Goal: Task Accomplishment & Management: Manage account settings

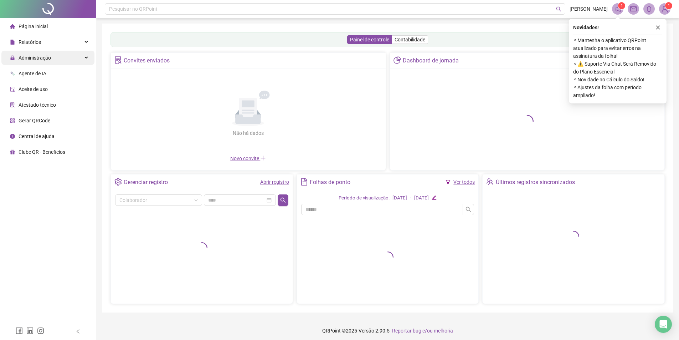
click at [69, 58] on div "Administração" at bounding box center [47, 58] width 93 height 14
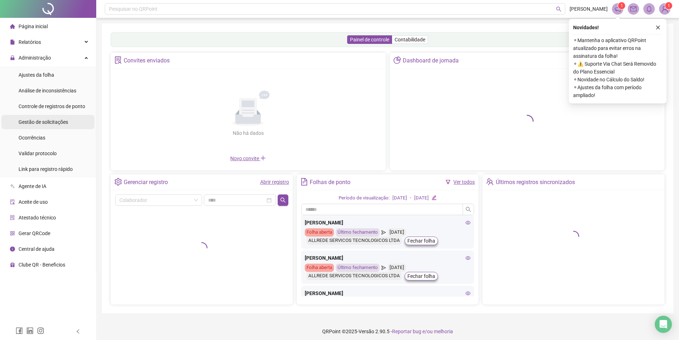
drag, startPoint x: 52, startPoint y: 125, endPoint x: 76, endPoint y: 125, distance: 24.2
click at [51, 125] on div "Gestão de solicitações" at bounding box center [44, 122] width 50 height 14
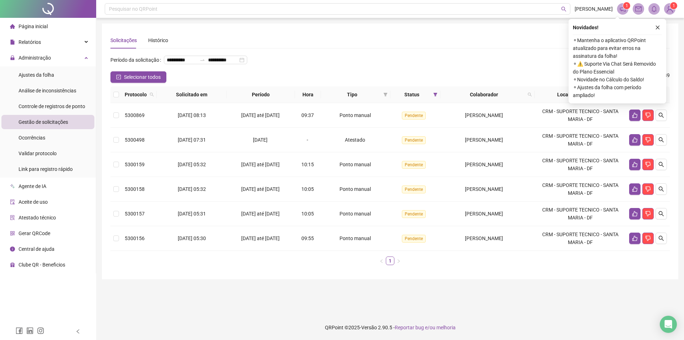
click at [652, 30] on div "Novidades !" at bounding box center [617, 27] width 89 height 9
click at [660, 28] on icon "close" at bounding box center [658, 27] width 5 height 5
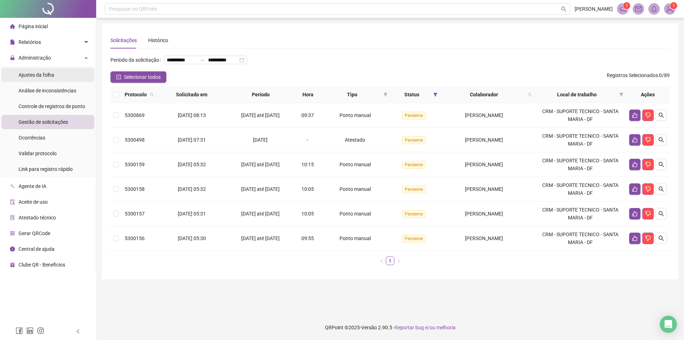
click at [51, 75] on span "Ajustes da folha" at bounding box center [37, 75] width 36 height 6
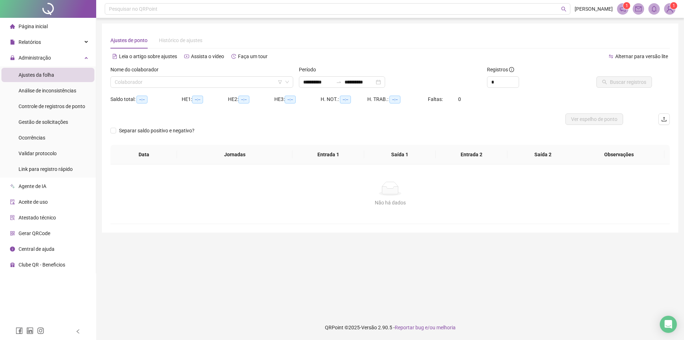
type input "**********"
click at [327, 83] on input "**********" at bounding box center [318, 82] width 30 height 8
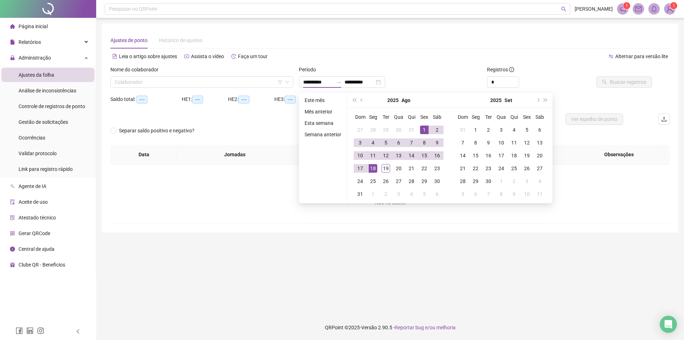
drag, startPoint x: 362, startPoint y: 100, endPoint x: 367, endPoint y: 115, distance: 15.8
click at [363, 100] on span "prev-year" at bounding box center [363, 100] width 4 height 4
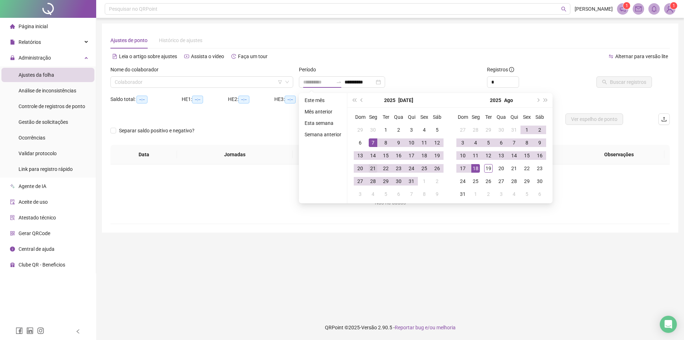
type input "**********"
click at [375, 169] on div "21" at bounding box center [373, 168] width 9 height 9
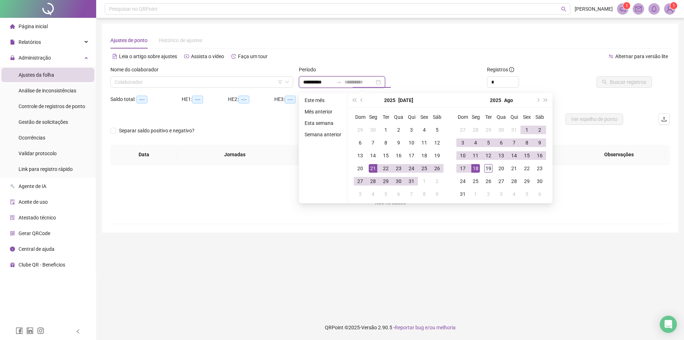
type input "**********"
click at [491, 170] on div "19" at bounding box center [488, 168] width 9 height 9
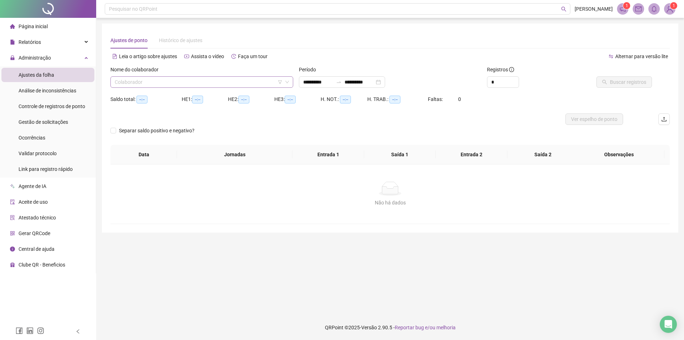
click at [237, 82] on input "search" at bounding box center [199, 82] width 168 height 11
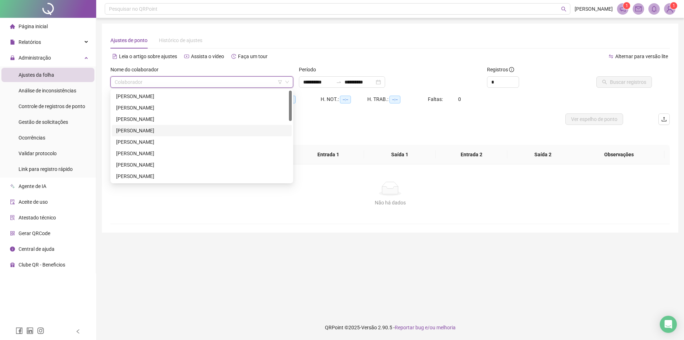
click at [185, 131] on div "ANGELA LORRANNA CAMPOS DE CARVALHO" at bounding box center [201, 131] width 171 height 8
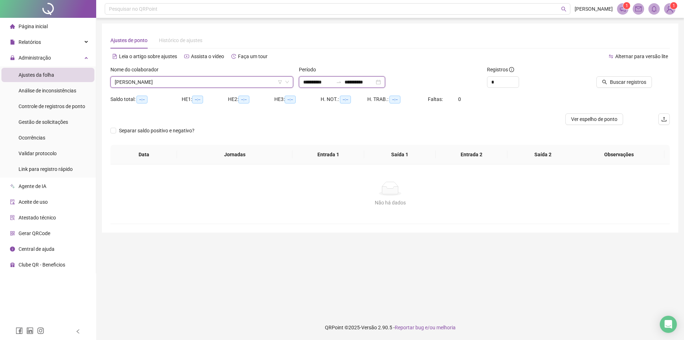
click at [333, 84] on input "**********" at bounding box center [318, 82] width 30 height 8
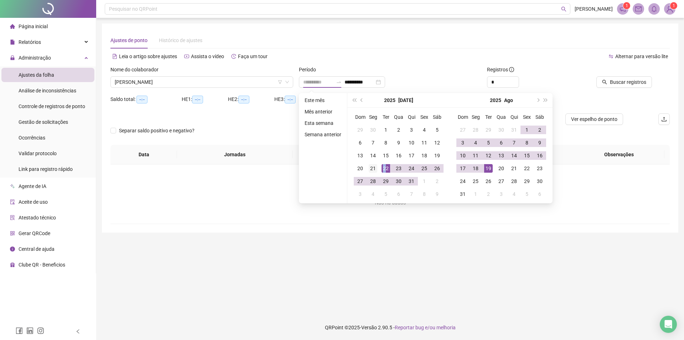
type input "**********"
drag, startPoint x: 385, startPoint y: 169, endPoint x: 371, endPoint y: 169, distance: 13.5
click at [371, 169] on tr "20 21 22 23 24 25 26" at bounding box center [399, 168] width 90 height 13
click at [371, 169] on div "21" at bounding box center [373, 168] width 9 height 9
type input "**********"
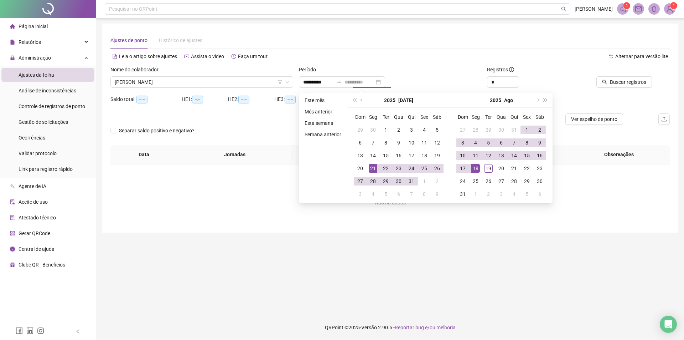
click at [476, 167] on div "18" at bounding box center [476, 168] width 9 height 9
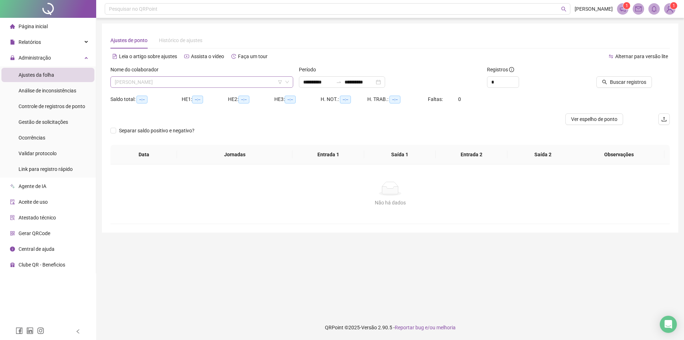
click at [217, 77] on span "ANGELA LORRANNA CAMPOS DE CARVALHO" at bounding box center [202, 82] width 174 height 11
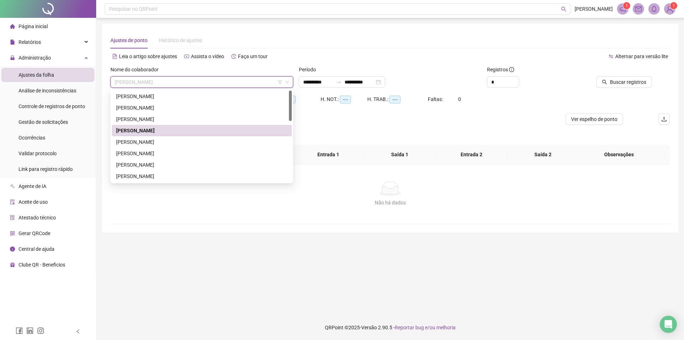
click at [376, 112] on div "H. TRAB.: --:--" at bounding box center [398, 103] width 61 height 20
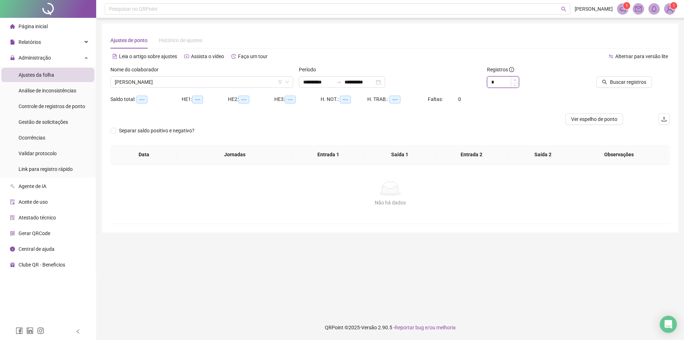
click at [515, 79] on icon "up" at bounding box center [515, 79] width 2 height 1
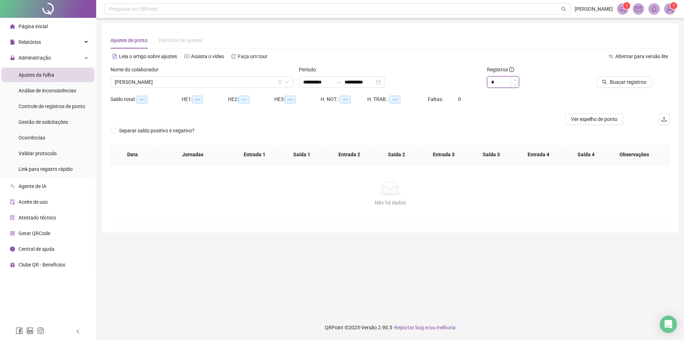
click at [515, 80] on icon "up" at bounding box center [515, 79] width 2 height 1
click at [514, 83] on span "Increase Value" at bounding box center [515, 80] width 8 height 6
type input "**"
click at [514, 83] on div at bounding box center [515, 82] width 8 height 11
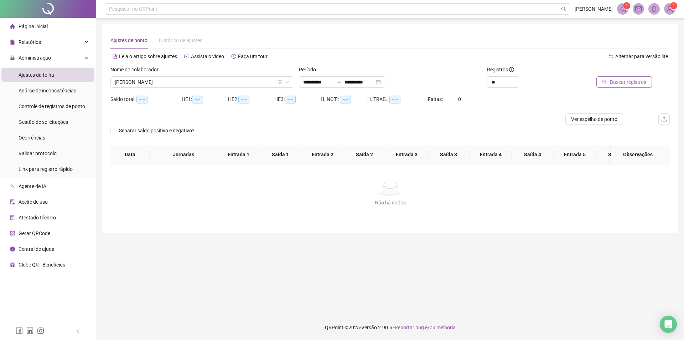
click at [604, 82] on icon "search" at bounding box center [604, 81] width 5 height 5
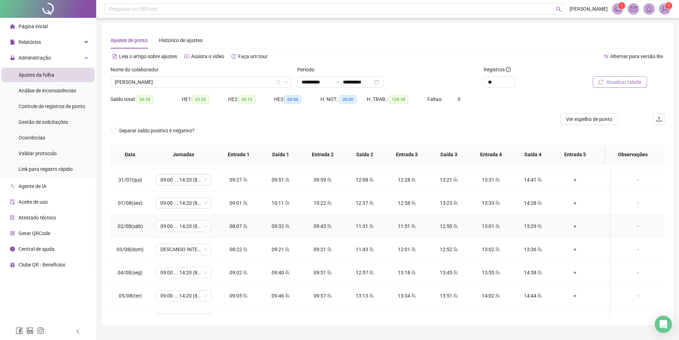
scroll to position [285, 0]
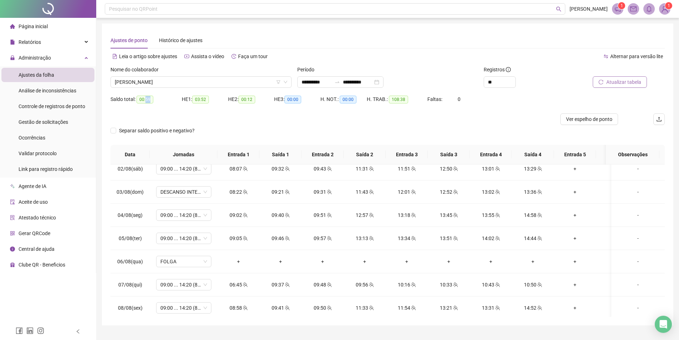
drag, startPoint x: 145, startPoint y: 100, endPoint x: 155, endPoint y: 101, distance: 10.4
click at [155, 101] on div "Saldo total: 00:59" at bounding box center [146, 99] width 71 height 8
click at [155, 113] on div "Saldo total: 00:59" at bounding box center [146, 103] width 71 height 20
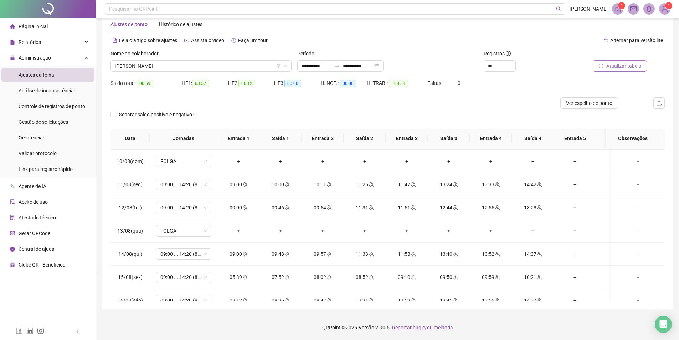
scroll to position [525, 0]
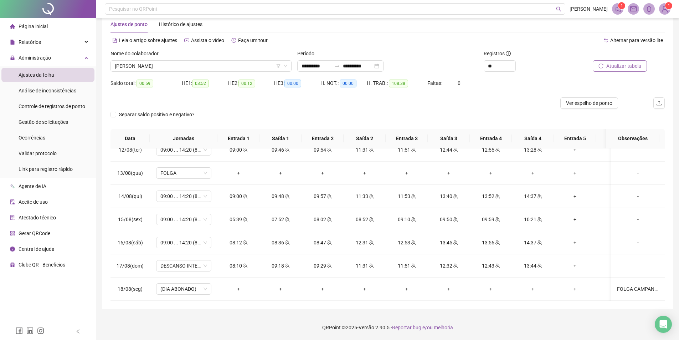
click at [247, 108] on div at bounding box center [319, 102] width 416 height 11
click at [289, 114] on div "Separar saldo positivo e negativo?" at bounding box center [388, 119] width 554 height 20
click at [336, 118] on div "Separar saldo positivo e negativo?" at bounding box center [388, 119] width 554 height 20
click at [219, 64] on span "ANGELA LORRANNA CAMPOS DE CARVALHO" at bounding box center [201, 66] width 173 height 11
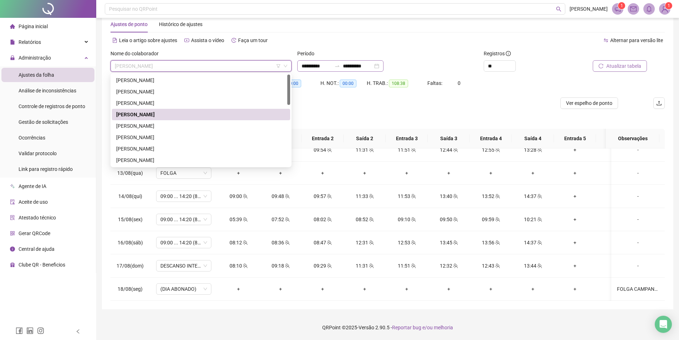
click at [340, 65] on icon "swap-right" at bounding box center [337, 66] width 6 height 6
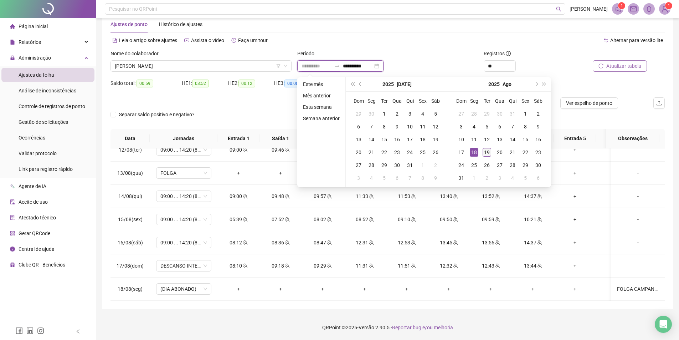
type input "**********"
click at [491, 152] on td "19" at bounding box center [487, 152] width 13 height 13
type input "**********"
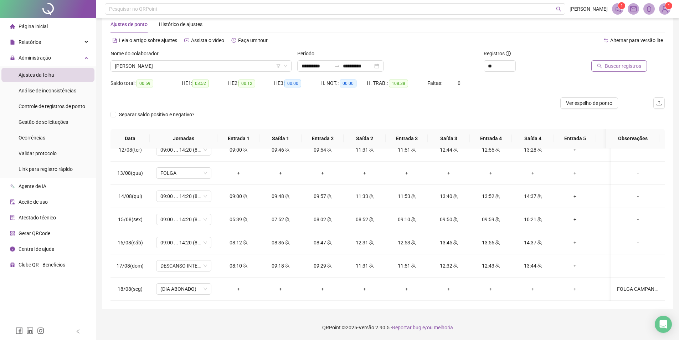
drag, startPoint x: 434, startPoint y: 61, endPoint x: 386, endPoint y: 59, distance: 47.4
click at [434, 60] on div "**********" at bounding box center [387, 65] width 181 height 11
click at [197, 65] on span "ANGELA LORRANNA CAMPOS DE CARVALHO" at bounding box center [201, 66] width 173 height 11
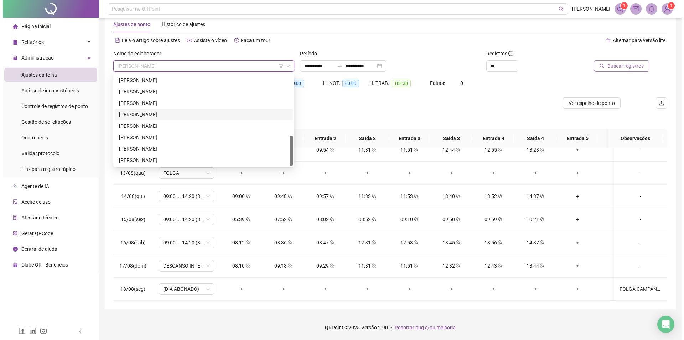
scroll to position [147, 0]
click at [138, 112] on div "MYLENA MARTINS DA SILVA" at bounding box center [201, 115] width 178 height 11
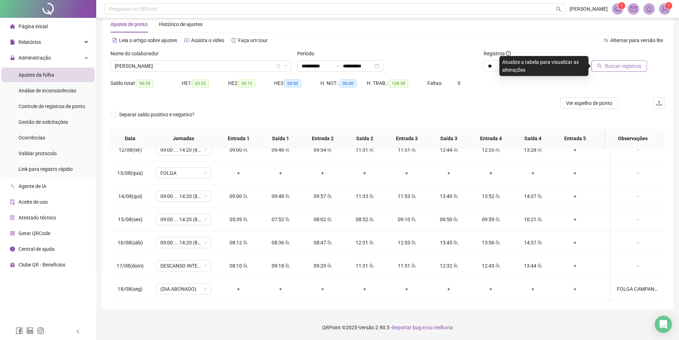
click at [618, 67] on span "Buscar registros" at bounding box center [623, 66] width 36 height 8
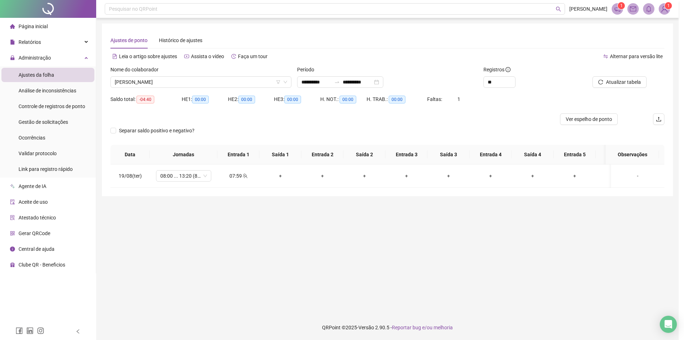
scroll to position [0, 0]
click at [231, 178] on div "07:59" at bounding box center [238, 176] width 31 height 8
type input "**********"
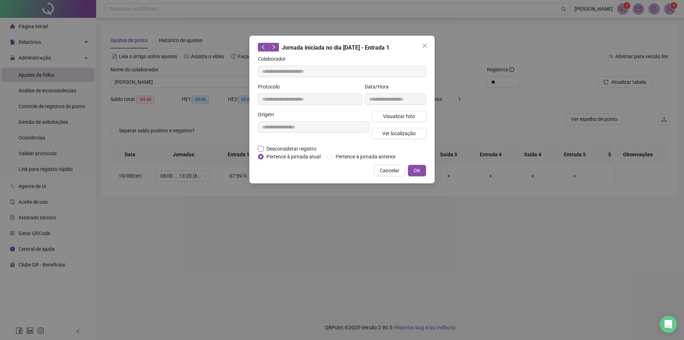
click at [279, 149] on span "Desconsiderar registro" at bounding box center [292, 149] width 56 height 8
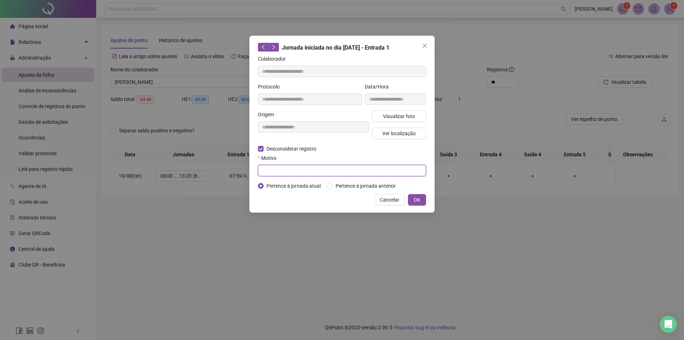
click at [275, 174] on input "text" at bounding box center [342, 170] width 168 height 11
type input "*"
type input "**********"
click at [417, 197] on span "OK" at bounding box center [417, 200] width 7 height 8
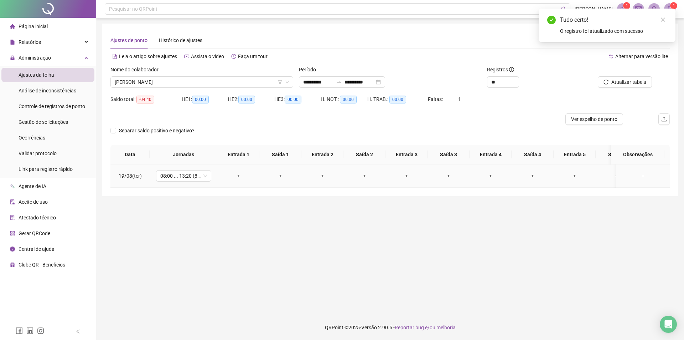
click at [239, 174] on div "+" at bounding box center [238, 176] width 31 height 8
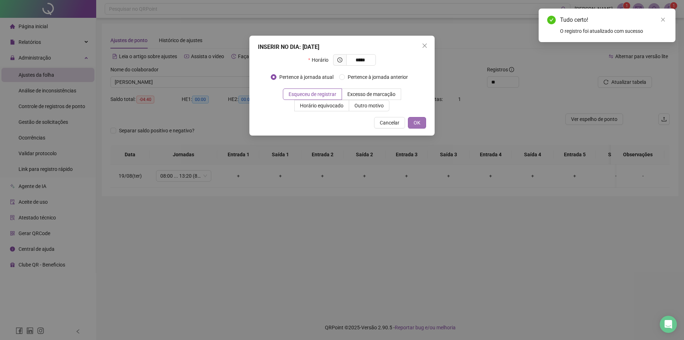
type input "*****"
click at [419, 121] on span "OK" at bounding box center [417, 123] width 7 height 8
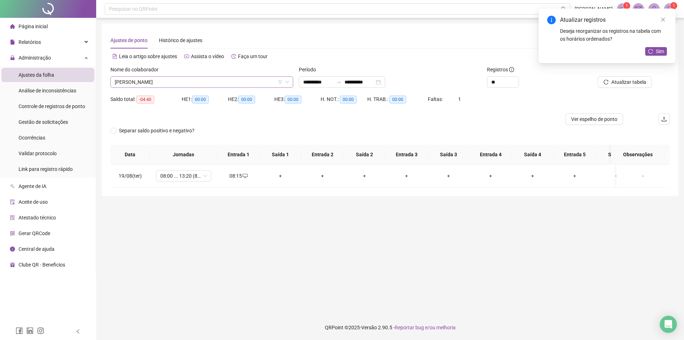
click at [201, 85] on span "MYLENA MARTINS DA SILVA" at bounding box center [202, 82] width 174 height 11
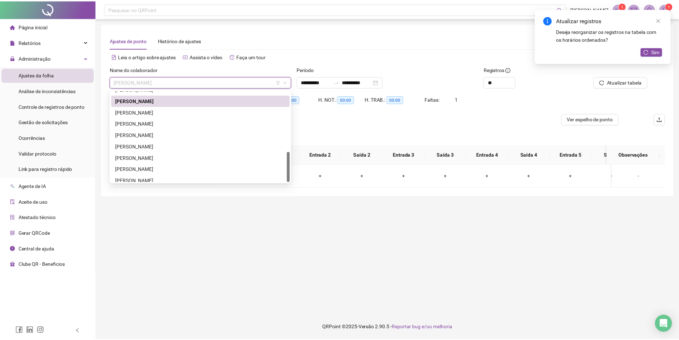
scroll to position [183, 0]
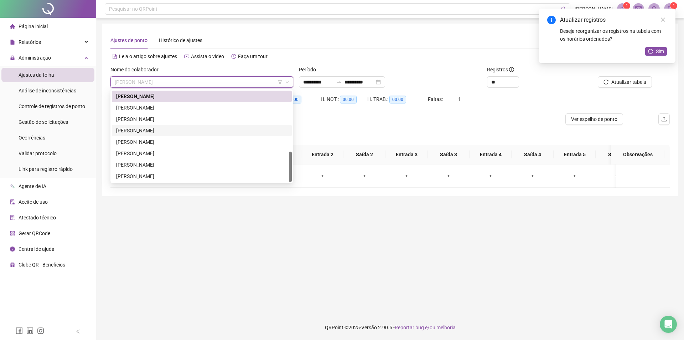
click at [328, 127] on div "Separar saldo positivo e negativo?" at bounding box center [391, 135] width 560 height 20
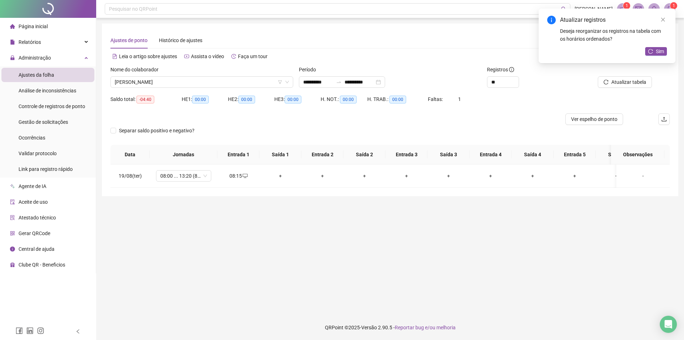
click at [224, 130] on div "Separar saldo positivo e negativo?" at bounding box center [391, 135] width 560 height 20
click at [197, 82] on span "MYLENA MARTINS DA SILVA" at bounding box center [202, 82] width 174 height 11
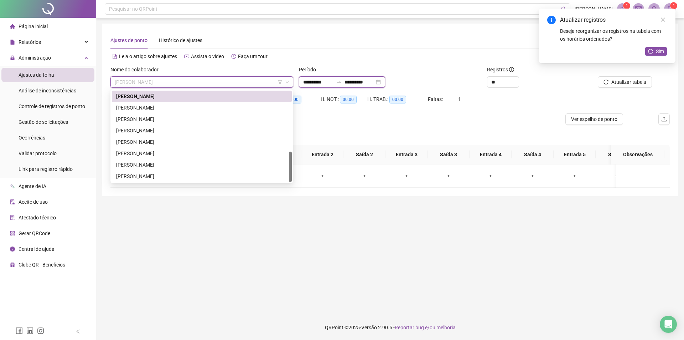
click at [318, 81] on input "**********" at bounding box center [318, 82] width 30 height 8
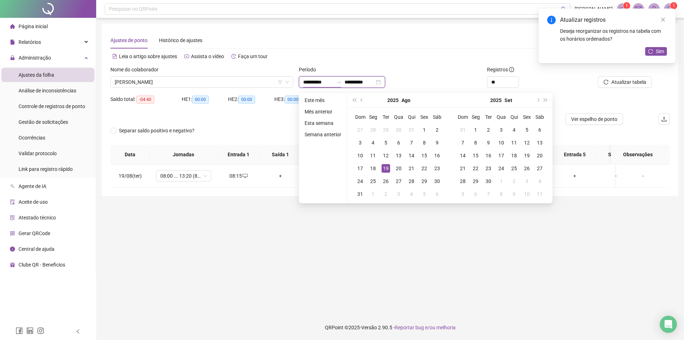
type input "**********"
click at [363, 99] on button "prev-year" at bounding box center [362, 100] width 8 height 14
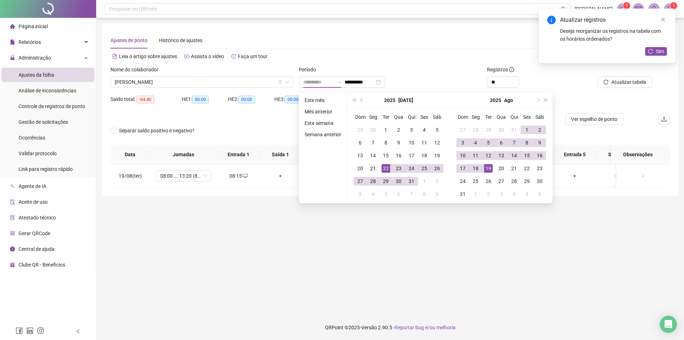
type input "**********"
click at [375, 167] on div "21" at bounding box center [373, 168] width 9 height 9
click at [488, 167] on div "19" at bounding box center [488, 168] width 9 height 9
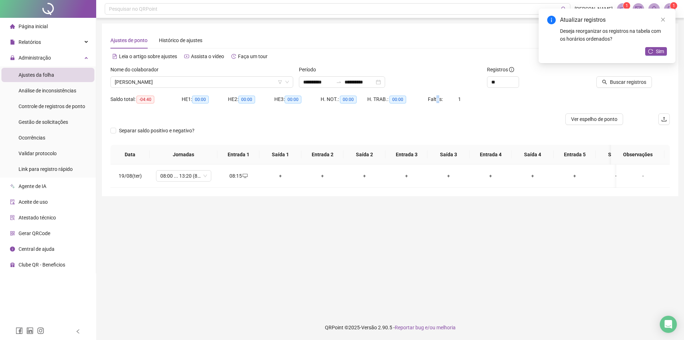
drag, startPoint x: 435, startPoint y: 99, endPoint x: 337, endPoint y: 127, distance: 102.5
click at [430, 99] on span "Faltas:" at bounding box center [436, 99] width 16 height 6
click at [337, 119] on div at bounding box center [321, 118] width 420 height 11
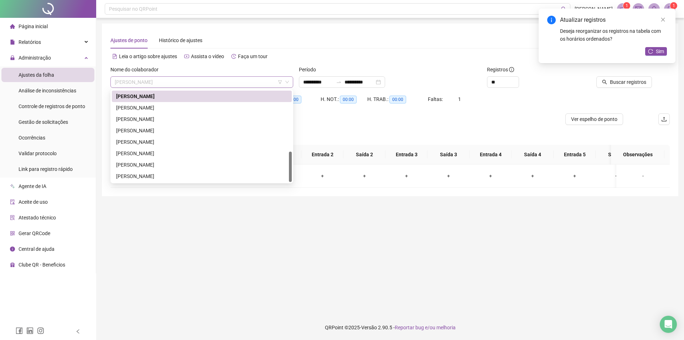
click at [218, 84] on span "MYLENA MARTINS DA SILVA" at bounding box center [202, 82] width 174 height 11
click at [194, 97] on div "MYLENA MARTINS DA SILVA" at bounding box center [201, 96] width 171 height 8
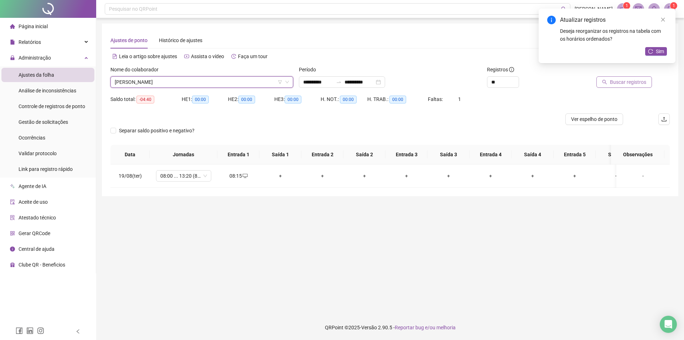
click at [626, 77] on button "Buscar registros" at bounding box center [625, 81] width 56 height 11
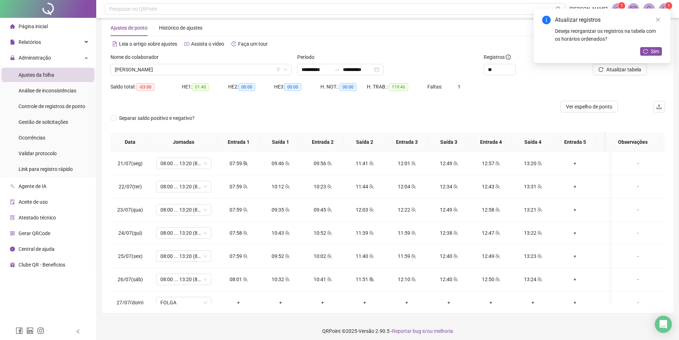
scroll to position [16, 0]
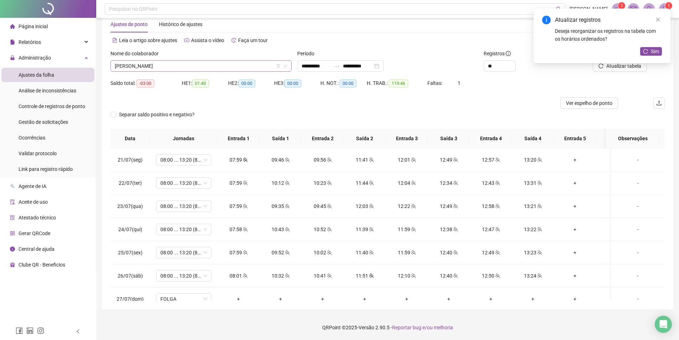
click at [163, 69] on span "MYLENA MARTINS DA SILVA" at bounding box center [201, 66] width 173 height 11
click at [352, 107] on div at bounding box center [319, 102] width 416 height 11
click at [356, 67] on input "**********" at bounding box center [358, 66] width 30 height 8
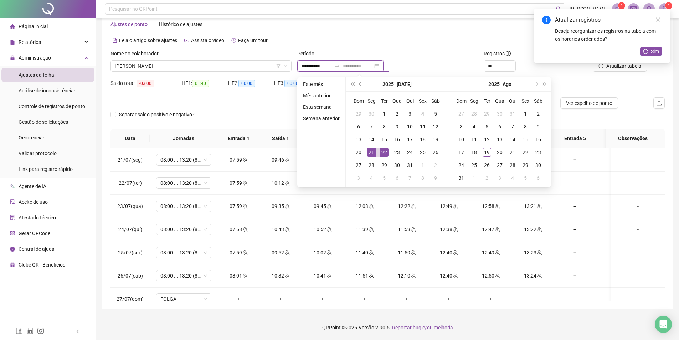
type input "**********"
click at [367, 150] on div "21" at bounding box center [371, 152] width 9 height 9
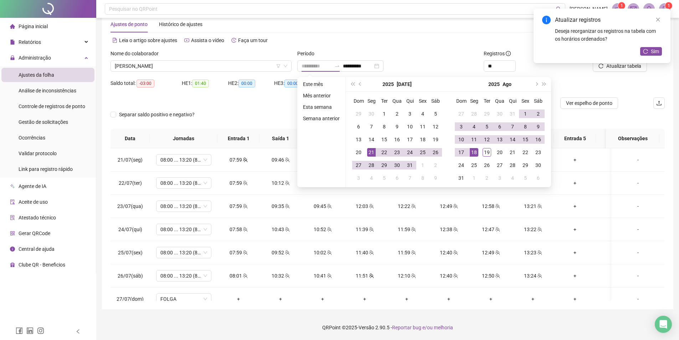
click at [476, 153] on div "18" at bounding box center [474, 152] width 9 height 9
type input "**********"
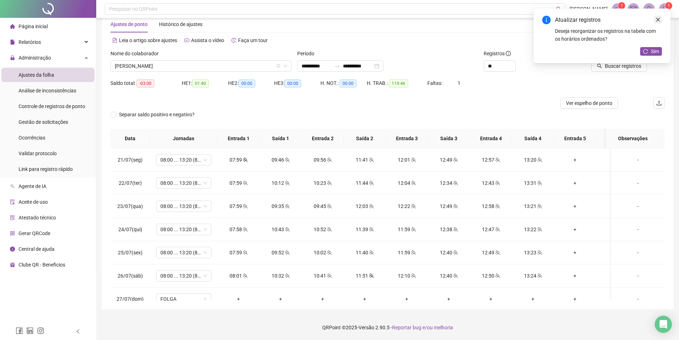
click at [657, 19] on icon "close" at bounding box center [658, 19] width 5 height 5
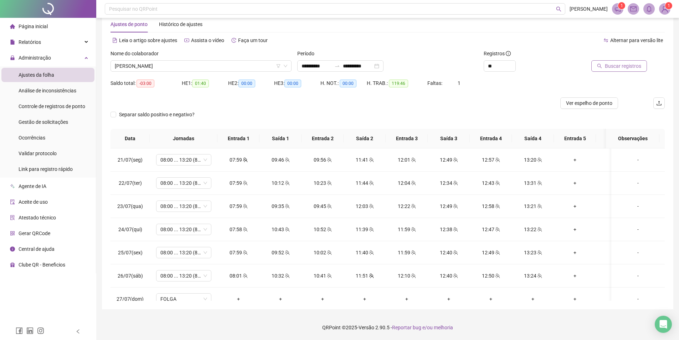
click at [630, 69] on span "Buscar registros" at bounding box center [623, 66] width 36 height 8
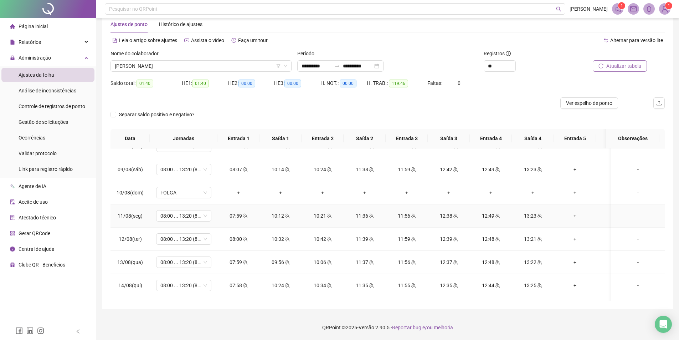
scroll to position [418, 0]
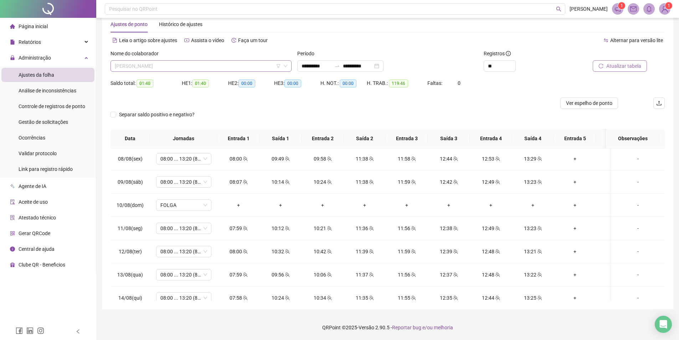
click at [186, 64] on span "MYLENA MARTINS DA SILVA" at bounding box center [201, 66] width 173 height 11
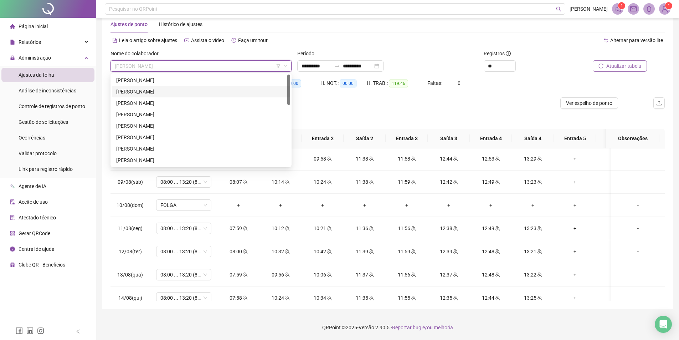
scroll to position [0, 0]
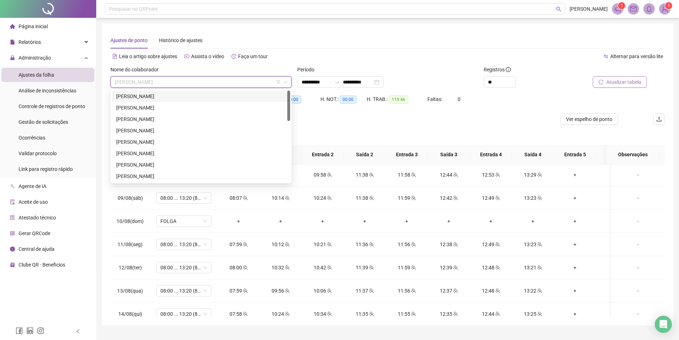
click at [166, 98] on div "ANA CAROLINA RODRIGUES DA SILVA" at bounding box center [201, 96] width 170 height 8
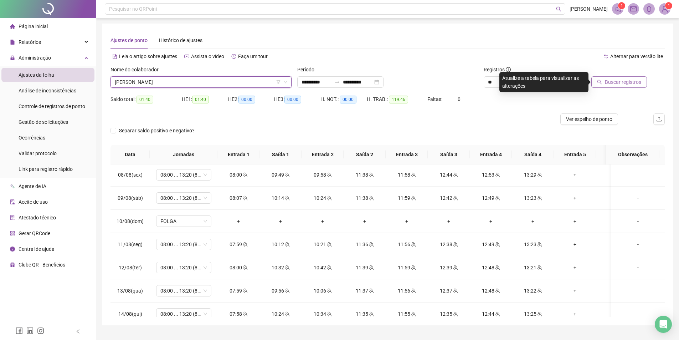
click at [198, 84] on span "ANA CAROLINA RODRIGUES DA SILVA" at bounding box center [201, 82] width 173 height 11
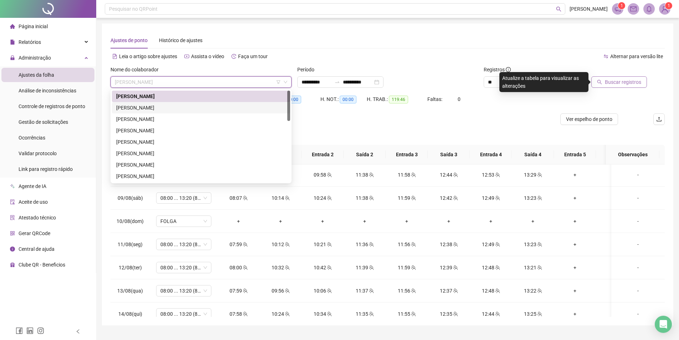
click at [170, 110] on div "ANDRESSA CAROLINE DA COSTA FERNANDES" at bounding box center [201, 108] width 170 height 8
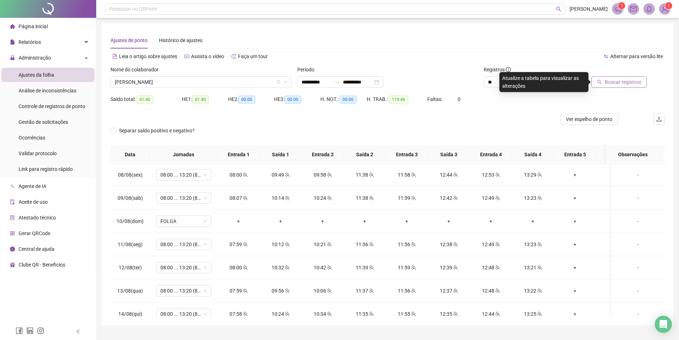
click at [606, 89] on div "Buscar registros" at bounding box center [620, 80] width 93 height 28
click at [609, 82] on span "Buscar registros" at bounding box center [623, 82] width 36 height 8
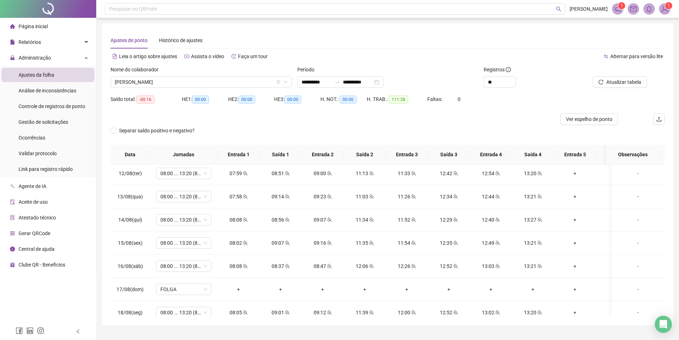
scroll to position [525, 0]
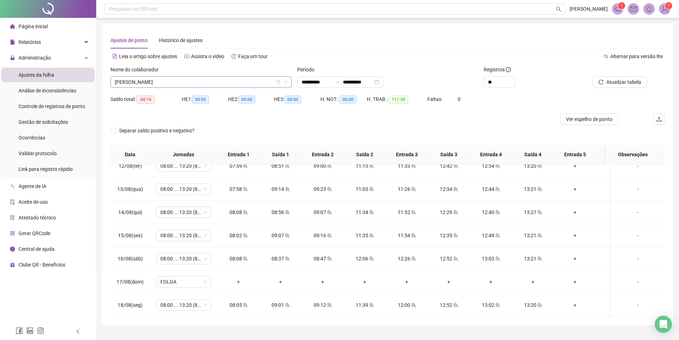
click at [182, 87] on span "ANDRESSA CAROLINE DA COSTA FERNANDES" at bounding box center [201, 82] width 173 height 11
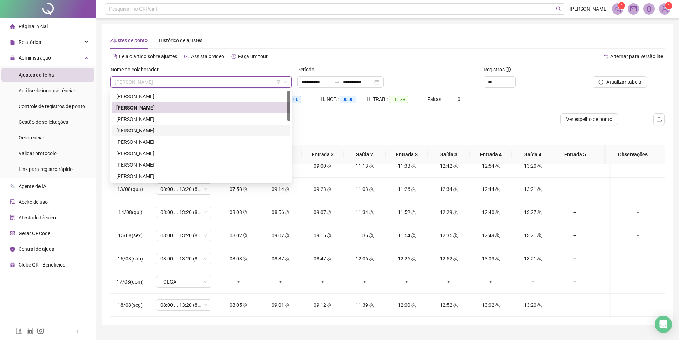
click at [168, 132] on div "ANGELA LORRANNA CAMPOS DE CARVALHO" at bounding box center [201, 131] width 170 height 8
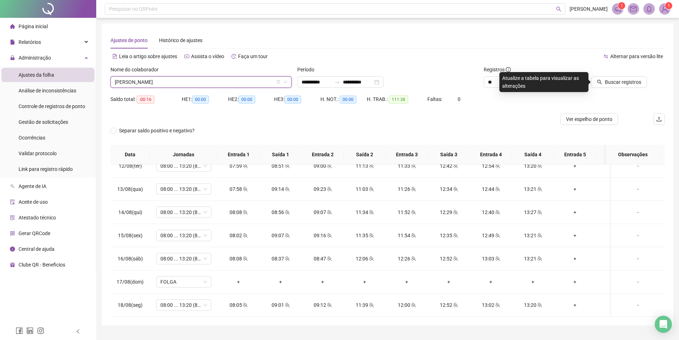
click at [170, 82] on span "ANGELA LORRANNA CAMPOS DE CARVALHO" at bounding box center [201, 82] width 173 height 11
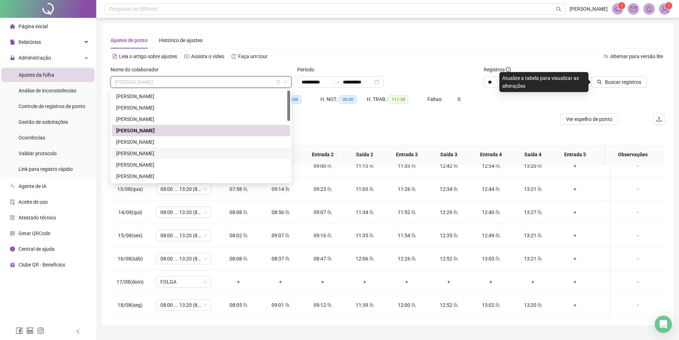
click at [161, 149] on div "CARLOS MATHEUS SOUSA SANTOS" at bounding box center [201, 153] width 170 height 8
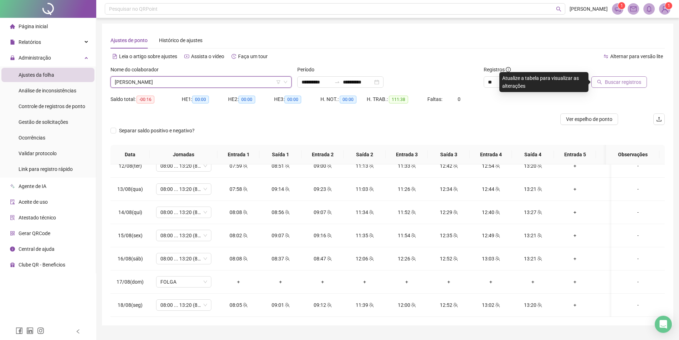
click at [634, 79] on span "Buscar registros" at bounding box center [623, 82] width 36 height 8
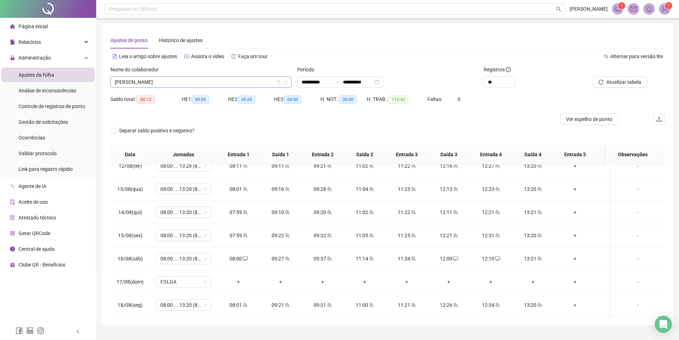
click at [171, 86] on span "CARLOS MATHEUS SOUSA SANTOS" at bounding box center [201, 82] width 173 height 11
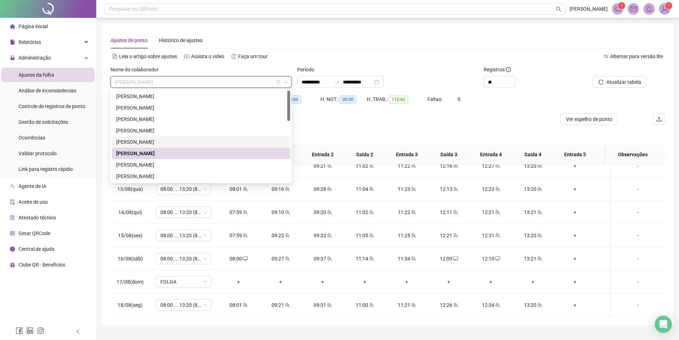
scroll to position [36, 0]
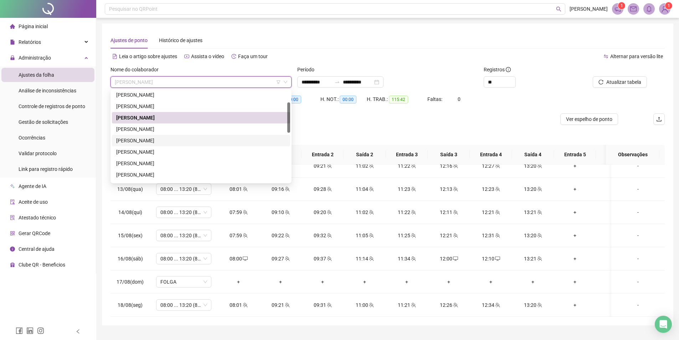
click at [139, 142] on div "EDUARDA DE OLIVEIRA CARDOSO" at bounding box center [201, 141] width 170 height 8
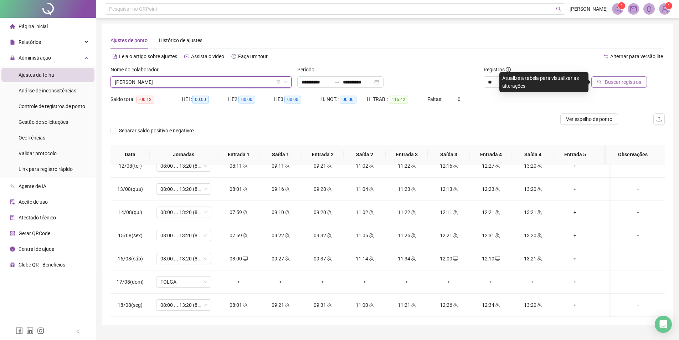
click at [637, 78] on button "Buscar registros" at bounding box center [619, 81] width 56 height 11
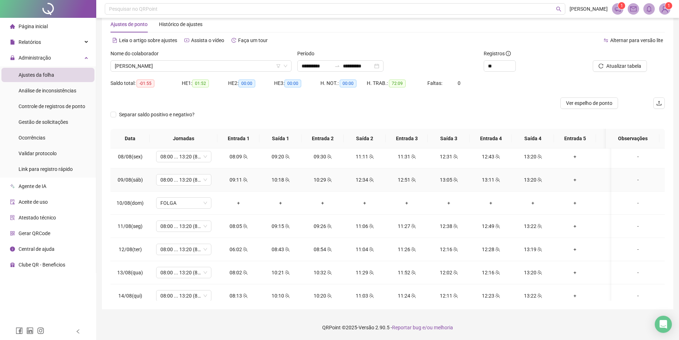
scroll to position [418, 0]
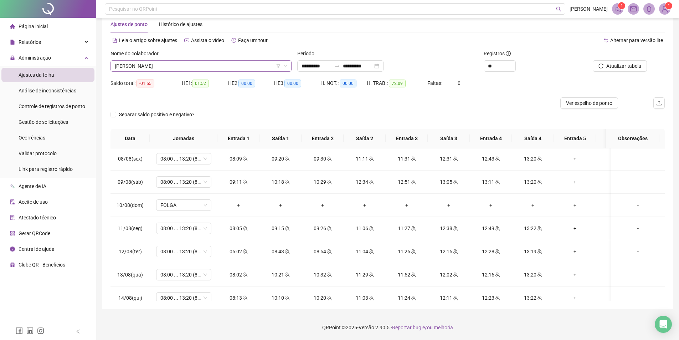
click at [183, 67] on span "EDUARDA DE OLIVEIRA CARDOSO" at bounding box center [201, 66] width 173 height 11
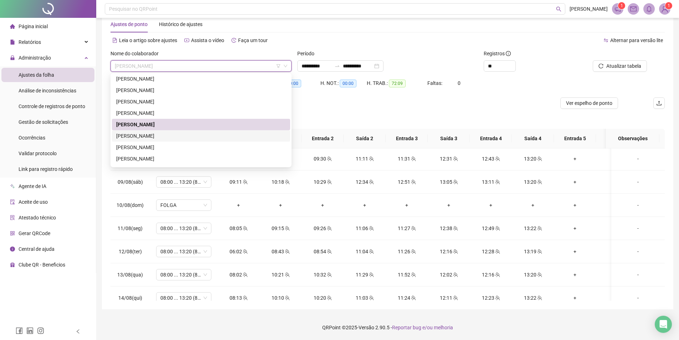
click at [167, 135] on div "FREDERICO CARVALHO BEZERRA SILVA" at bounding box center [201, 136] width 170 height 8
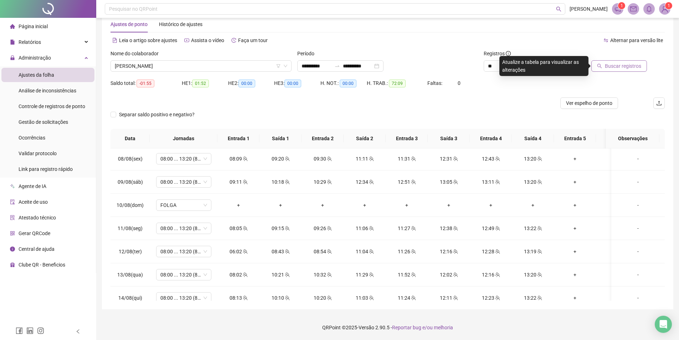
click at [633, 71] on button "Buscar registros" at bounding box center [619, 65] width 56 height 11
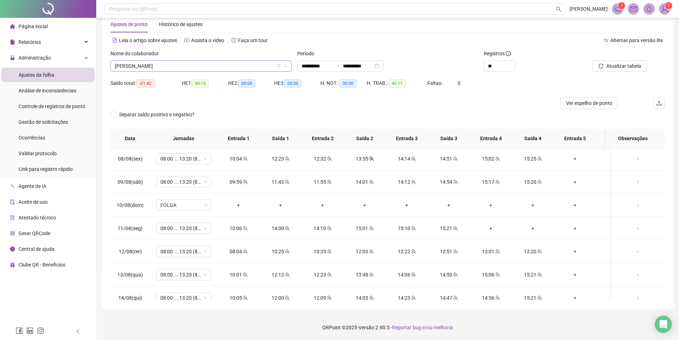
click at [189, 68] on span "FREDERICO CARVALHO BEZERRA SILVA" at bounding box center [201, 66] width 173 height 11
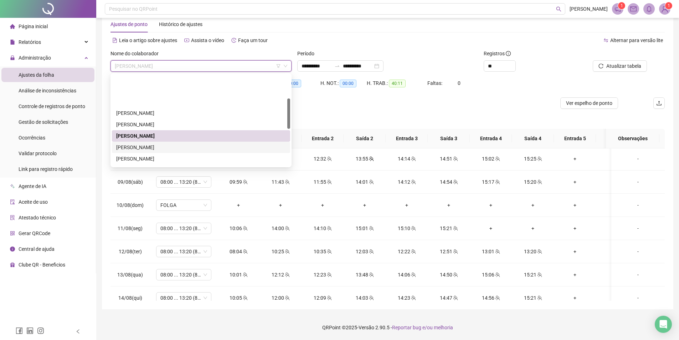
scroll to position [71, 0]
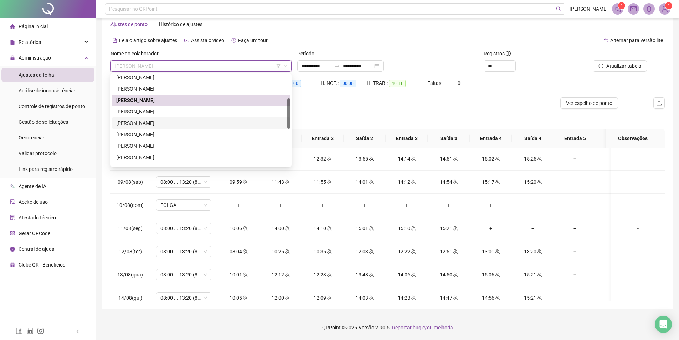
click at [165, 123] on div "JOAO GABRIEL MENDES" at bounding box center [201, 123] width 170 height 8
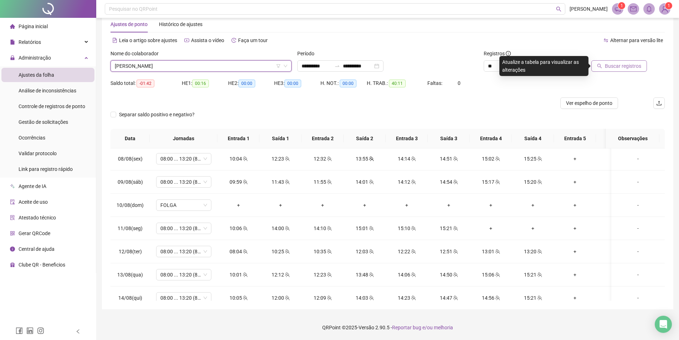
click at [637, 67] on span "Buscar registros" at bounding box center [623, 66] width 36 height 8
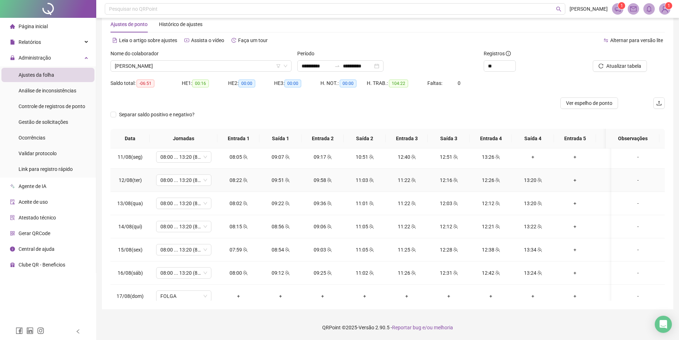
scroll to position [525, 0]
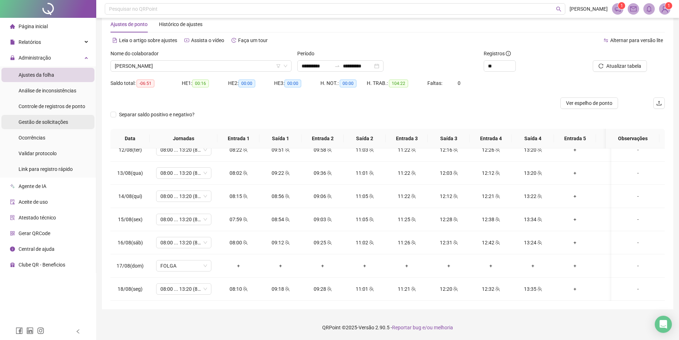
click at [30, 120] on span "Gestão de solicitações" at bounding box center [44, 122] width 50 height 6
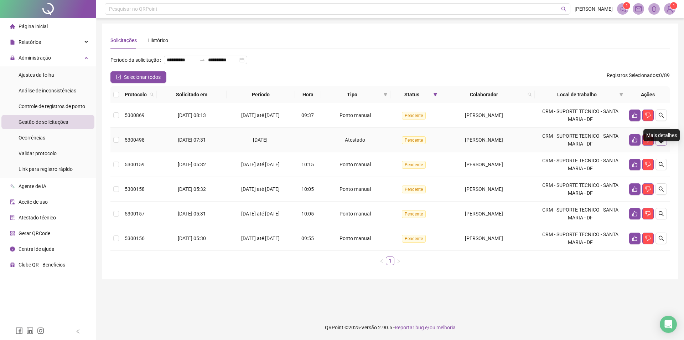
click at [666, 145] on button "button" at bounding box center [661, 139] width 11 height 11
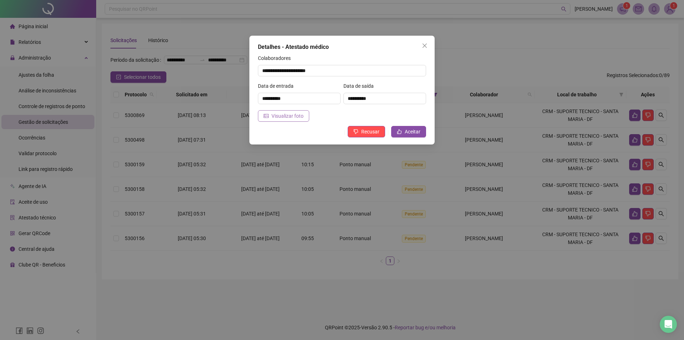
click at [296, 117] on span "Visualizar foto" at bounding box center [288, 116] width 32 height 8
click at [418, 131] on span "Aceitar" at bounding box center [413, 132] width 16 height 8
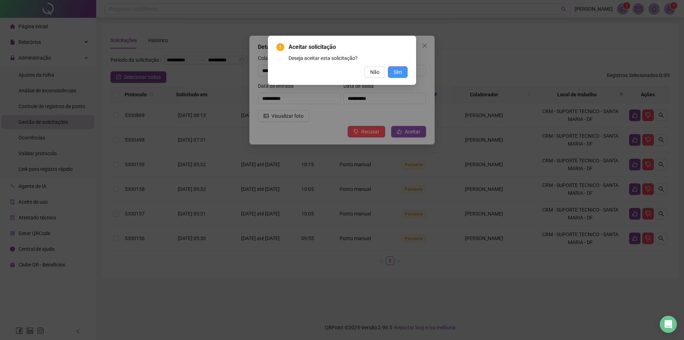
click at [403, 74] on button "Sim" at bounding box center [398, 71] width 20 height 11
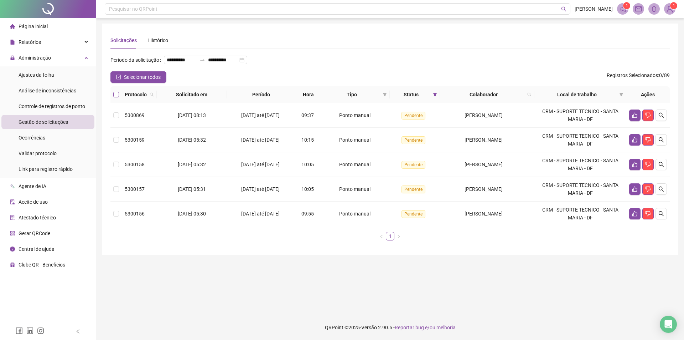
click at [116, 98] on label at bounding box center [116, 95] width 6 height 8
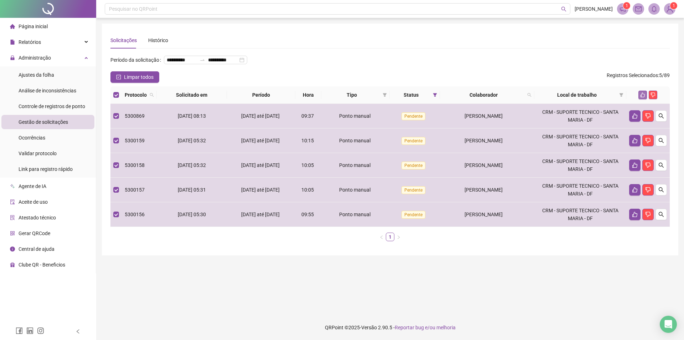
click at [643, 97] on icon "like" at bounding box center [643, 95] width 5 height 5
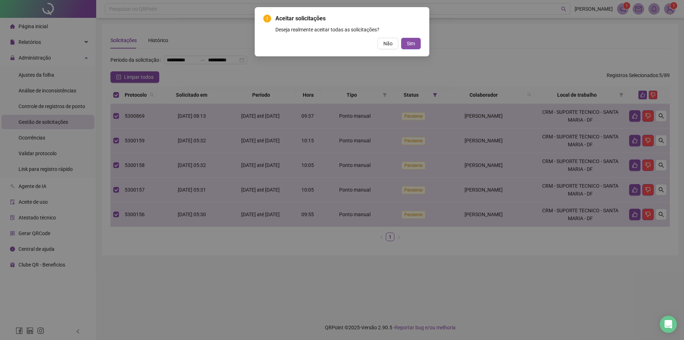
click at [415, 37] on div "Aceitar solicitações Deseja realmente aceitar todas as solicitações? Não Sim" at bounding box center [342, 31] width 158 height 35
click at [416, 42] on button "Sim" at bounding box center [411, 43] width 20 height 11
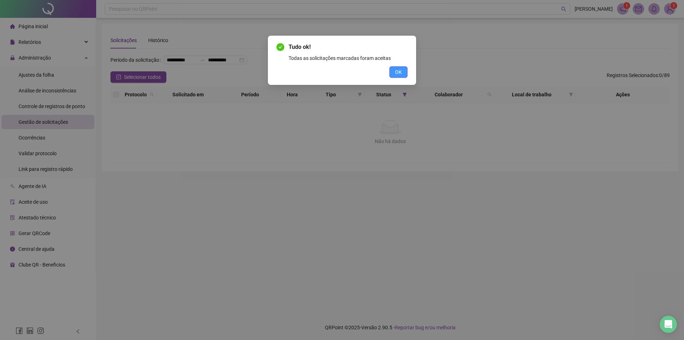
click at [398, 68] on span "OK" at bounding box center [398, 72] width 7 height 8
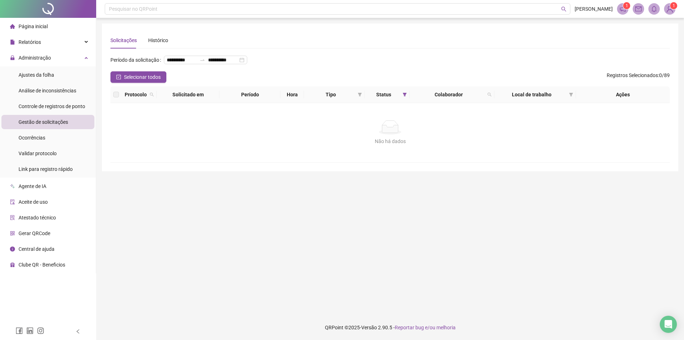
click at [398, 68] on div "**********" at bounding box center [391, 62] width 560 height 17
click at [302, 71] on div "**********" at bounding box center [391, 62] width 560 height 17
click at [26, 78] on span "Ajustes da folha" at bounding box center [37, 75] width 36 height 6
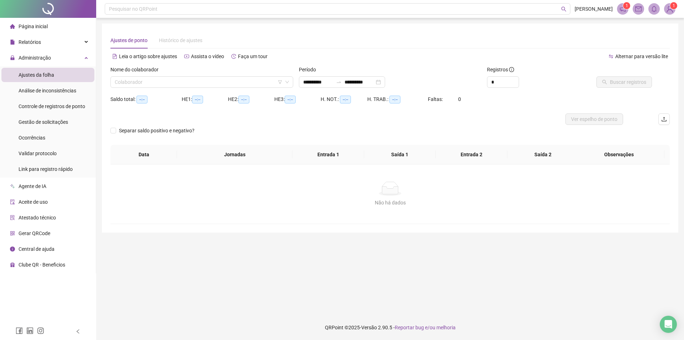
type input "**********"
click at [43, 112] on div "Controle de registros de ponto" at bounding box center [52, 106] width 67 height 14
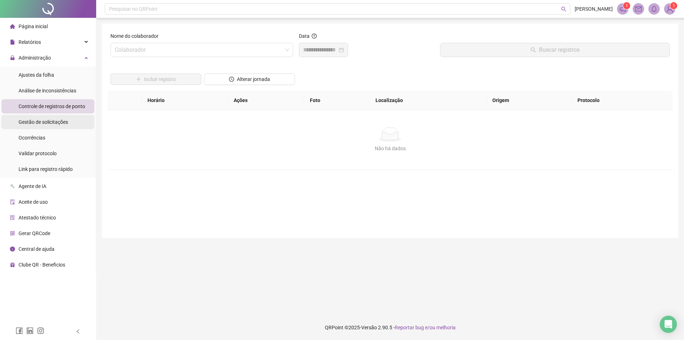
click at [42, 122] on span "Gestão de solicitações" at bounding box center [44, 122] width 50 height 6
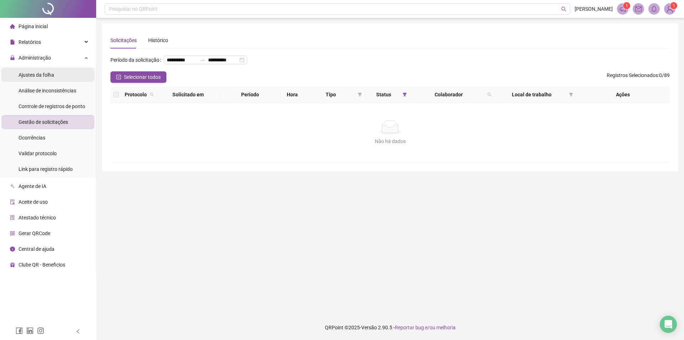
click at [54, 75] on li "Ajustes da folha" at bounding box center [47, 75] width 93 height 14
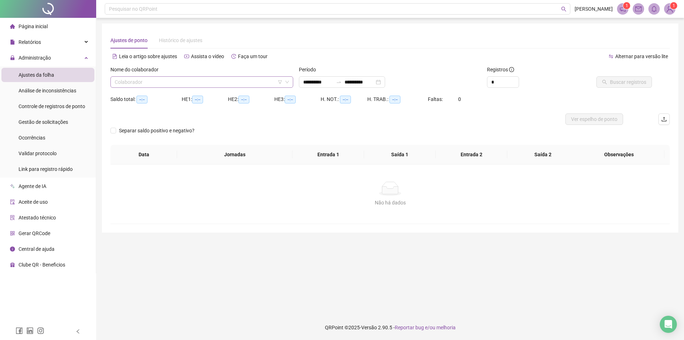
type input "**********"
click at [328, 79] on input "**********" at bounding box center [318, 82] width 30 height 8
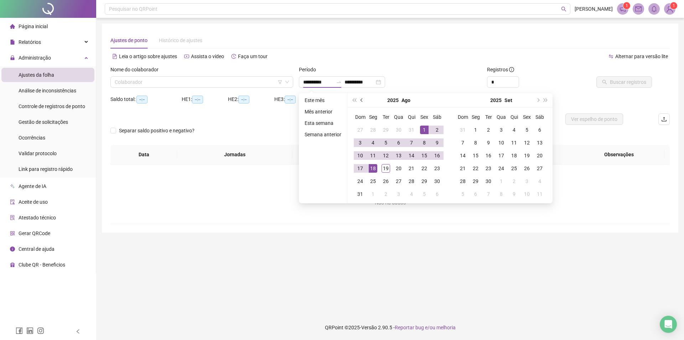
click at [359, 101] on button "prev-year" at bounding box center [362, 100] width 8 height 14
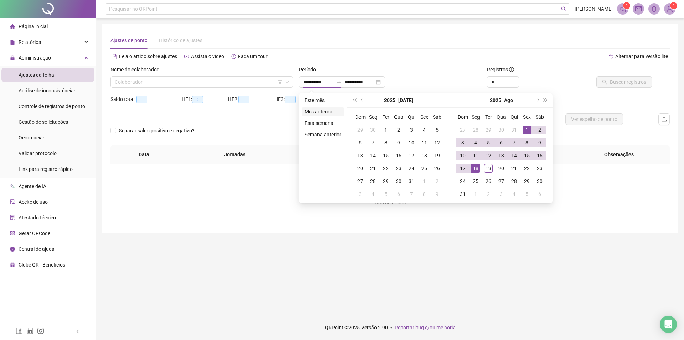
type input "**********"
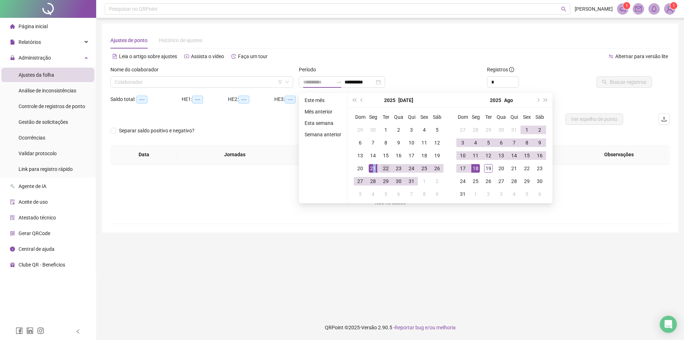
drag, startPoint x: 374, startPoint y: 169, endPoint x: 380, endPoint y: 167, distance: 5.8
click at [374, 169] on div "21" at bounding box center [373, 168] width 9 height 9
click at [487, 171] on div "19" at bounding box center [488, 168] width 9 height 9
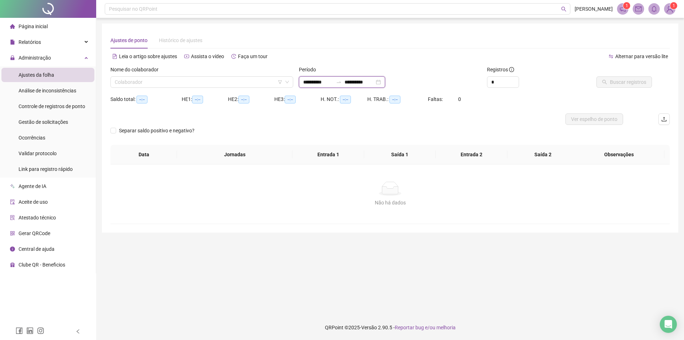
click at [373, 86] on div "**********" at bounding box center [342, 81] width 86 height 11
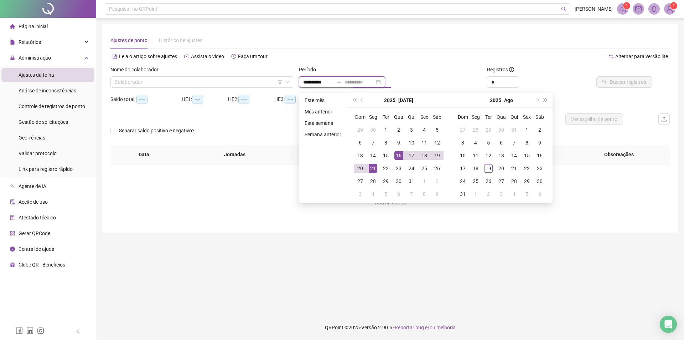
type input "**********"
click at [373, 168] on div "21" at bounding box center [373, 168] width 9 height 9
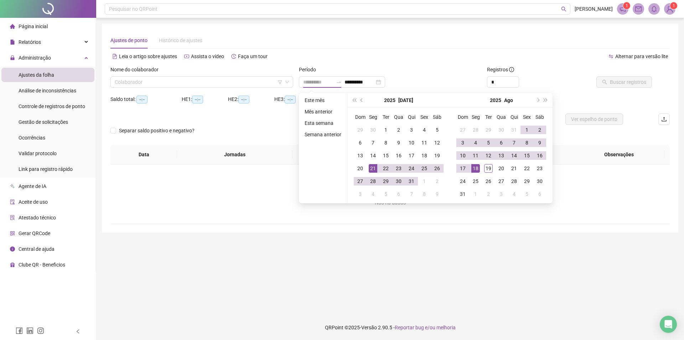
click at [476, 167] on div "18" at bounding box center [476, 168] width 9 height 9
type input "**********"
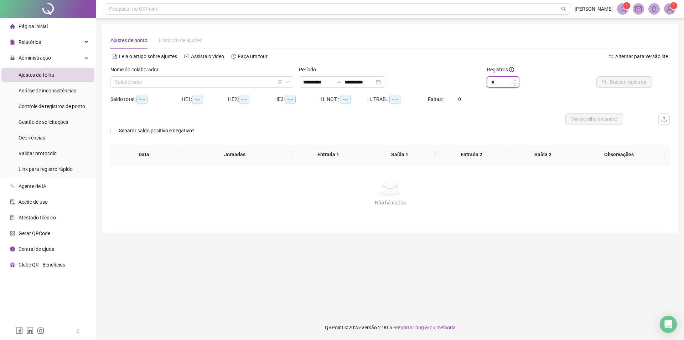
click at [516, 77] on span "Increase Value" at bounding box center [515, 80] width 8 height 6
click at [516, 78] on span "Increase Value" at bounding box center [515, 80] width 8 height 6
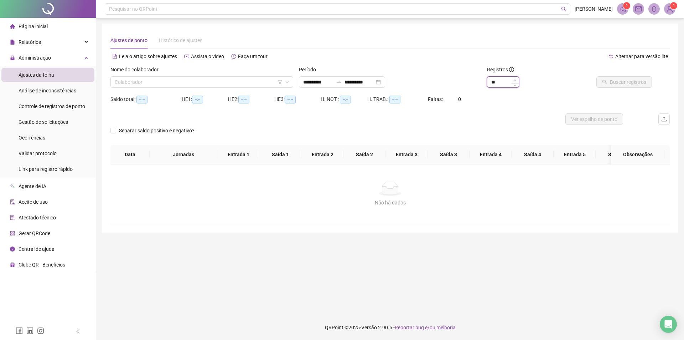
click at [516, 79] on icon "up" at bounding box center [515, 80] width 2 height 2
type input "**"
click at [516, 79] on icon "up" at bounding box center [515, 80] width 2 height 2
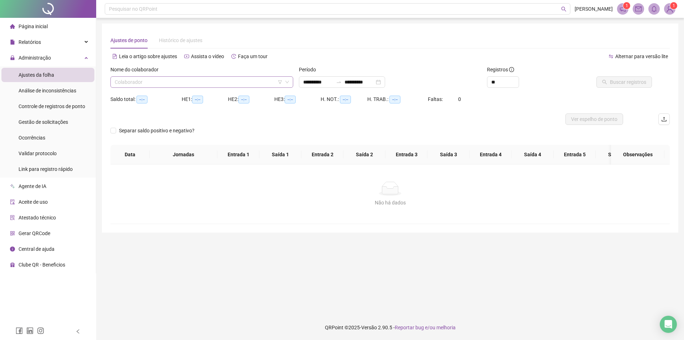
click at [251, 84] on input "search" at bounding box center [199, 82] width 168 height 11
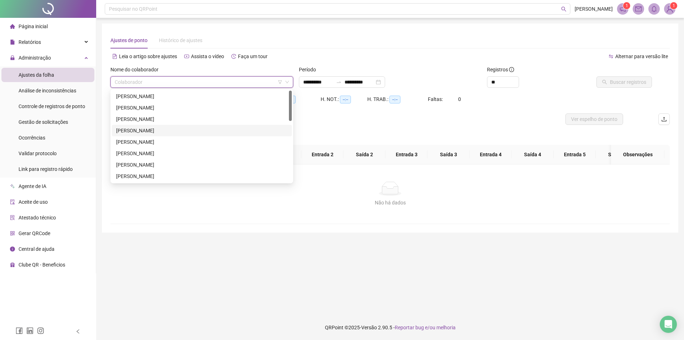
drag, startPoint x: 232, startPoint y: 96, endPoint x: 190, endPoint y: 135, distance: 57.5
click at [190, 135] on div "ANA CAROLINA RODRIGUES DA SILVA ANDRESSA CAROLINE DA COSTA FERNANDES ANDRESSA S…" at bounding box center [202, 148] width 180 height 114
click at [183, 128] on div "KENNYA GABRIELLY MODESTO" at bounding box center [201, 126] width 171 height 8
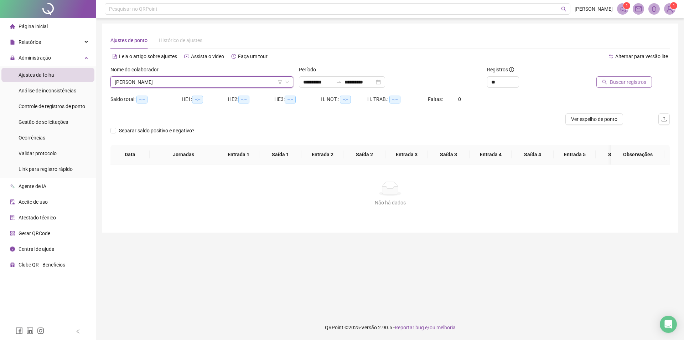
click at [625, 82] on span "Buscar registros" at bounding box center [628, 82] width 36 height 8
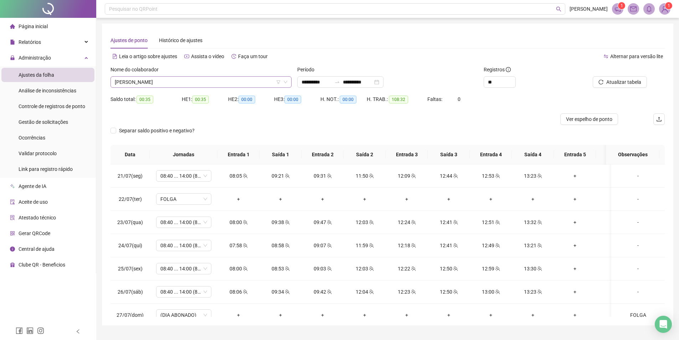
click at [176, 84] on span "KENNYA GABRIELLY MODESTO" at bounding box center [201, 82] width 173 height 11
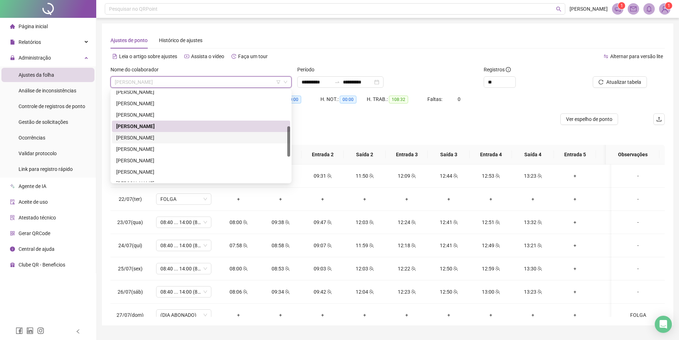
click at [173, 133] on div "LUANA MARTINS DOS SANTOS" at bounding box center [201, 137] width 178 height 11
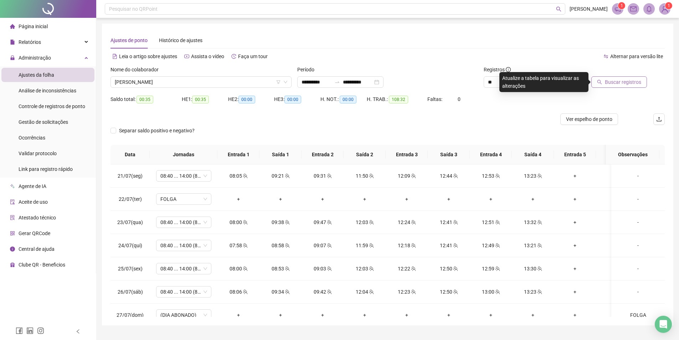
click at [615, 84] on span "Buscar registros" at bounding box center [623, 82] width 36 height 8
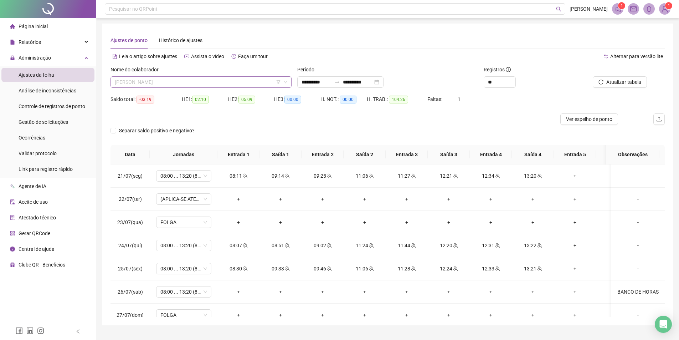
click at [175, 81] on span "LUANA MARTINS DOS SANTOS" at bounding box center [201, 82] width 173 height 11
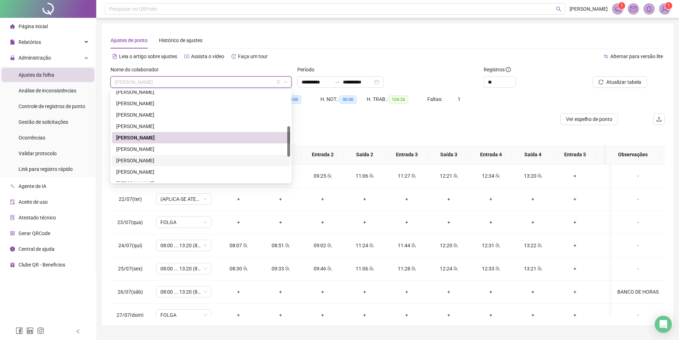
click at [145, 160] on div "MARTINA FERREIRA DIAS" at bounding box center [201, 161] width 170 height 8
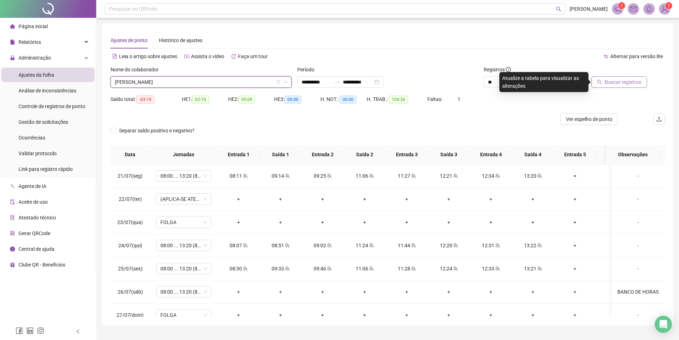
click at [612, 85] on span "Buscar registros" at bounding box center [623, 82] width 36 height 8
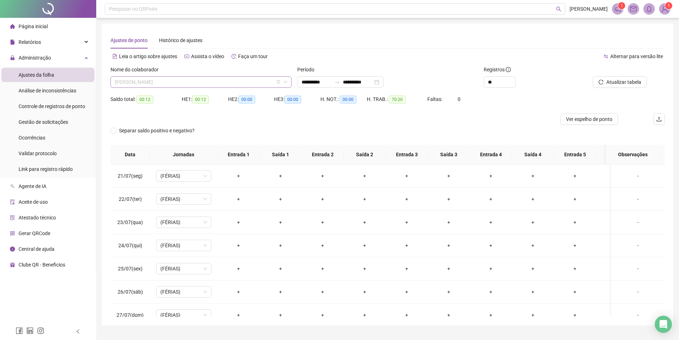
click at [157, 87] on span "MARTINA FERREIRA DIAS" at bounding box center [201, 82] width 173 height 11
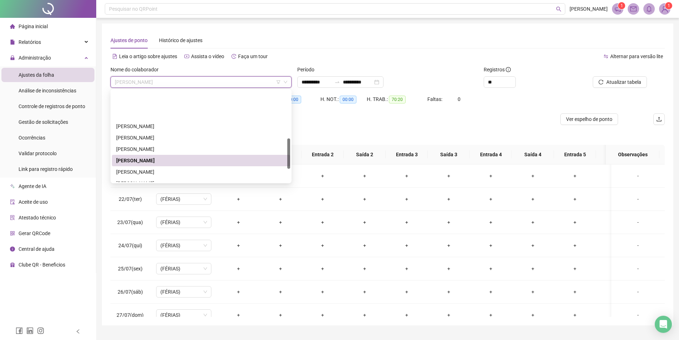
scroll to position [143, 0]
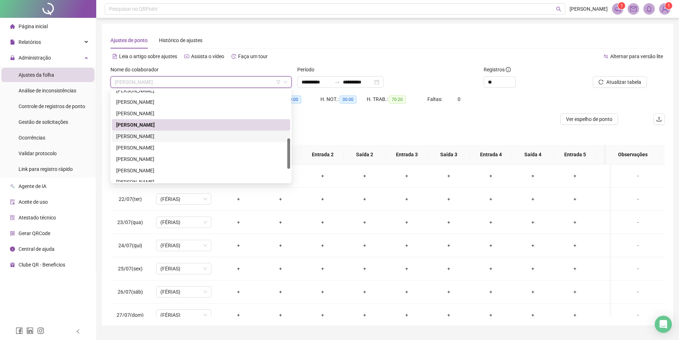
click at [156, 139] on div "MYLENA MARTINS DA SILVA" at bounding box center [201, 136] width 170 height 8
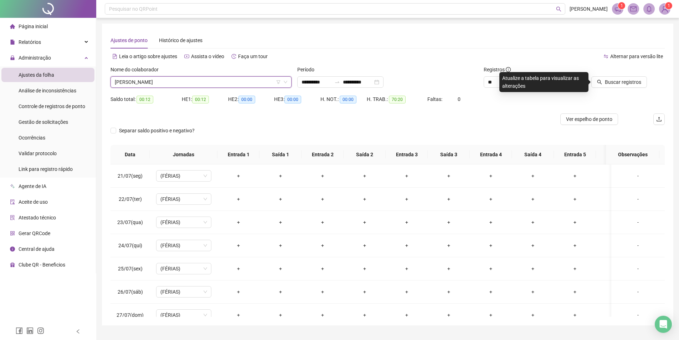
drag, startPoint x: 194, startPoint y: 82, endPoint x: 196, endPoint y: 88, distance: 6.9
click at [193, 82] on span "MYLENA MARTINS DA SILVA" at bounding box center [201, 82] width 173 height 11
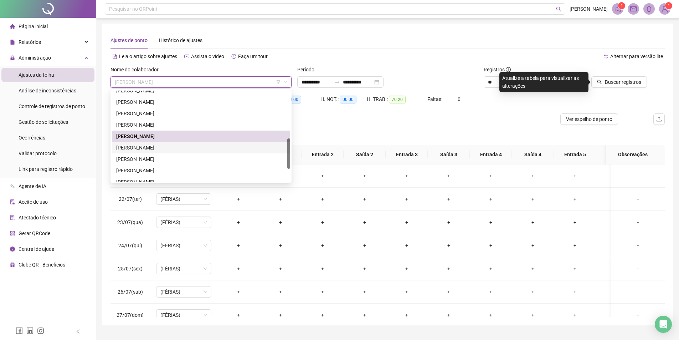
click at [167, 147] on div "NAIARA CARDOSO PIRES" at bounding box center [201, 148] width 170 height 8
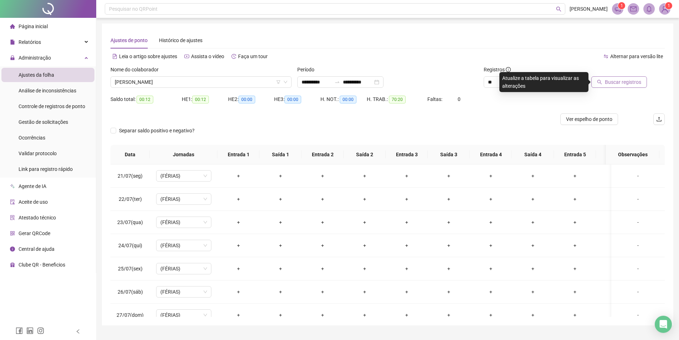
click at [619, 85] on span "Buscar registros" at bounding box center [623, 82] width 36 height 8
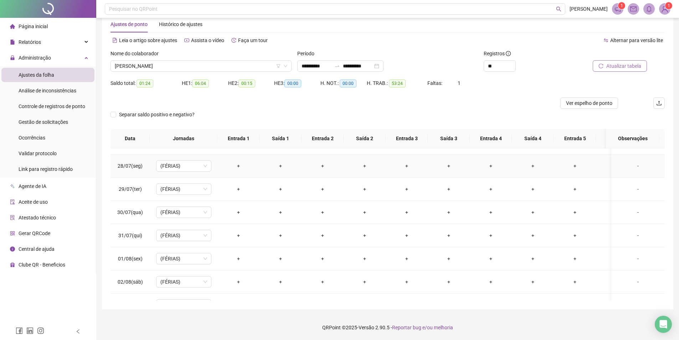
scroll to position [250, 0]
click at [631, 256] on div "TREINAMENTO BRIGADA" at bounding box center [638, 258] width 42 height 8
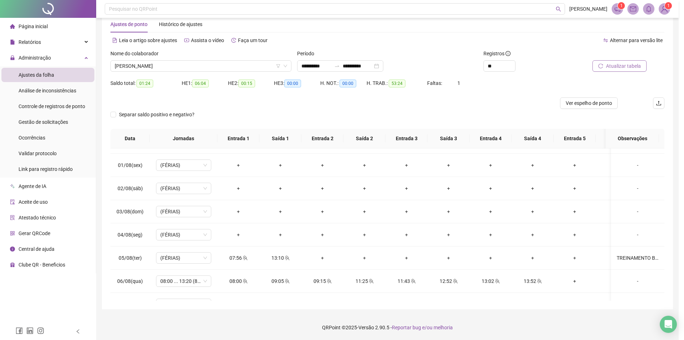
type textarea "**********"
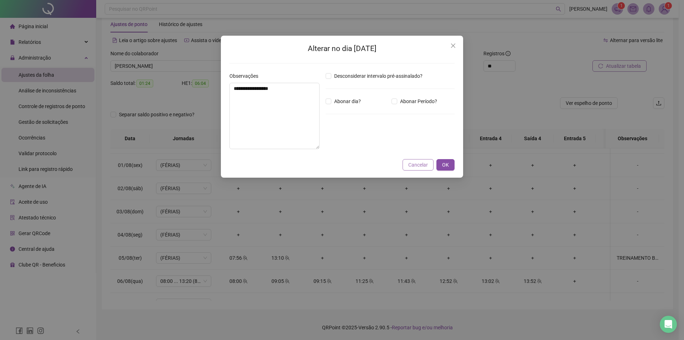
click at [419, 167] on span "Cancelar" at bounding box center [419, 165] width 20 height 8
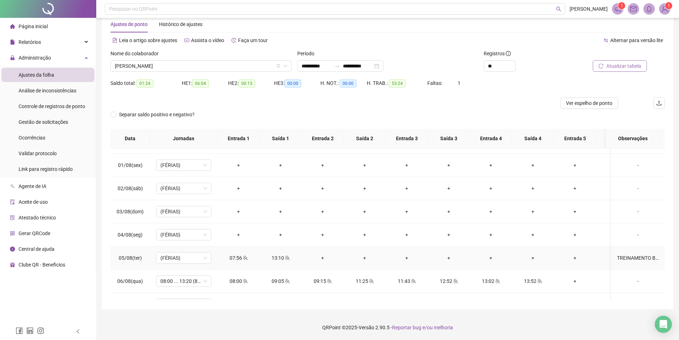
click at [324, 257] on div "+" at bounding box center [322, 258] width 31 height 8
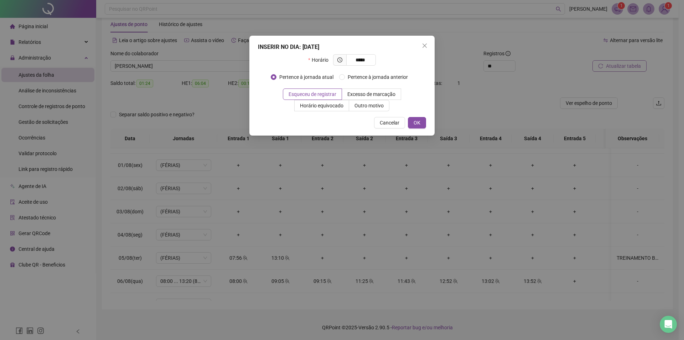
type input "*****"
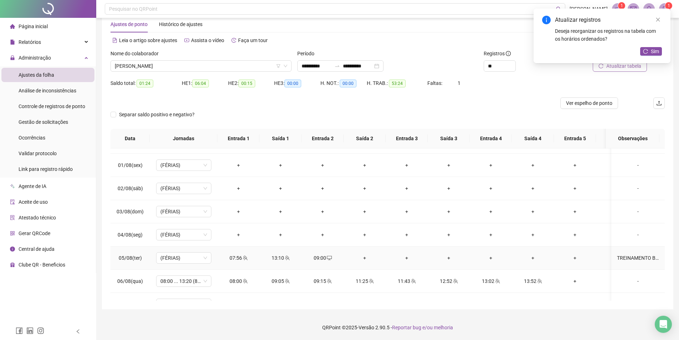
click at [363, 258] on div "+" at bounding box center [364, 258] width 31 height 8
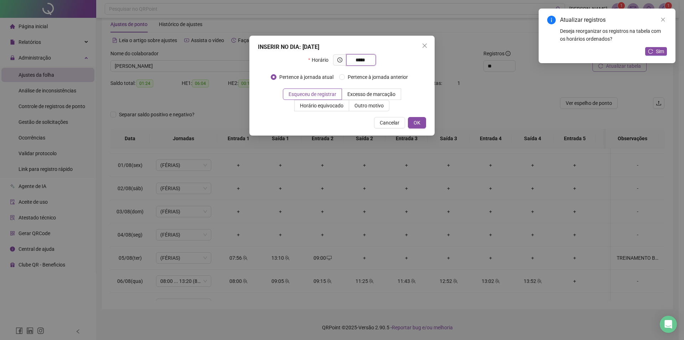
type input "*****"
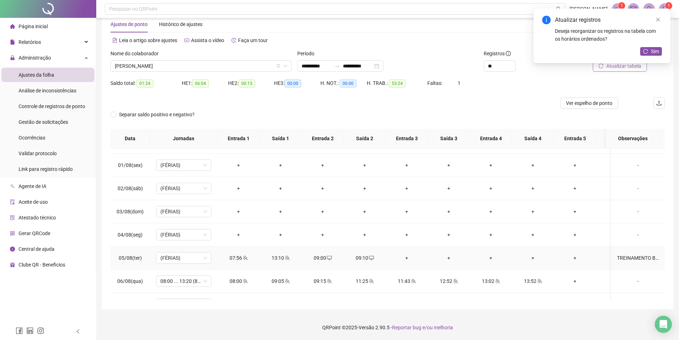
click at [409, 260] on div "+" at bounding box center [406, 258] width 31 height 8
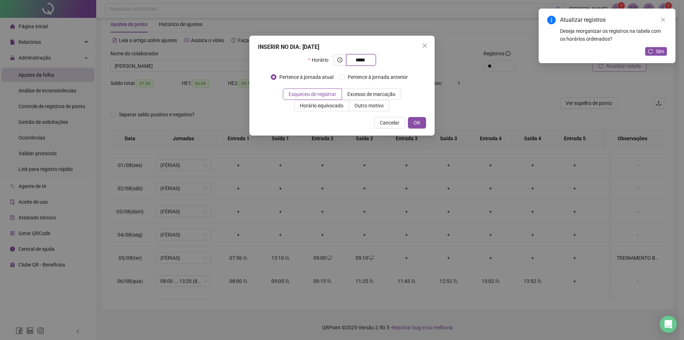
type input "*****"
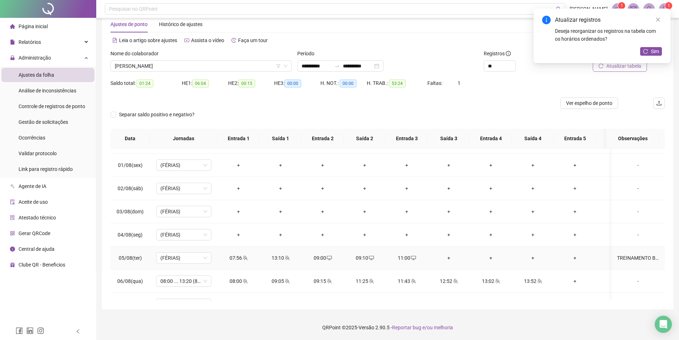
click at [446, 256] on div "+" at bounding box center [448, 258] width 31 height 8
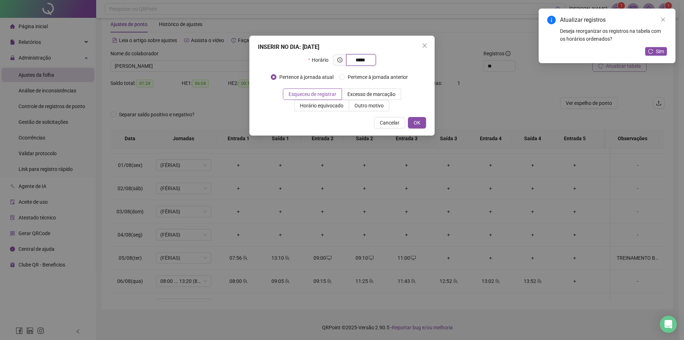
type input "*****"
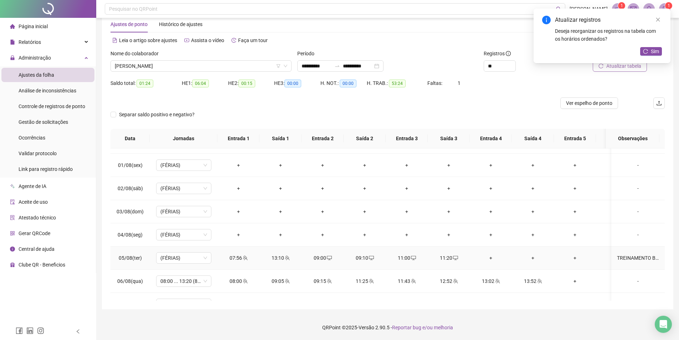
click at [490, 255] on div "+" at bounding box center [491, 258] width 31 height 8
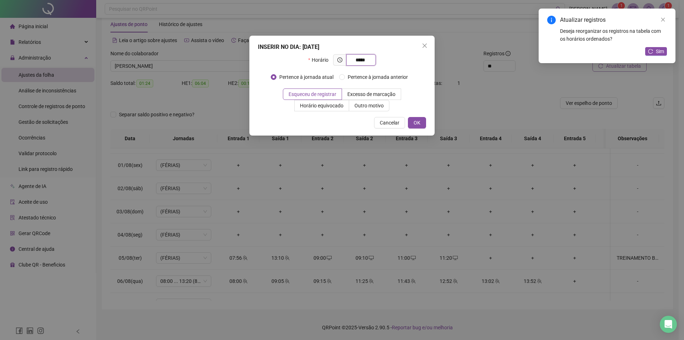
type input "*****"
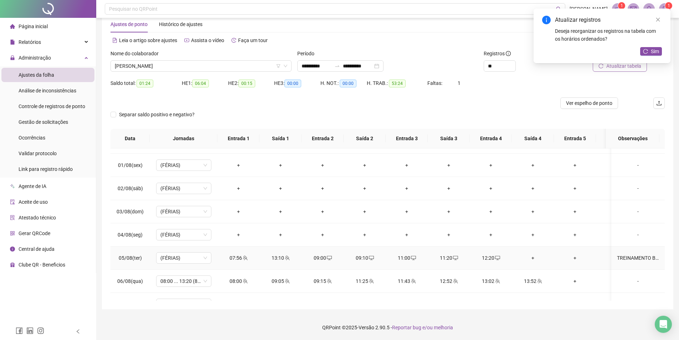
click at [529, 255] on div "+" at bounding box center [533, 258] width 31 height 8
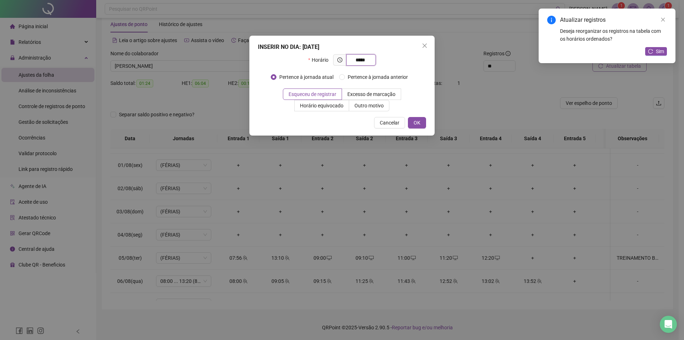
type input "*****"
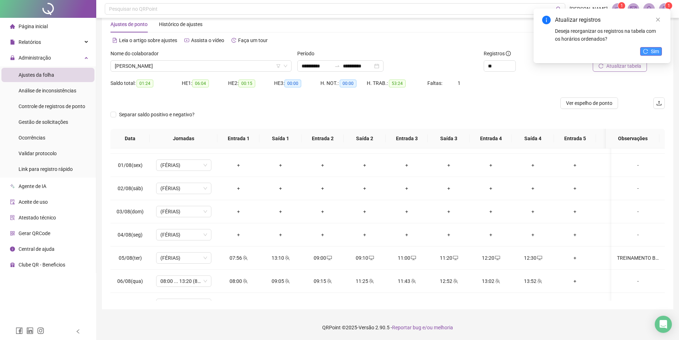
click at [649, 50] on button "Sim" at bounding box center [651, 51] width 22 height 9
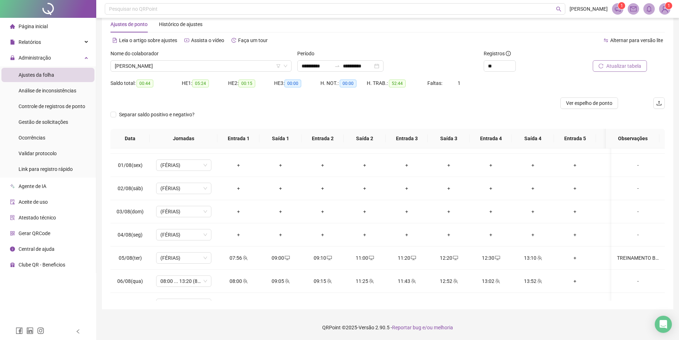
click at [261, 108] on div at bounding box center [319, 102] width 416 height 11
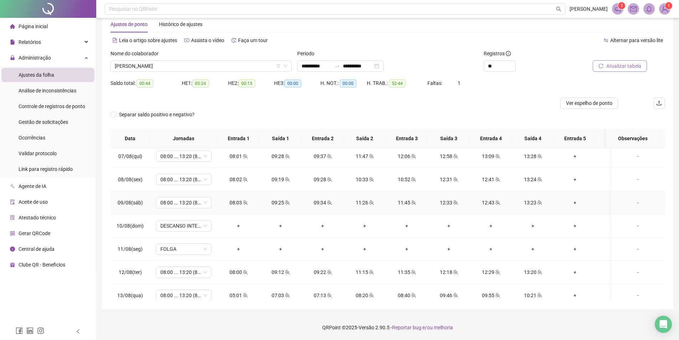
scroll to position [383, 0]
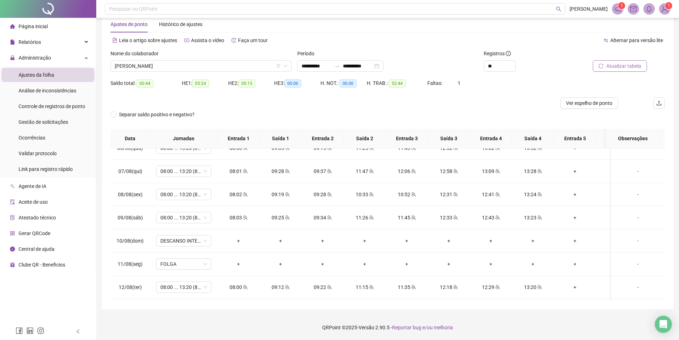
click at [364, 110] on div "Separar saldo positivo e negativo?" at bounding box center [388, 119] width 554 height 20
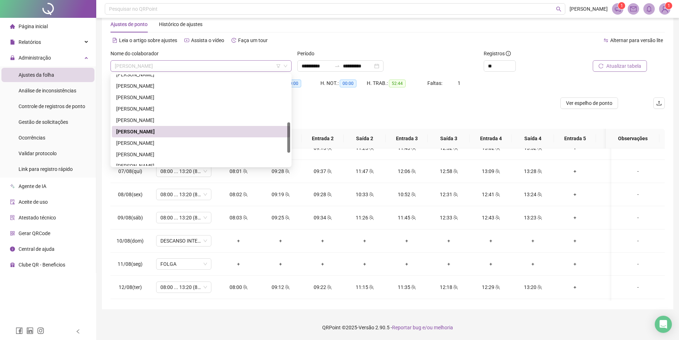
click at [171, 65] on span "NAIARA CARDOSO PIRES" at bounding box center [201, 66] width 173 height 11
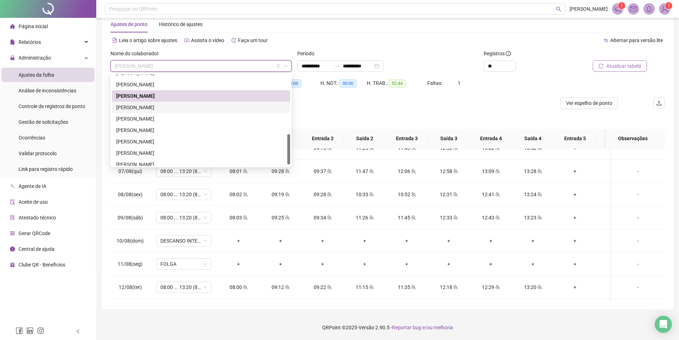
click at [356, 102] on div at bounding box center [319, 102] width 416 height 11
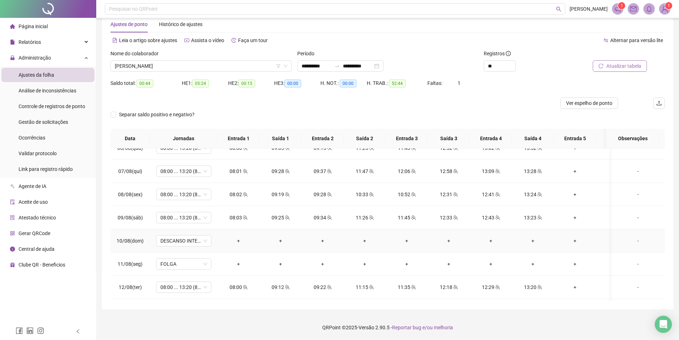
click at [631, 240] on div "-" at bounding box center [638, 241] width 42 height 8
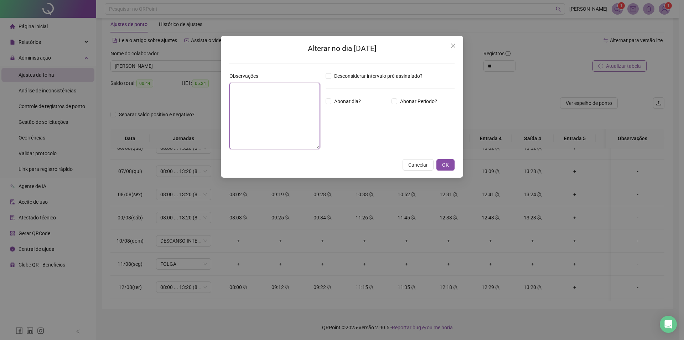
click at [278, 101] on textarea at bounding box center [275, 116] width 91 height 66
type textarea "*****"
click at [345, 103] on span "Abonar dia?" at bounding box center [348, 101] width 32 height 8
click at [451, 165] on button "OK" at bounding box center [446, 164] width 18 height 11
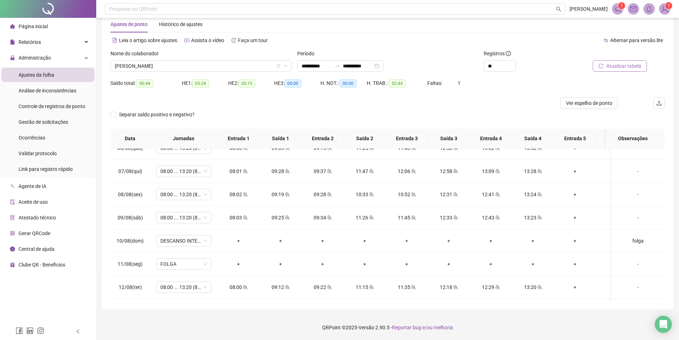
click at [632, 64] on span "Atualizar tabela" at bounding box center [623, 66] width 35 height 8
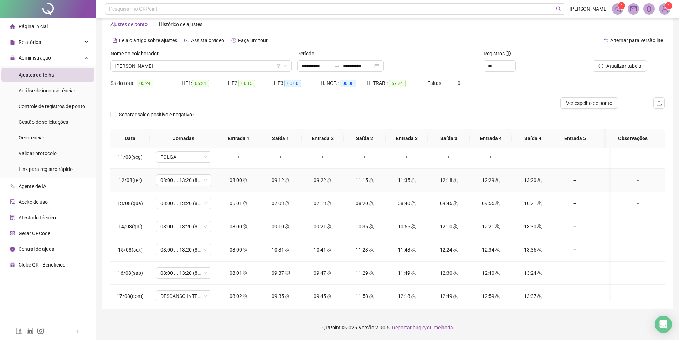
scroll to position [525, 0]
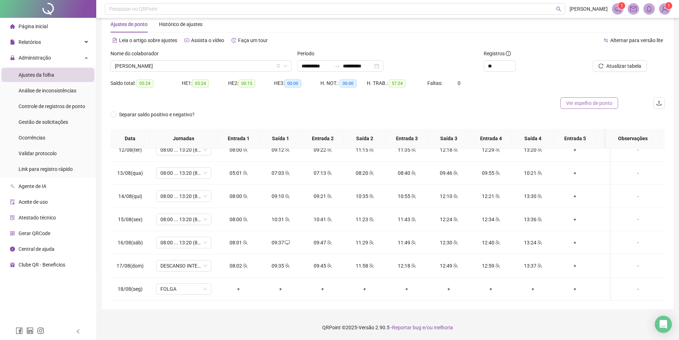
click at [612, 101] on span "Ver espelho de ponto" at bounding box center [589, 103] width 46 height 8
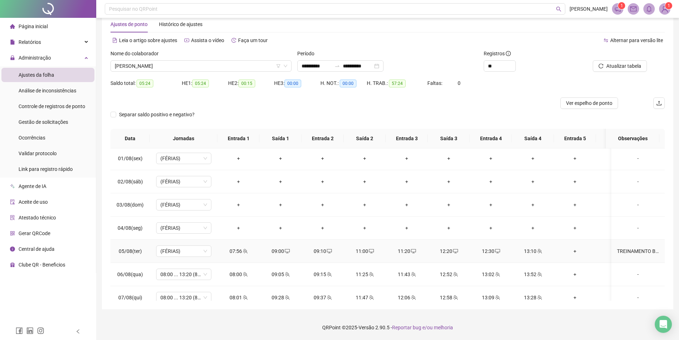
scroll to position [240, 0]
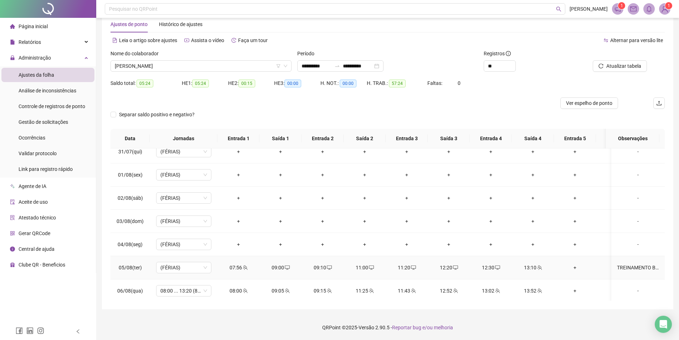
click at [636, 265] on div "TREINAMENTO BRIGADA" at bounding box center [638, 267] width 42 height 8
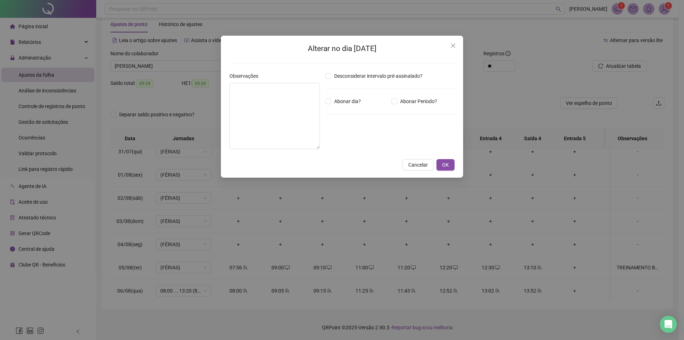
type textarea "**********"
click at [275, 86] on textarea "**********" at bounding box center [275, 116] width 91 height 66
click at [448, 164] on span "OK" at bounding box center [445, 165] width 7 height 8
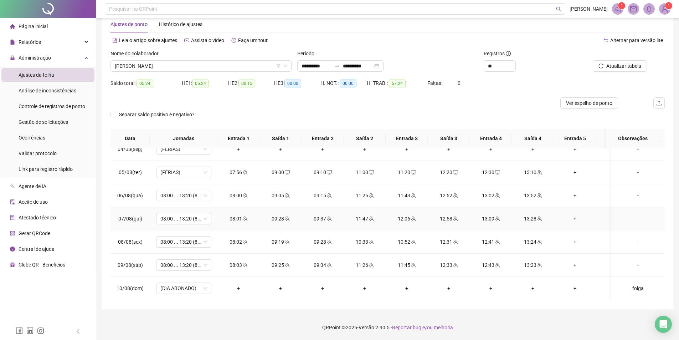
scroll to position [347, 0]
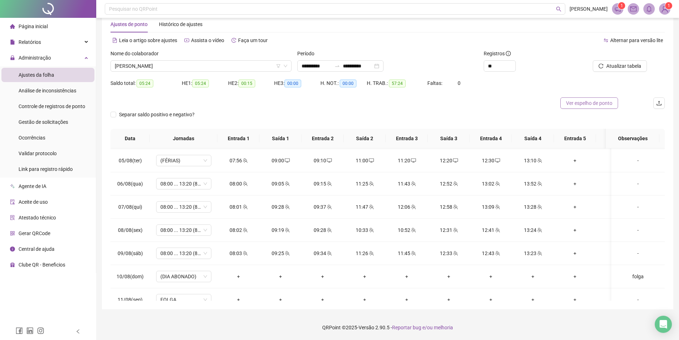
click at [596, 101] on span "Ver espelho de ponto" at bounding box center [589, 103] width 46 height 8
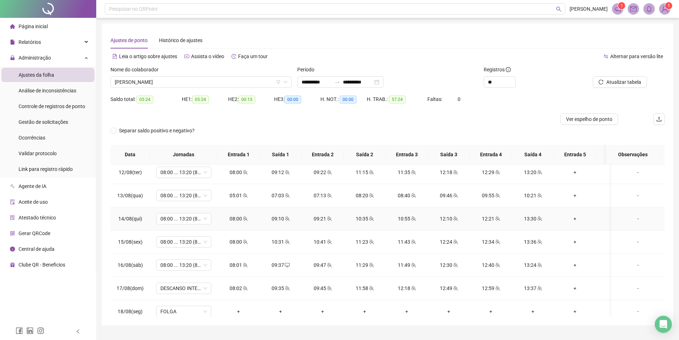
scroll to position [525, 0]
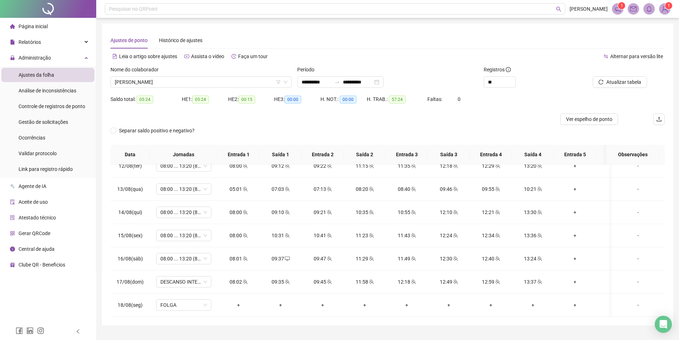
click at [208, 129] on div "Separar saldo positivo e negativo?" at bounding box center [162, 131] width 103 height 8
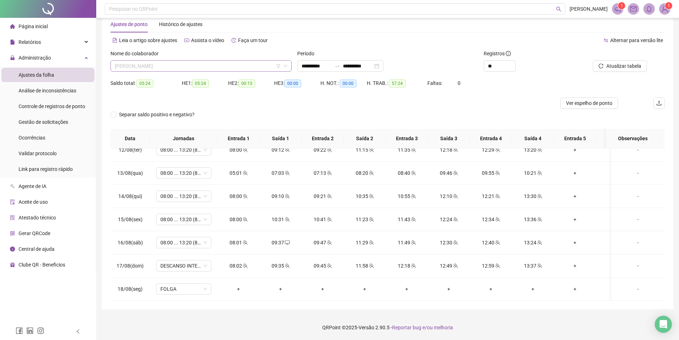
click at [168, 65] on span "NAIARA CARDOSO PIRES" at bounding box center [201, 66] width 173 height 11
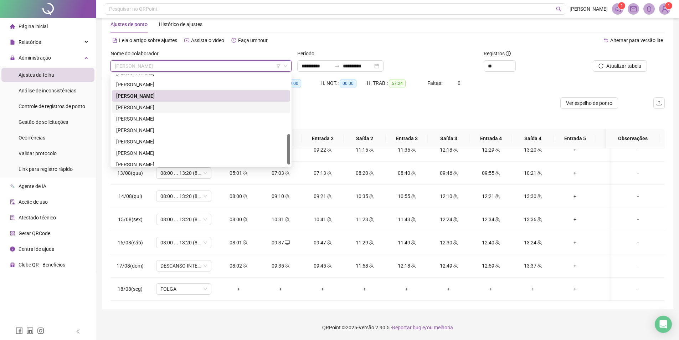
click at [161, 109] on div "NAIARA DE SOUZA PEREIRA" at bounding box center [201, 107] width 170 height 8
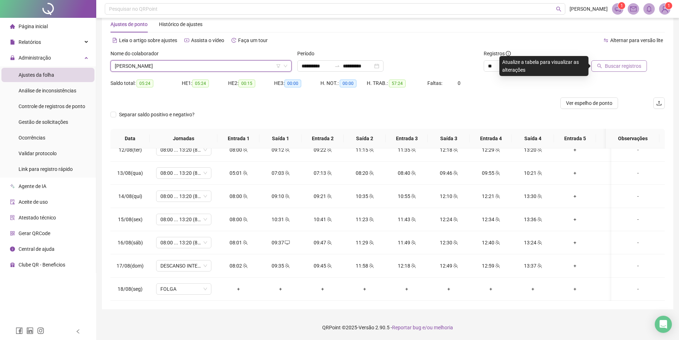
click at [611, 66] on span "Buscar registros" at bounding box center [623, 66] width 36 height 8
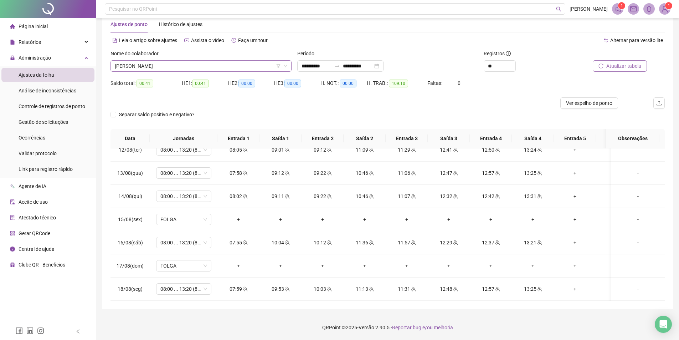
click at [202, 68] on span "NAIARA DE SOUZA PEREIRA" at bounding box center [201, 66] width 173 height 11
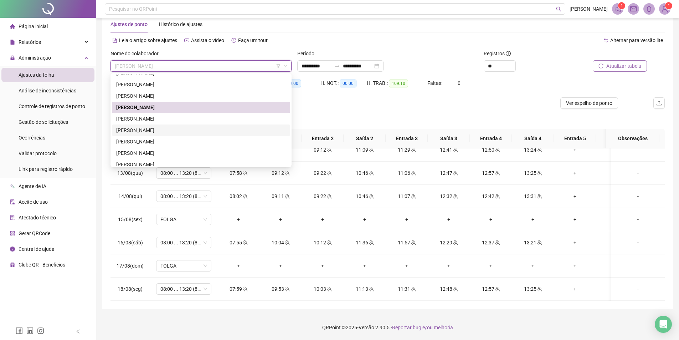
click at [211, 123] on div "MARTINA FERREIRA DIAS MYLENA MARTINS DA SILVA NAIARA CARDOSO PIRES NAIARA DE SO…" at bounding box center [201, 118] width 178 height 103
click at [211, 126] on div "ROSELENE MENDES DOS SANTOS NASCIMENTO" at bounding box center [201, 129] width 178 height 11
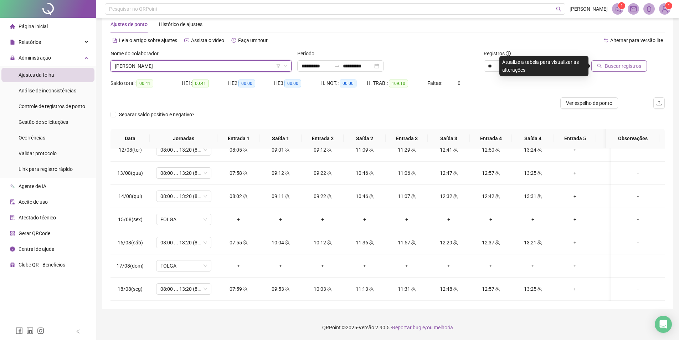
click at [641, 68] on span "Buscar registros" at bounding box center [623, 66] width 36 height 8
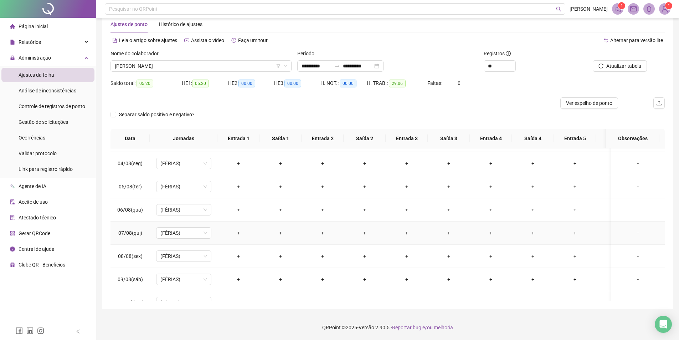
scroll to position [499, 0]
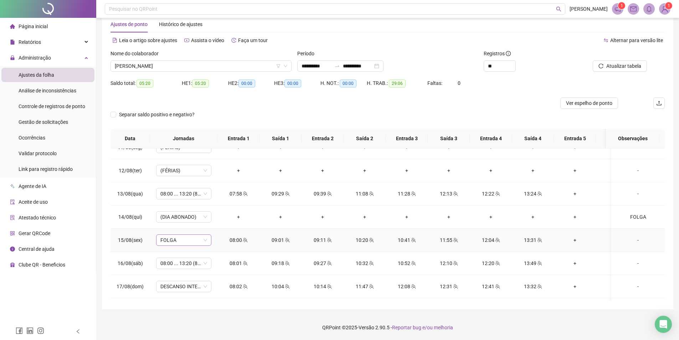
click at [206, 239] on span "FOLGA" at bounding box center [183, 240] width 47 height 11
click at [199, 148] on div "08:00 ... 13:20 (8 horas)" at bounding box center [196, 145] width 60 height 8
click at [217, 222] on span "Sim" at bounding box center [217, 221] width 8 height 8
click at [609, 67] on span "Atualizar tabela" at bounding box center [623, 66] width 35 height 8
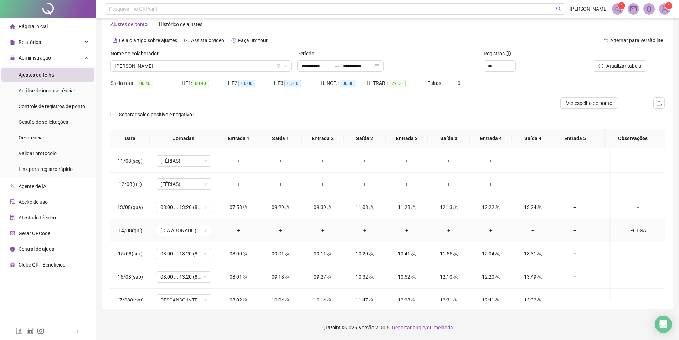
scroll to position [525, 0]
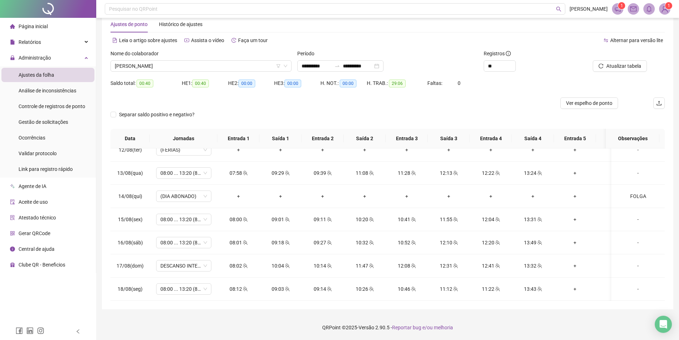
drag, startPoint x: 374, startPoint y: 318, endPoint x: 340, endPoint y: 326, distance: 34.9
click at [374, 318] on footer "QRPoint © 2025 - Versão 2.90.5 - Reportar bug e/ou melhoria" at bounding box center [387, 327] width 583 height 25
click at [160, 69] on span "ROSELENE MENDES DOS SANTOS NASCIMENTO" at bounding box center [201, 66] width 173 height 11
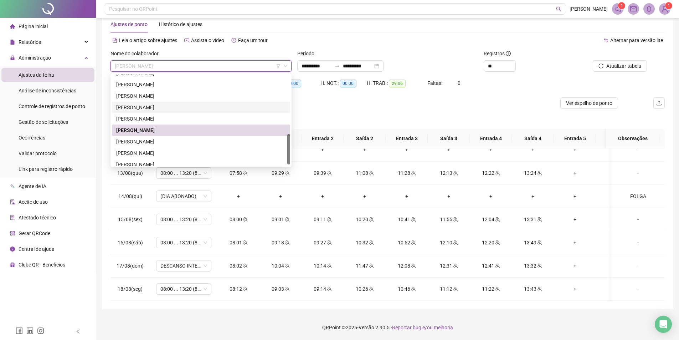
click at [130, 106] on div "NAIARA DE SOUZA PEREIRA" at bounding box center [201, 107] width 170 height 8
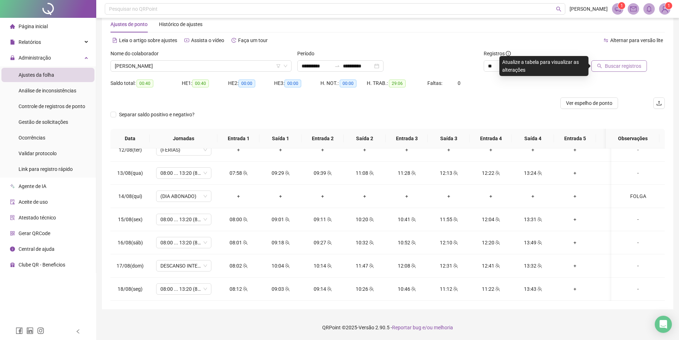
click at [598, 62] on button "Buscar registros" at bounding box center [619, 65] width 56 height 11
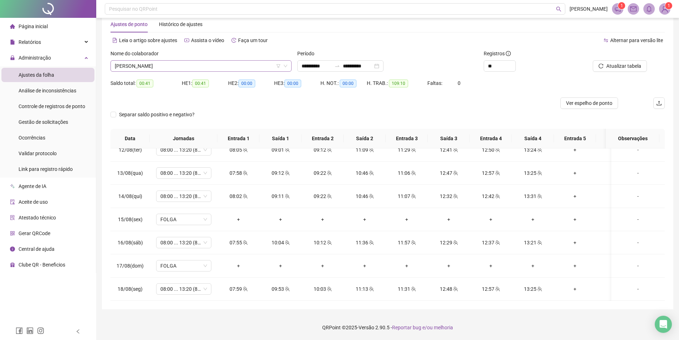
click at [186, 66] on span "NAIARA DE SOUZA PEREIRA" at bounding box center [201, 66] width 173 height 11
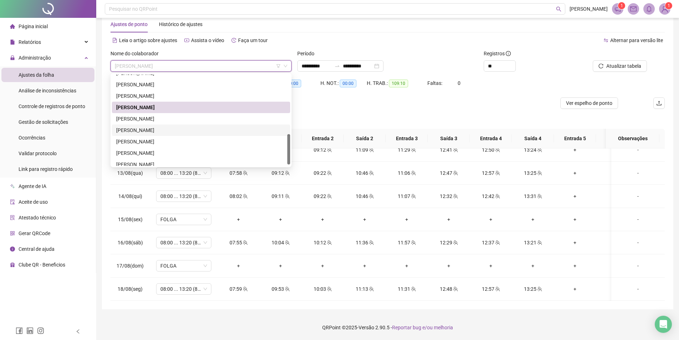
click at [168, 128] on div "ROSELENE MENDES DOS SANTOS NASCIMENTO" at bounding box center [201, 130] width 170 height 8
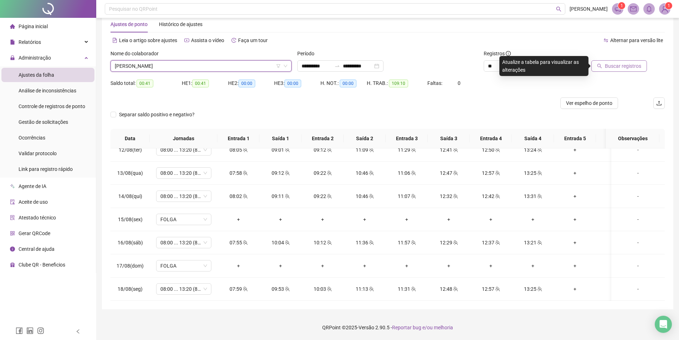
click at [605, 69] on button "Buscar registros" at bounding box center [619, 65] width 56 height 11
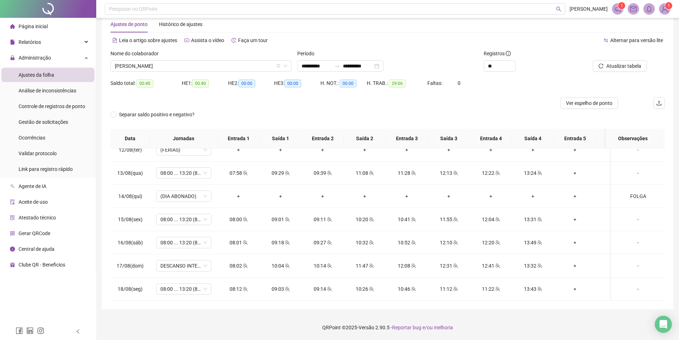
click at [229, 72] on div "Nome do colaborador ROSELENE MENDES DOS SANTOS NASCIMENTO" at bounding box center [201, 64] width 187 height 28
click at [228, 69] on span "ROSELENE MENDES DOS SANTOS NASCIMENTO" at bounding box center [201, 66] width 173 height 11
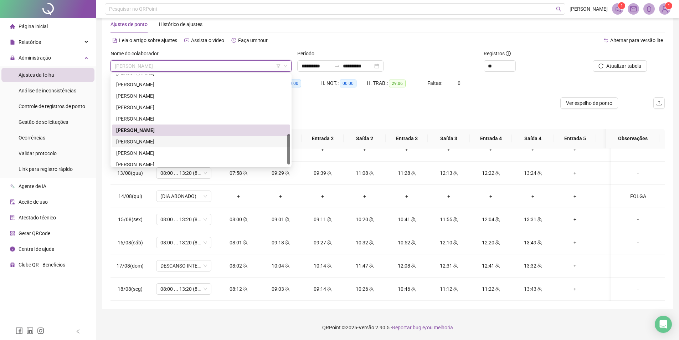
click at [176, 139] on div "SARA GABRIELA CARNEIRO DE LIMA" at bounding box center [201, 142] width 170 height 8
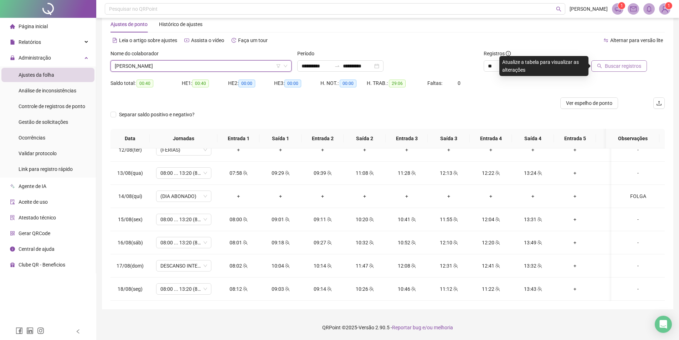
click at [638, 68] on span "Buscar registros" at bounding box center [623, 66] width 36 height 8
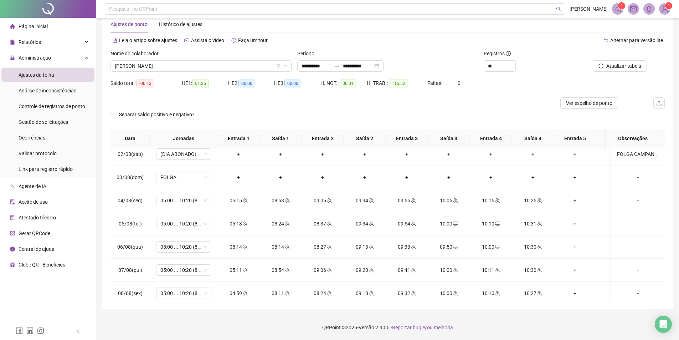
scroll to position [276, 0]
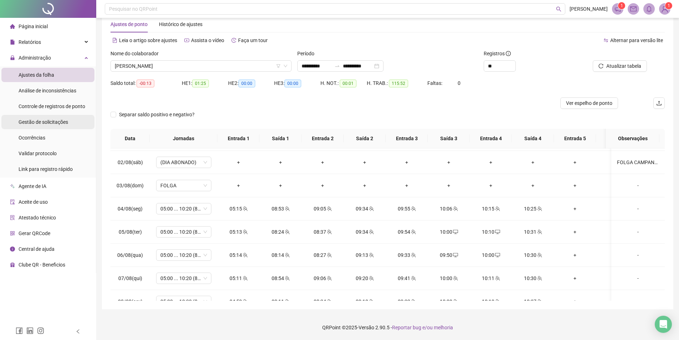
click at [33, 123] on span "Gestão de solicitações" at bounding box center [44, 122] width 50 height 6
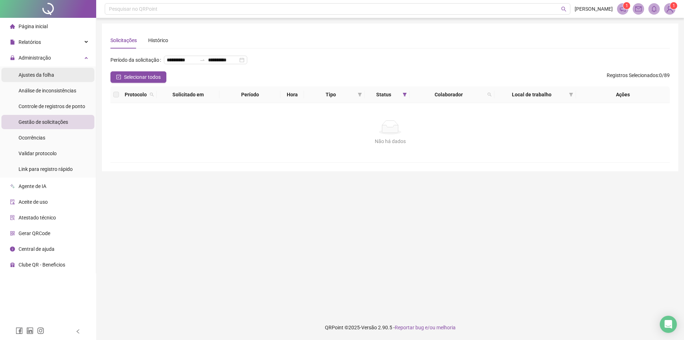
click at [45, 77] on span "Ajustes da folha" at bounding box center [37, 75] width 36 height 6
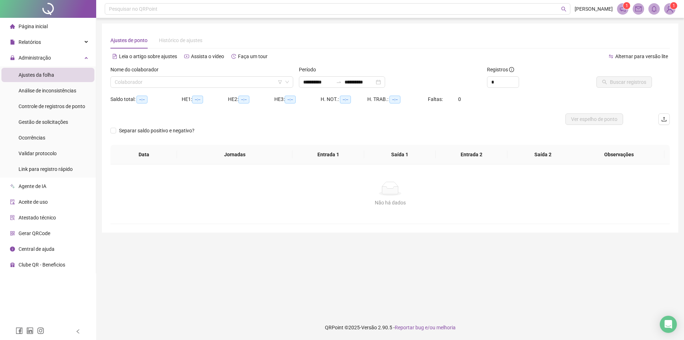
type input "**********"
click at [333, 80] on input "**********" at bounding box center [318, 82] width 30 height 8
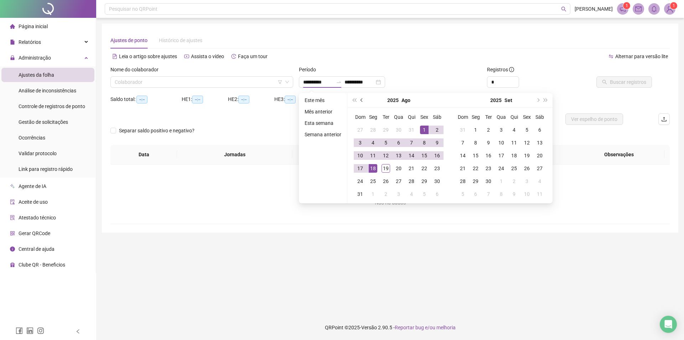
click at [360, 102] on button "prev-year" at bounding box center [362, 100] width 8 height 14
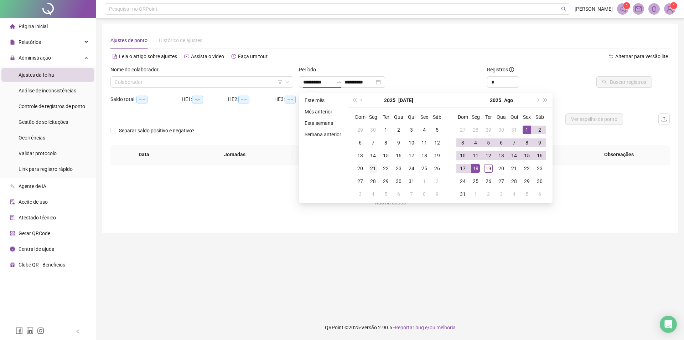
type input "**********"
click at [374, 170] on div "21" at bounding box center [373, 168] width 9 height 9
type input "**********"
click at [477, 168] on div "18" at bounding box center [476, 168] width 9 height 9
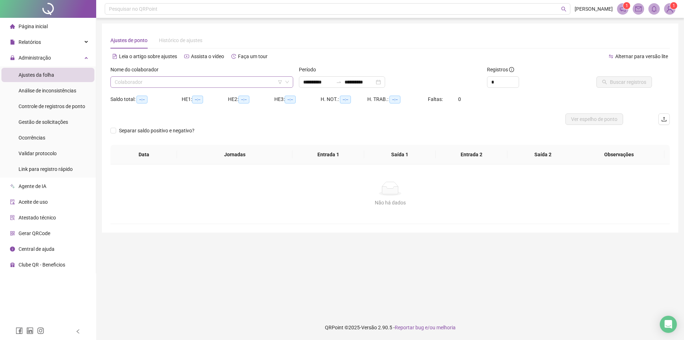
click at [198, 80] on input "search" at bounding box center [199, 82] width 168 height 11
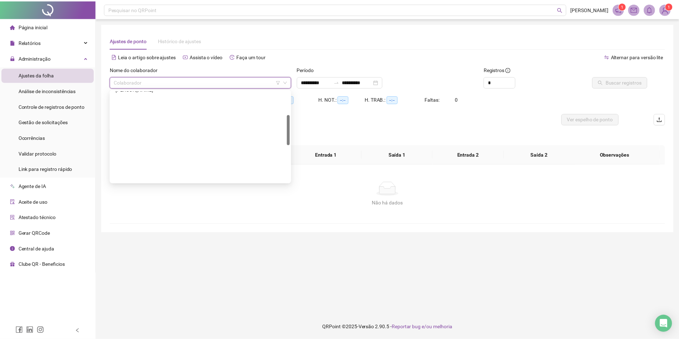
scroll to position [183, 0]
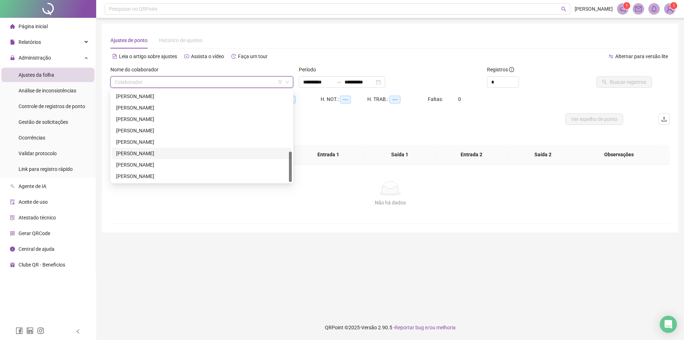
click at [155, 154] on div "SARA GABRIELA CARNEIRO DE LIMA" at bounding box center [201, 153] width 171 height 8
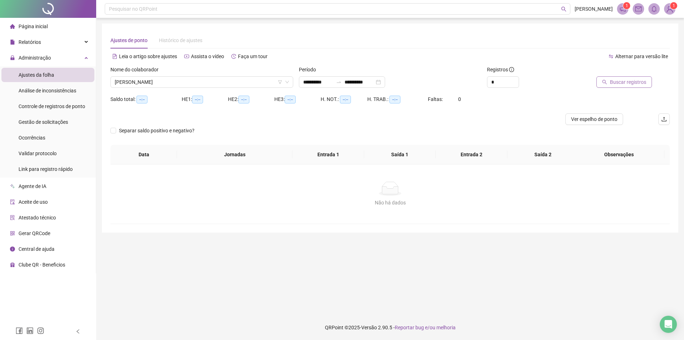
click at [622, 83] on span "Buscar registros" at bounding box center [628, 82] width 36 height 8
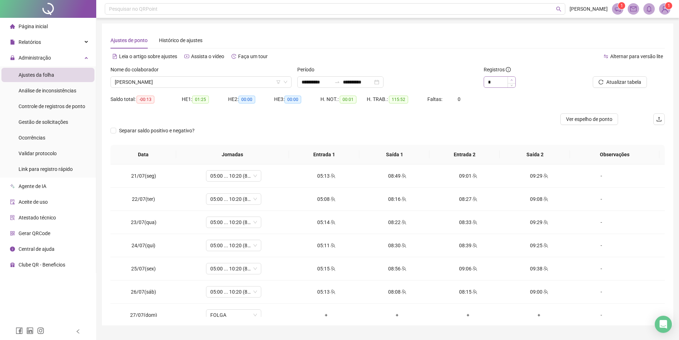
click at [515, 79] on div "*" at bounding box center [528, 81] width 88 height 11
click at [514, 80] on span "Increase Value" at bounding box center [512, 80] width 8 height 6
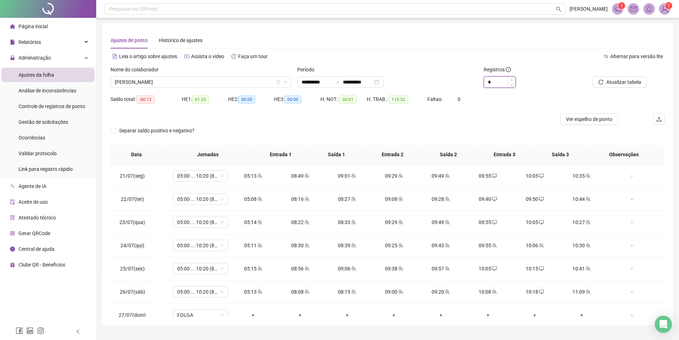
click at [514, 80] on span "Increase Value" at bounding box center [512, 80] width 8 height 6
type input "**"
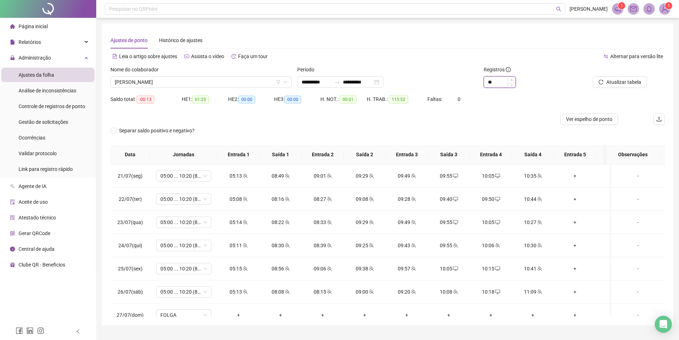
click at [514, 80] on span "Increase Value" at bounding box center [512, 80] width 8 height 6
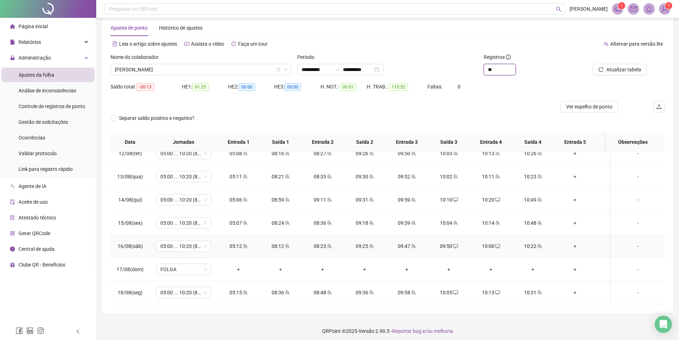
scroll to position [16, 0]
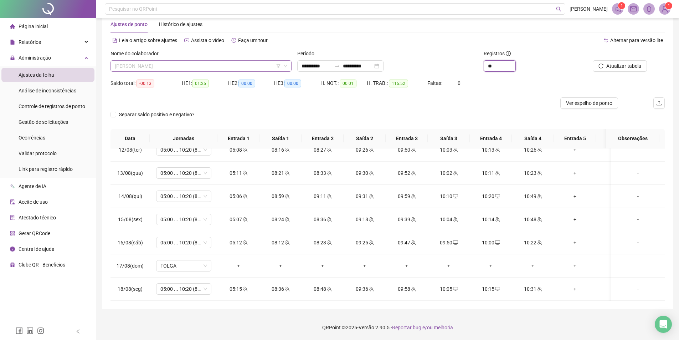
click at [182, 69] on span "SARA GABRIELA CARNEIRO DE LIMA" at bounding box center [201, 66] width 173 height 11
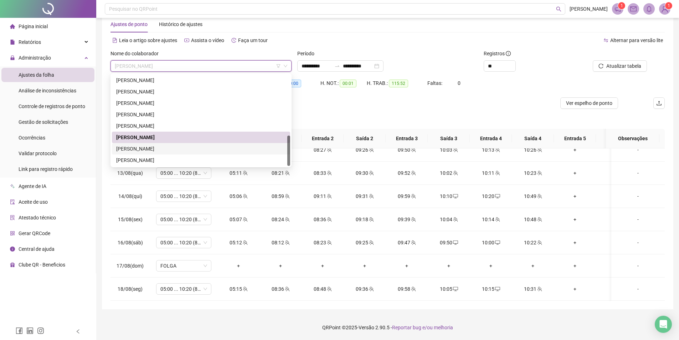
click at [189, 147] on div "TALITA DE OLIVEIRA SOUZA DOS SANTOS" at bounding box center [201, 149] width 170 height 8
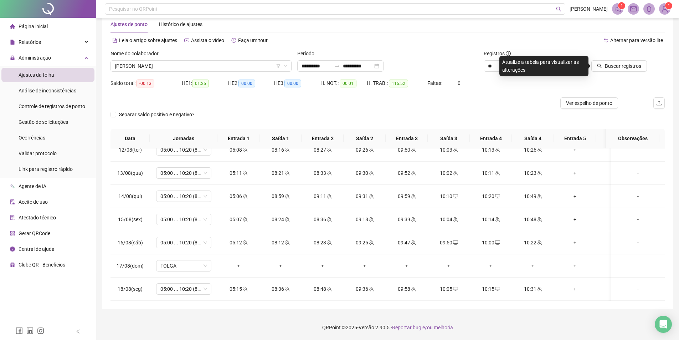
drag, startPoint x: 601, startPoint y: 67, endPoint x: 509, endPoint y: 92, distance: 94.9
click at [601, 67] on icon "search" at bounding box center [599, 65] width 5 height 5
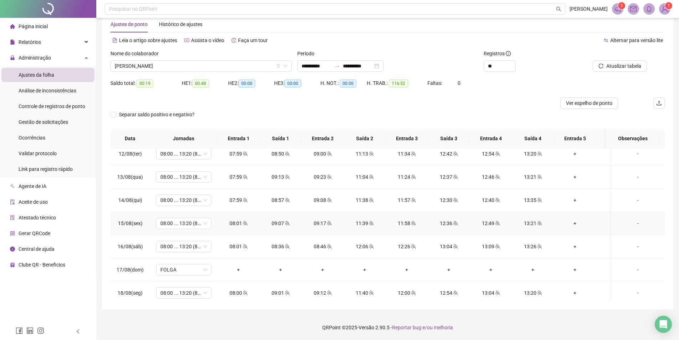
scroll to position [525, 0]
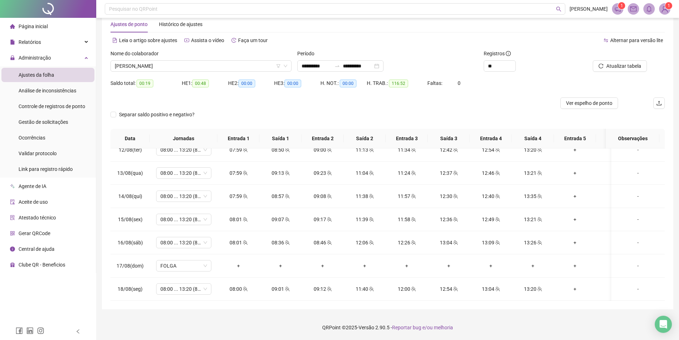
click at [195, 74] on div "Nome do colaborador TALITA DE OLIVEIRA SOUZA DOS SANTOS" at bounding box center [201, 64] width 187 height 28
click at [189, 67] on span "TALITA DE OLIVEIRA SOUZA DOS SANTOS" at bounding box center [201, 66] width 173 height 11
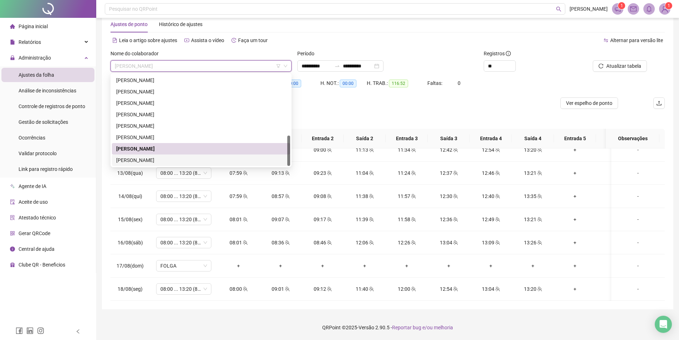
click at [173, 158] on div "THAYSA ANTONIA GOMES DE ANDRADE" at bounding box center [201, 160] width 170 height 8
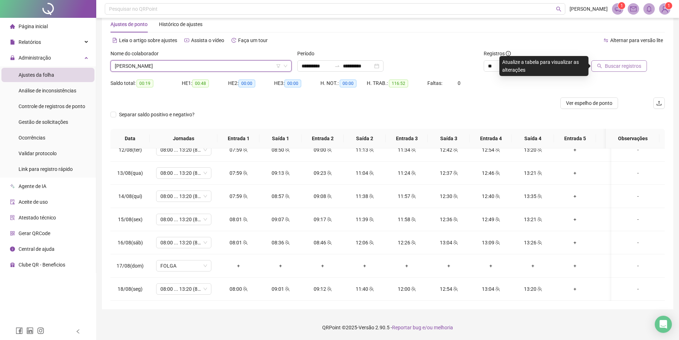
click at [628, 65] on span "Buscar registros" at bounding box center [623, 66] width 36 height 8
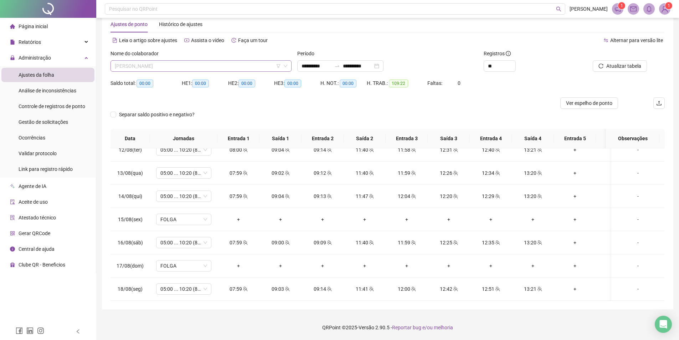
click at [153, 63] on span "THAYSA ANTONIA GOMES DE ANDRADE" at bounding box center [201, 66] width 173 height 11
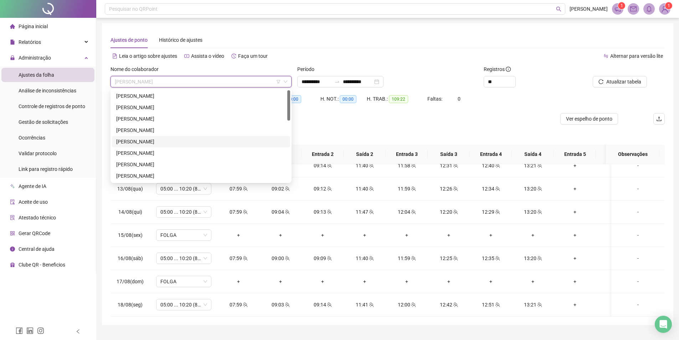
scroll to position [0, 0]
click at [154, 98] on div "ANA CAROLINA RODRIGUES DA SILVA" at bounding box center [201, 96] width 170 height 8
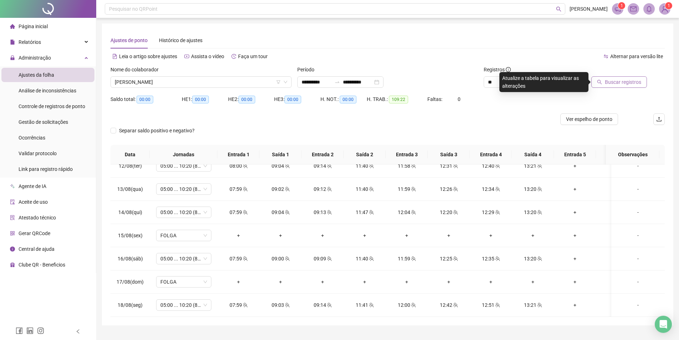
click at [609, 82] on span "Buscar registros" at bounding box center [623, 82] width 36 height 8
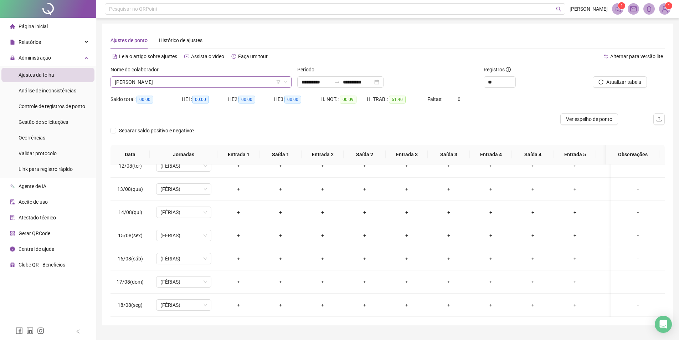
click at [166, 84] on span "ANA CAROLINA RODRIGUES DA SILVA" at bounding box center [201, 82] width 173 height 11
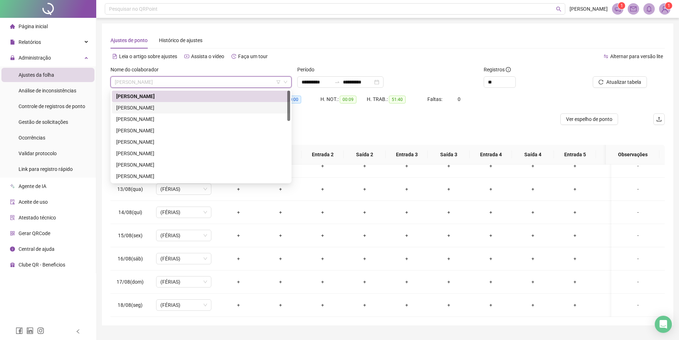
drag, startPoint x: 158, startPoint y: 108, endPoint x: 307, endPoint y: 94, distance: 148.9
click at [158, 108] on div "ANDRESSA CAROLINE DA COSTA FERNANDES" at bounding box center [201, 108] width 170 height 8
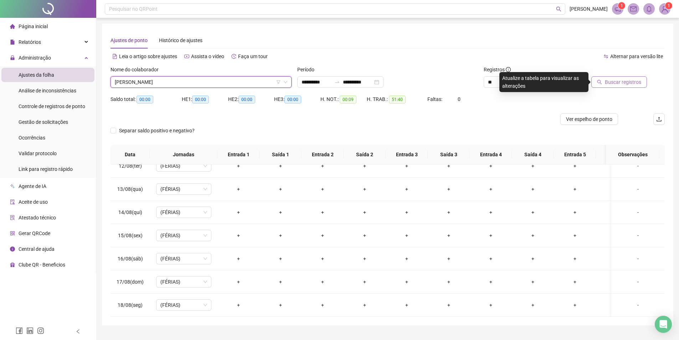
click at [636, 82] on span "Buscar registros" at bounding box center [623, 82] width 36 height 8
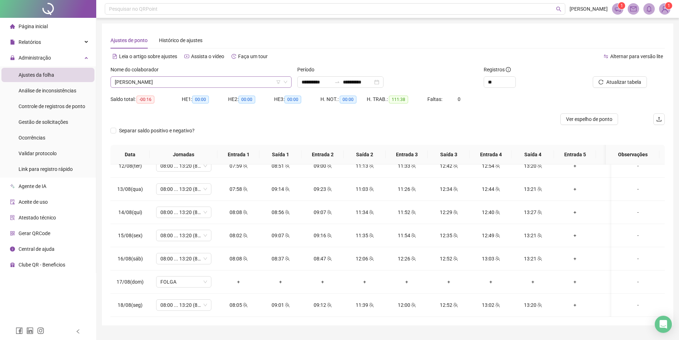
click at [161, 85] on span "ANDRESSA CAROLINE DA COSTA FERNANDES" at bounding box center [201, 82] width 173 height 11
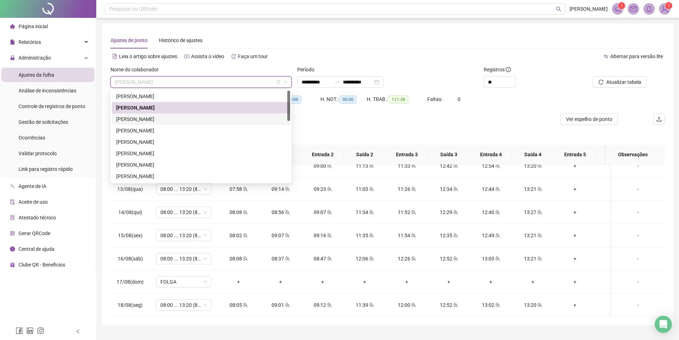
click at [168, 120] on div "ANDRESSA SOUSA SANTOS" at bounding box center [201, 119] width 170 height 8
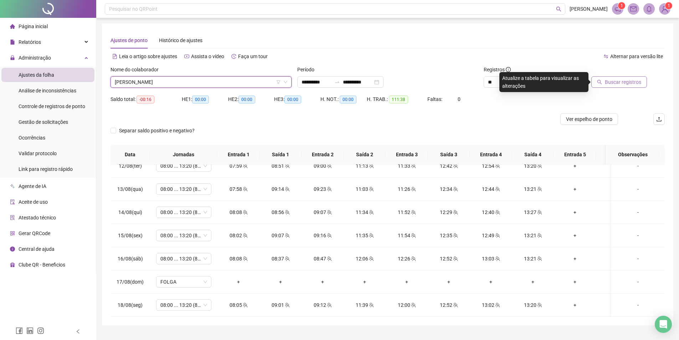
click at [628, 83] on span "Buscar registros" at bounding box center [623, 82] width 36 height 8
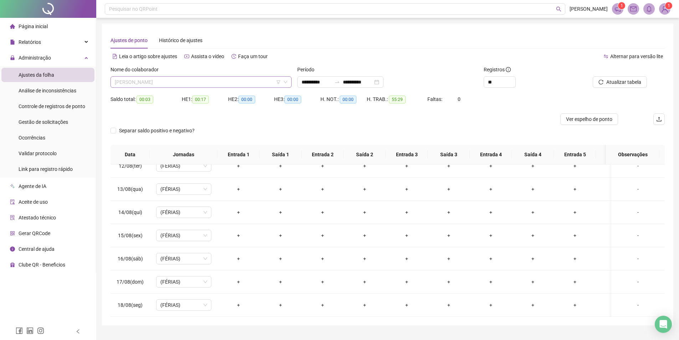
click at [159, 79] on span "ANDRESSA SOUSA SANTOS" at bounding box center [201, 82] width 173 height 11
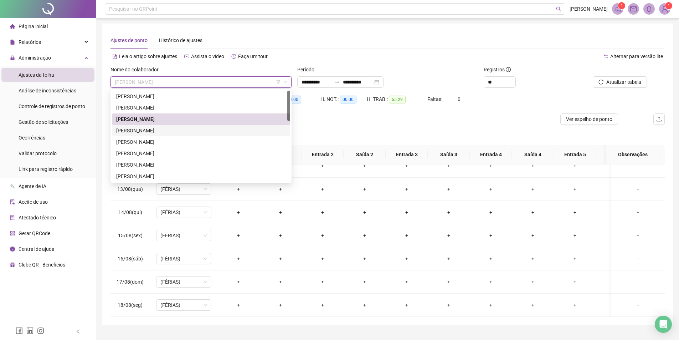
click at [157, 128] on div "ANGELA LORRANNA CAMPOS DE CARVALHO" at bounding box center [201, 131] width 170 height 8
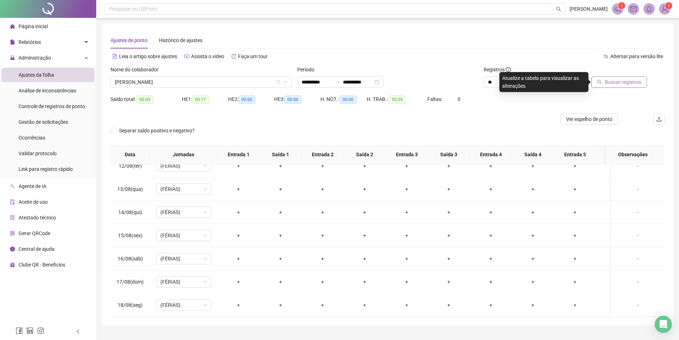
click at [630, 83] on span "Buscar registros" at bounding box center [623, 82] width 36 height 8
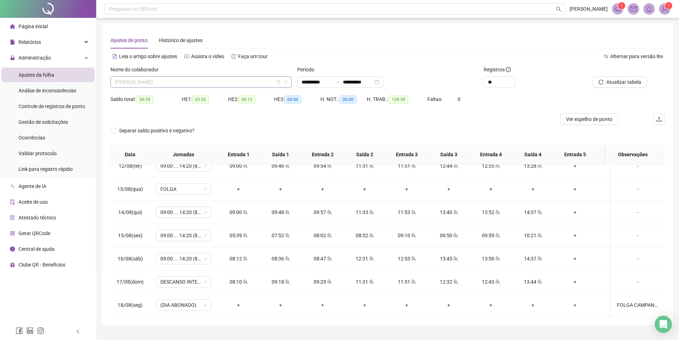
click at [244, 84] on span "ANGELA LORRANNA CAMPOS DE CARVALHO" at bounding box center [201, 82] width 173 height 11
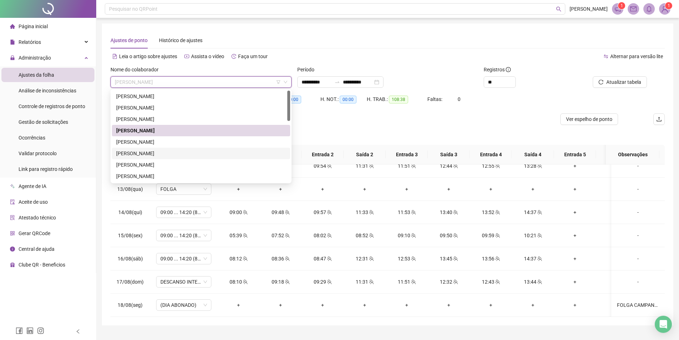
click at [162, 150] on div "CARLOS MATHEUS SOUSA SANTOS" at bounding box center [201, 153] width 170 height 8
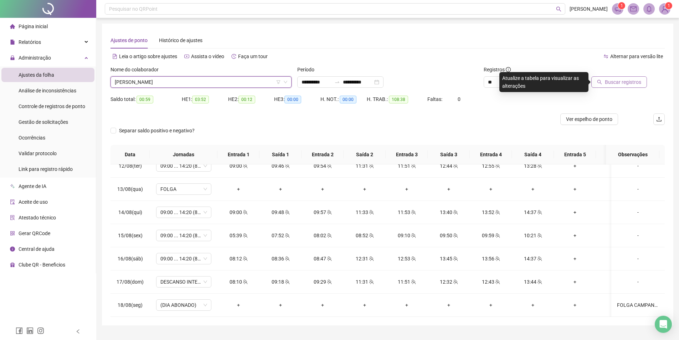
click at [604, 81] on button "Buscar registros" at bounding box center [619, 81] width 56 height 11
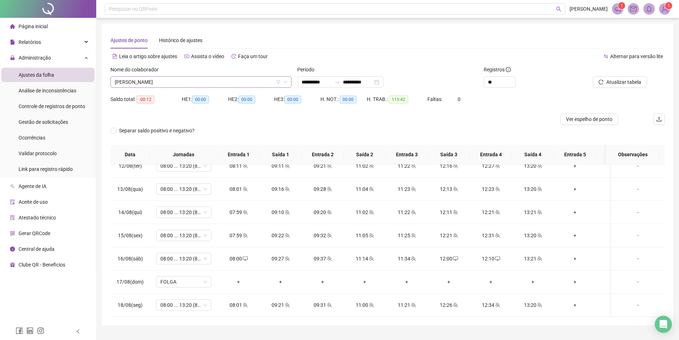
click at [202, 83] on span "CARLOS MATHEUS SOUSA SANTOS" at bounding box center [201, 82] width 173 height 11
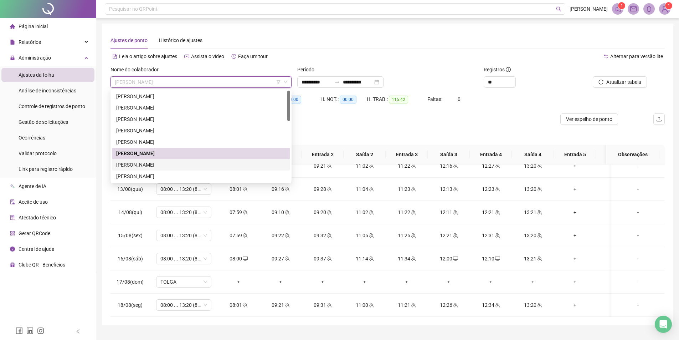
drag, startPoint x: 178, startPoint y: 164, endPoint x: 202, endPoint y: 160, distance: 25.3
click at [178, 164] on div "DANIELA MAGALHAES ARAUJO" at bounding box center [201, 165] width 170 height 8
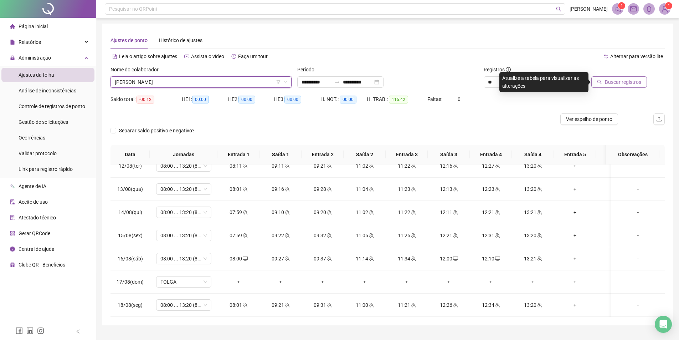
click at [612, 78] on button "Buscar registros" at bounding box center [619, 81] width 56 height 11
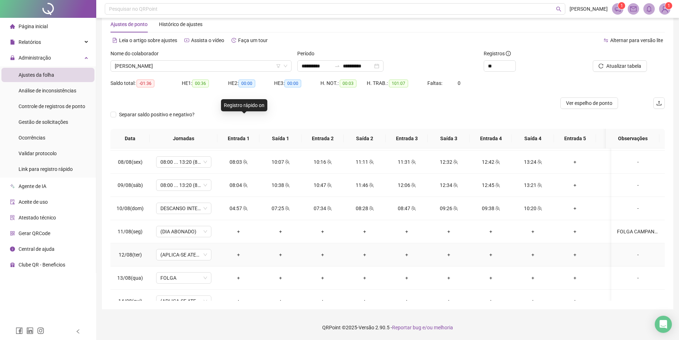
scroll to position [489, 0]
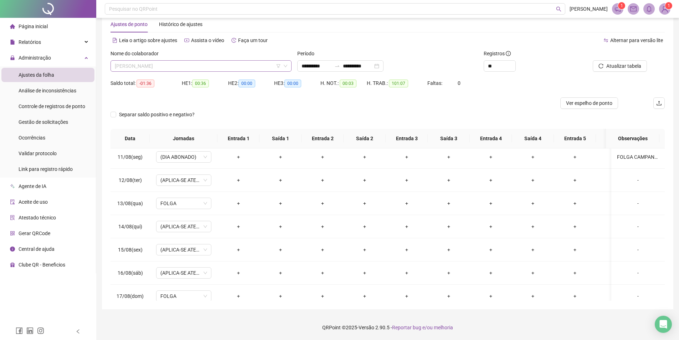
click at [171, 65] on span "DANIELA MAGALHAES ARAUJO" at bounding box center [201, 66] width 173 height 11
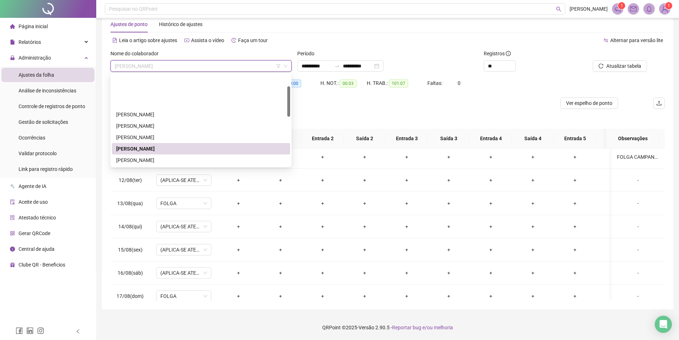
scroll to position [36, 0]
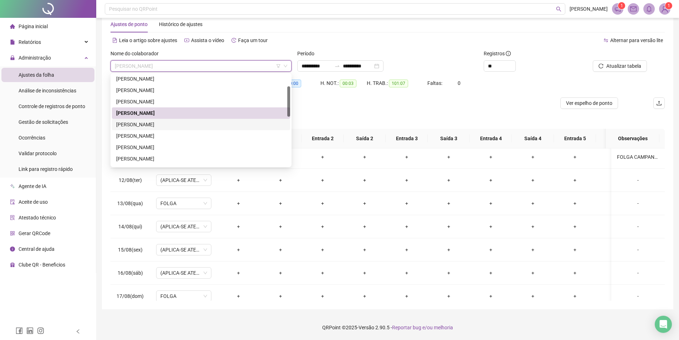
click at [184, 127] on div "EDUARDA DE OLIVEIRA CARDOSO" at bounding box center [201, 124] width 170 height 8
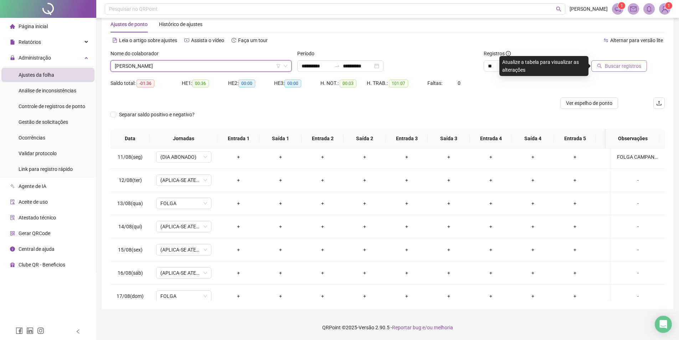
click at [627, 70] on button "Buscar registros" at bounding box center [619, 65] width 56 height 11
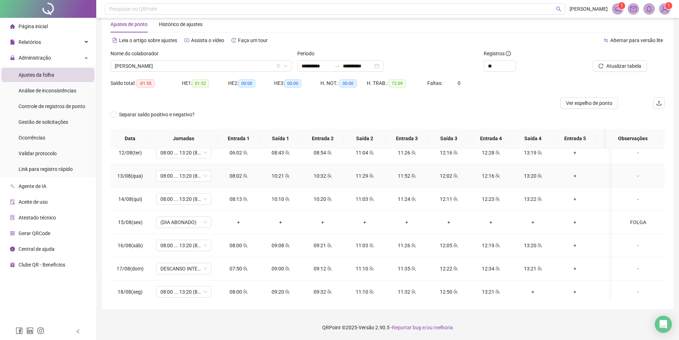
scroll to position [525, 0]
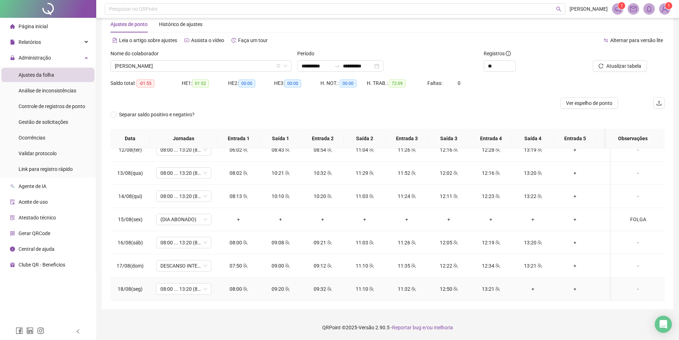
click at [539, 285] on div "+" at bounding box center [533, 289] width 31 height 8
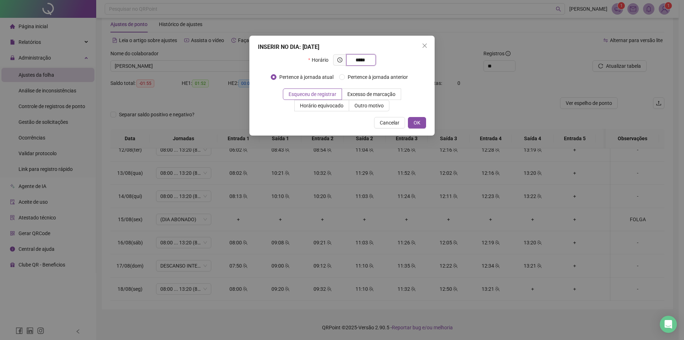
type input "*****"
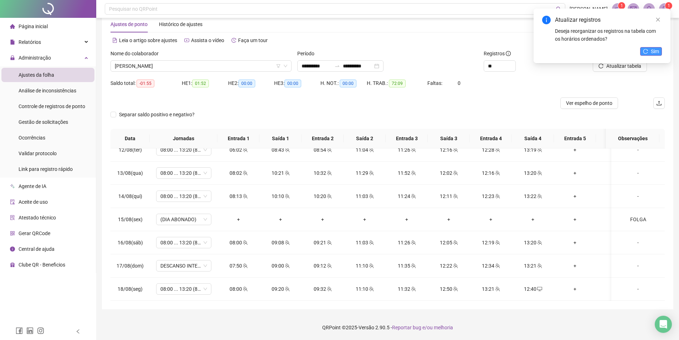
click at [647, 52] on icon "reload" at bounding box center [645, 51] width 5 height 5
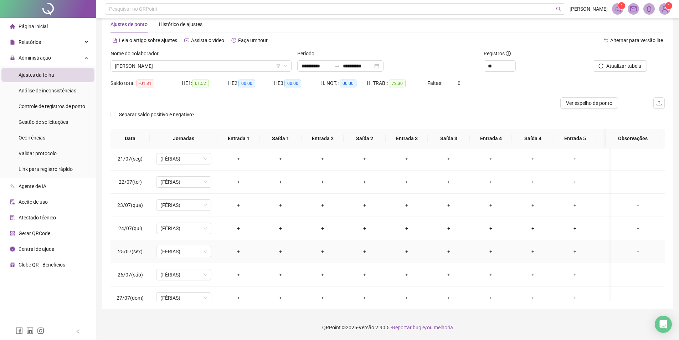
scroll to position [0, 0]
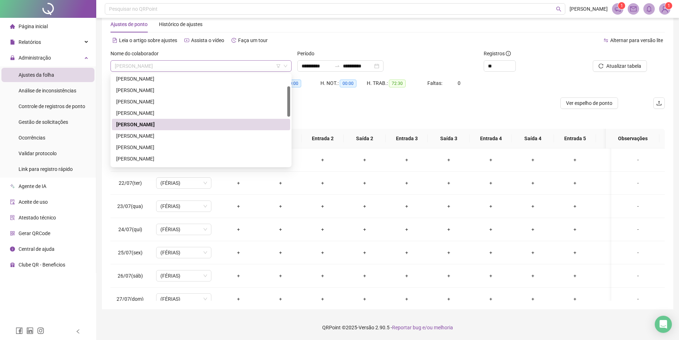
click at [178, 66] on span "EDUARDA DE OLIVEIRA CARDOSO" at bounding box center [201, 66] width 173 height 11
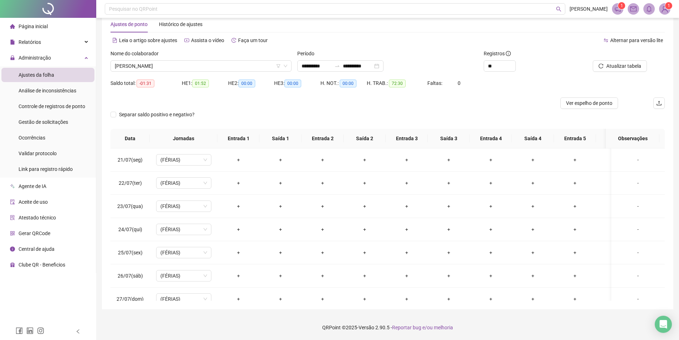
click at [393, 113] on div "Separar saldo positivo e negativo?" at bounding box center [388, 119] width 554 height 20
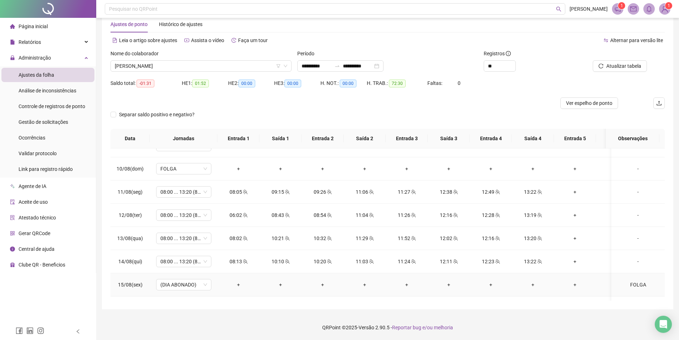
scroll to position [454, 0]
click at [243, 215] on icon "team" at bounding box center [245, 215] width 5 height 5
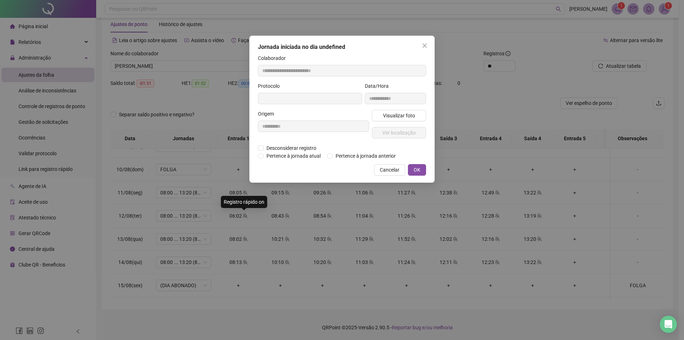
type input "**********"
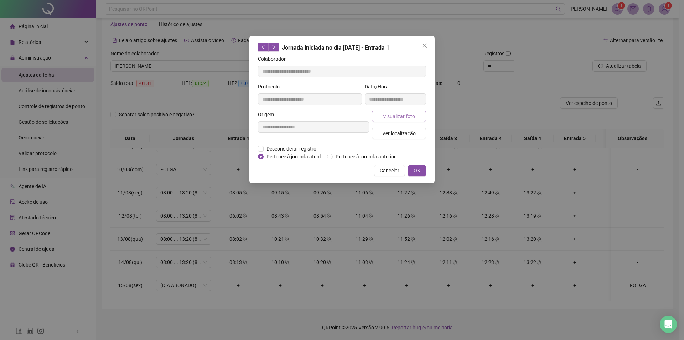
click at [390, 116] on span "Visualizar foto" at bounding box center [399, 116] width 32 height 8
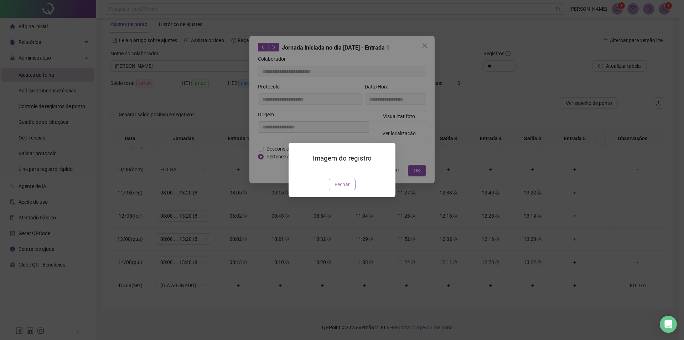
click at [345, 188] on span "Fechar" at bounding box center [342, 184] width 15 height 8
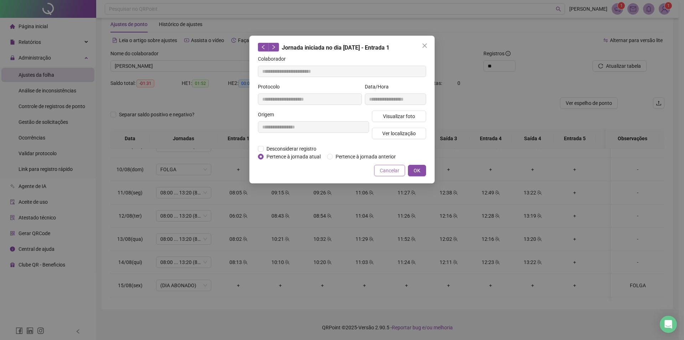
click at [397, 173] on span "Cancelar" at bounding box center [390, 170] width 20 height 8
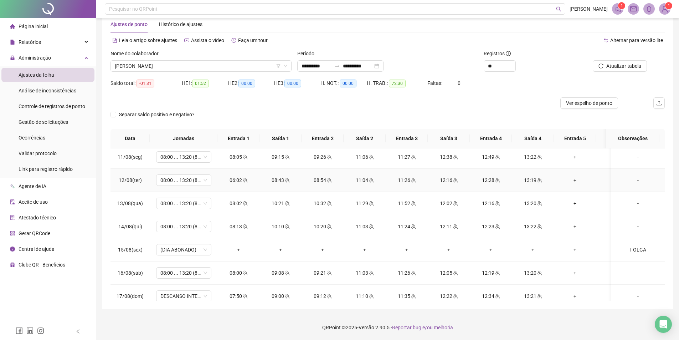
scroll to position [525, 0]
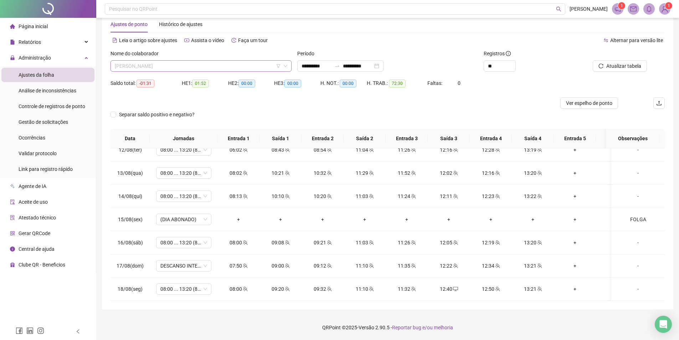
click at [179, 68] on span "EDUARDA DE OLIVEIRA CARDOSO" at bounding box center [201, 66] width 173 height 11
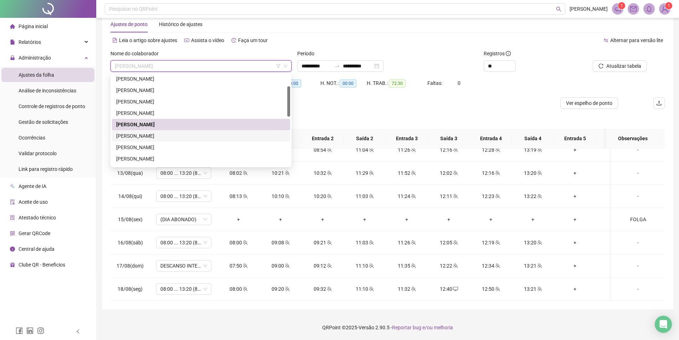
click at [179, 137] on div "FREDERICO CARVALHO BEZERRA SILVA" at bounding box center [201, 136] width 170 height 8
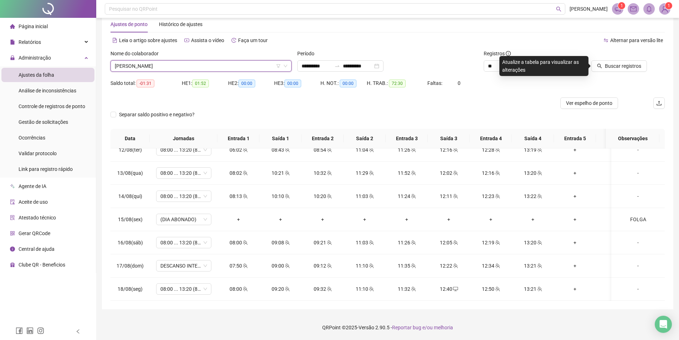
drag, startPoint x: 604, startPoint y: 63, endPoint x: 583, endPoint y: 61, distance: 20.9
click at [604, 64] on button "Buscar registros" at bounding box center [619, 65] width 56 height 11
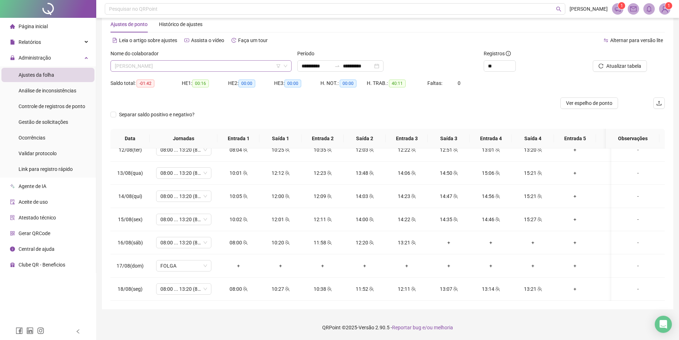
click at [188, 71] on div "FREDERICO CARVALHO BEZERRA SILVA" at bounding box center [201, 65] width 181 height 11
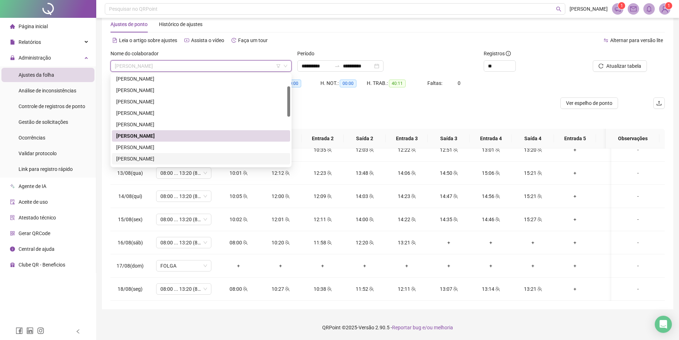
click at [170, 156] on div "JOAO GABRIEL MENDES" at bounding box center [201, 159] width 170 height 8
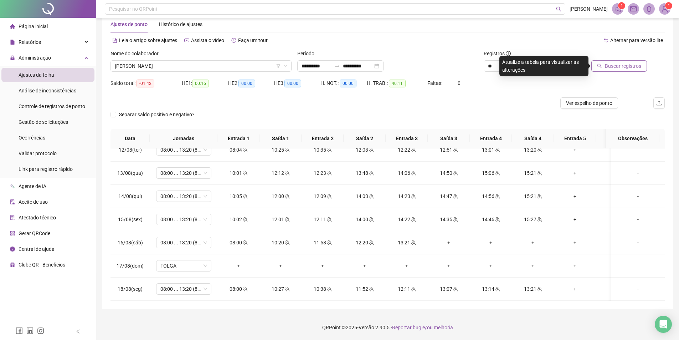
click at [623, 61] on button "Buscar registros" at bounding box center [619, 65] width 56 height 11
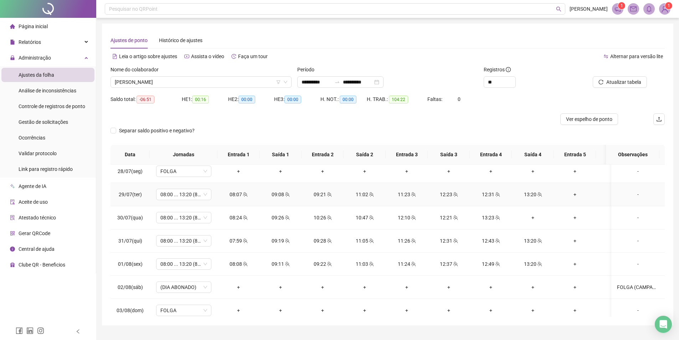
scroll to position [178, 0]
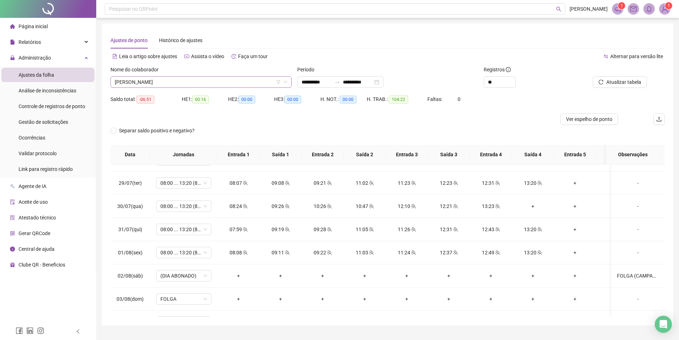
click at [220, 76] on div "JOAO GABRIEL MENDES" at bounding box center [201, 81] width 181 height 11
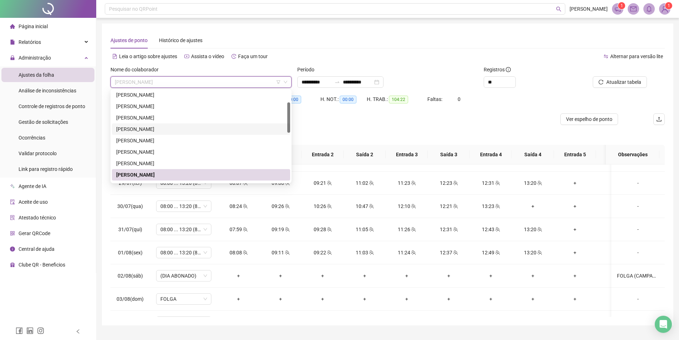
scroll to position [71, 0]
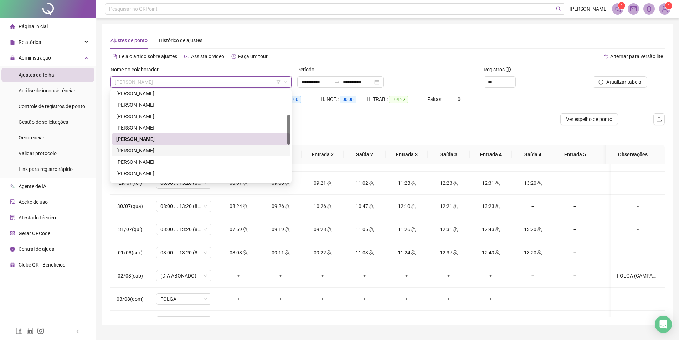
click at [186, 150] on div "JULIANA APARECIDA RODRIGUES BARBOSA" at bounding box center [201, 151] width 170 height 8
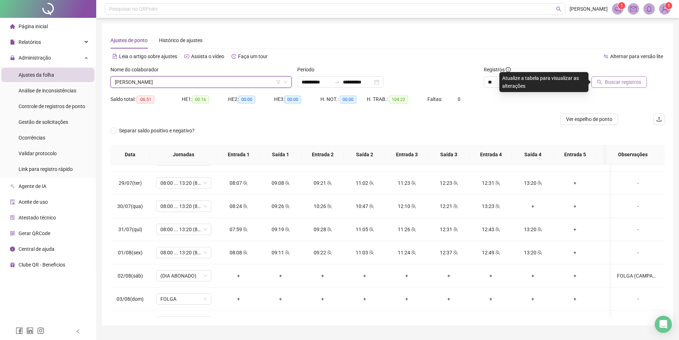
click at [609, 81] on span "Buscar registros" at bounding box center [623, 82] width 36 height 8
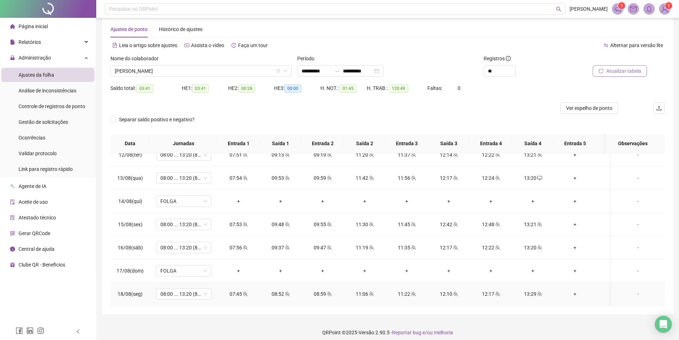
scroll to position [16, 0]
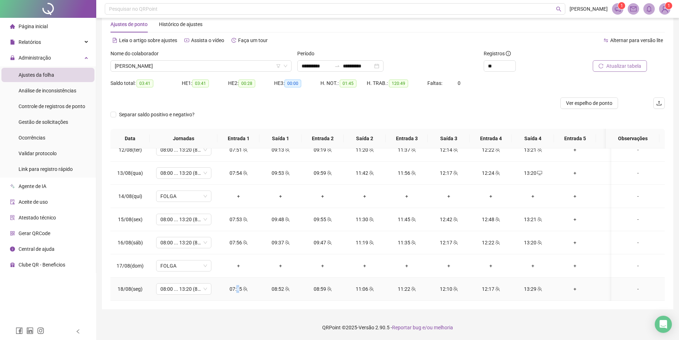
drag, startPoint x: 237, startPoint y: 282, endPoint x: 243, endPoint y: 281, distance: 6.5
click at [238, 285] on div "07:45" at bounding box center [238, 289] width 31 height 8
click at [235, 281] on div "**********" at bounding box center [339, 170] width 679 height 340
click at [243, 286] on icon "team" at bounding box center [245, 288] width 5 height 5
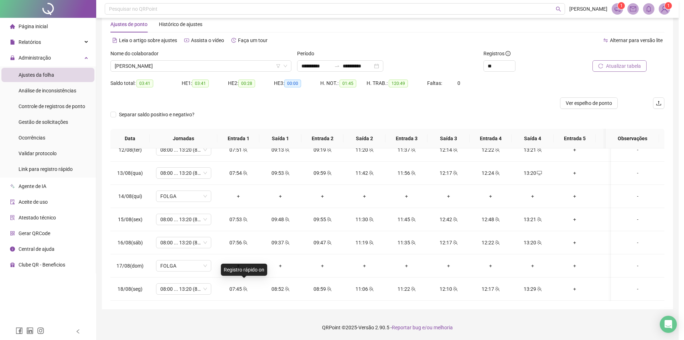
type input "**********"
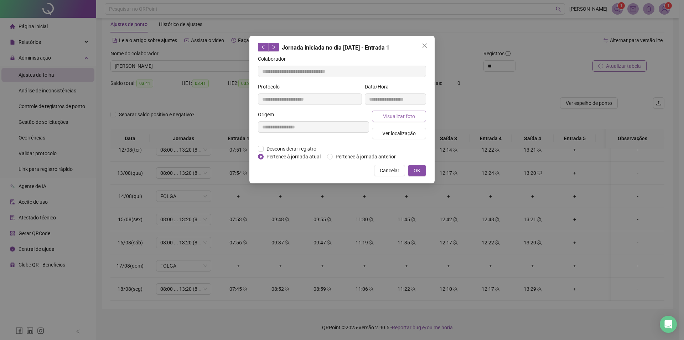
click at [399, 116] on span "Visualizar foto" at bounding box center [399, 116] width 32 height 8
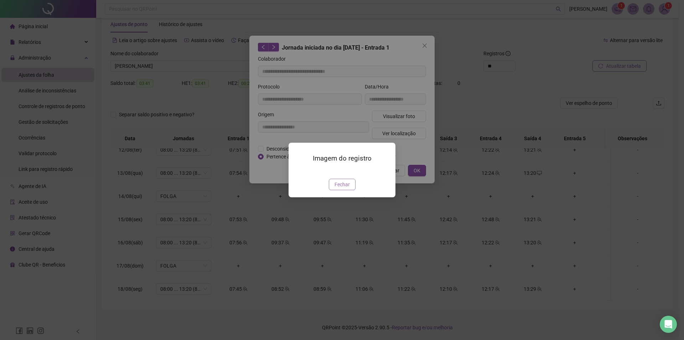
click at [344, 188] on span "Fechar" at bounding box center [342, 184] width 15 height 8
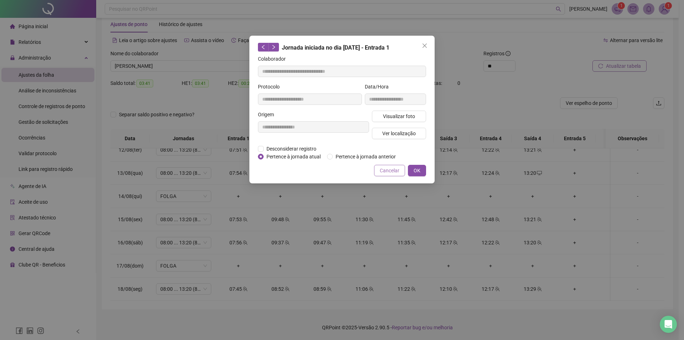
click at [384, 170] on span "Cancelar" at bounding box center [390, 170] width 20 height 8
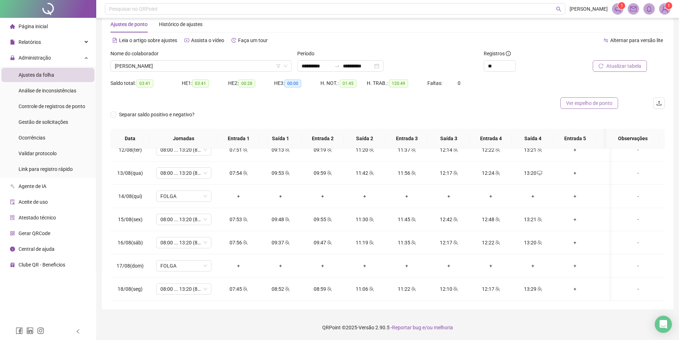
click at [584, 105] on span "Ver espelho de ponto" at bounding box center [589, 103] width 46 height 8
drag, startPoint x: 237, startPoint y: 105, endPoint x: 217, endPoint y: 87, distance: 26.8
click at [236, 105] on div at bounding box center [319, 102] width 416 height 11
click at [209, 66] on span "JULIANA APARECIDA RODRIGUES BARBOSA" at bounding box center [201, 66] width 173 height 11
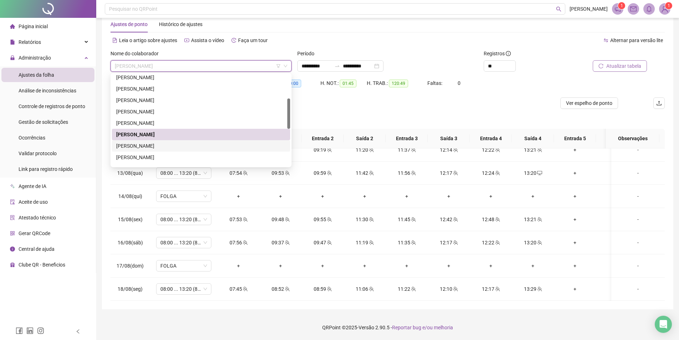
click at [188, 147] on div "KENNYA GABRIELLY MODESTO" at bounding box center [201, 146] width 170 height 8
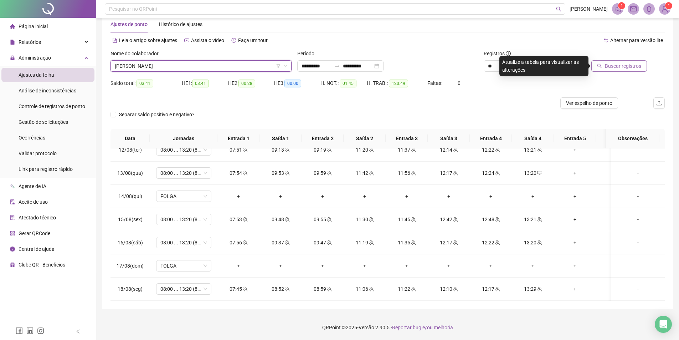
click at [631, 66] on span "Buscar registros" at bounding box center [623, 66] width 36 height 8
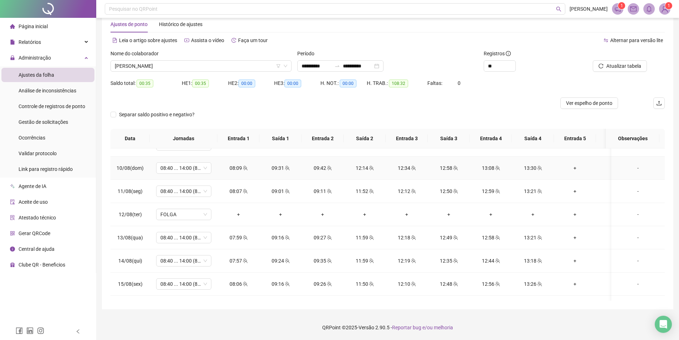
scroll to position [525, 0]
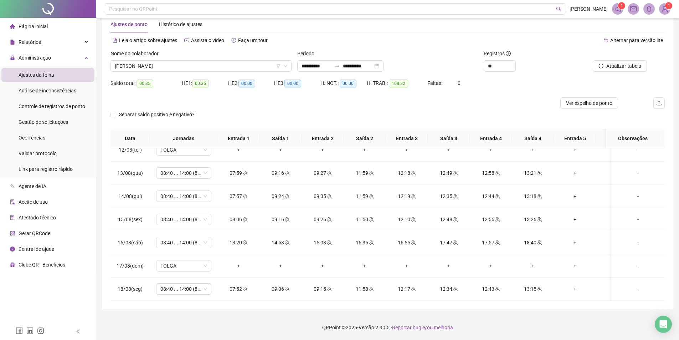
click at [221, 60] on div "Nome do colaborador" at bounding box center [201, 55] width 181 height 11
click at [208, 62] on span "KENNYA GABRIELLY MODESTO" at bounding box center [201, 66] width 173 height 11
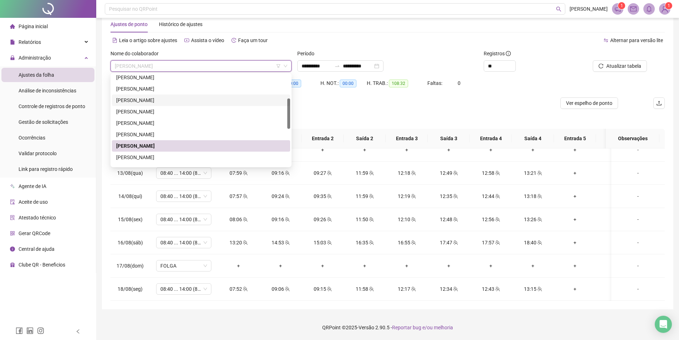
scroll to position [107, 0]
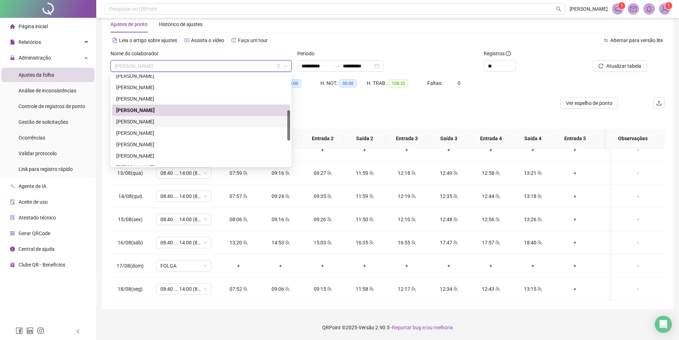
click at [172, 120] on div "LUANA MARTINS DOS SANTOS" at bounding box center [201, 122] width 170 height 8
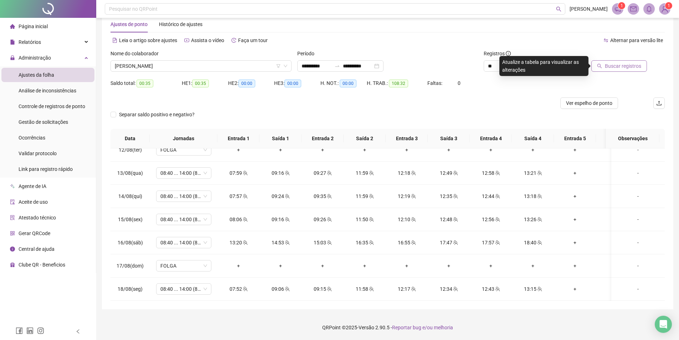
click at [611, 66] on span "Buscar registros" at bounding box center [623, 66] width 36 height 8
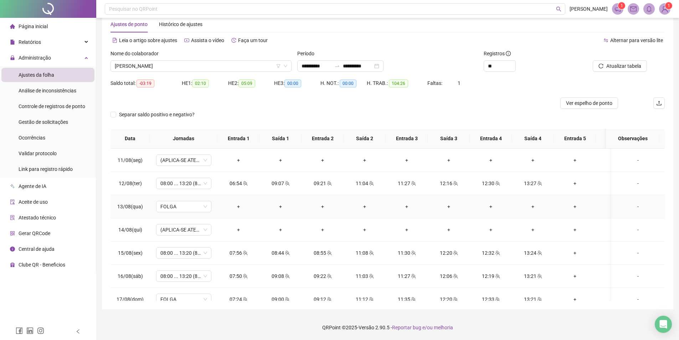
scroll to position [525, 0]
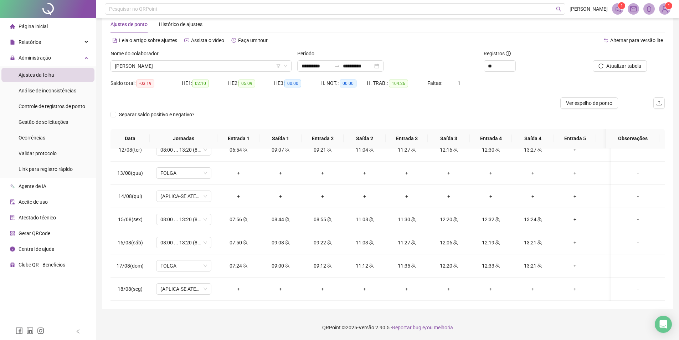
click at [242, 103] on div at bounding box center [319, 102] width 416 height 11
click at [203, 64] on span "LUANA MARTINS DOS SANTOS" at bounding box center [201, 66] width 173 height 11
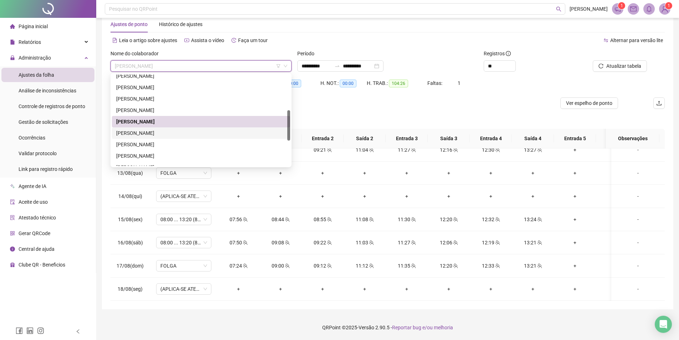
drag, startPoint x: 160, startPoint y: 135, endPoint x: 184, endPoint y: 137, distance: 23.9
click at [159, 135] on div "MAISA TEIXEIRA DE CARVALHO" at bounding box center [201, 133] width 170 height 8
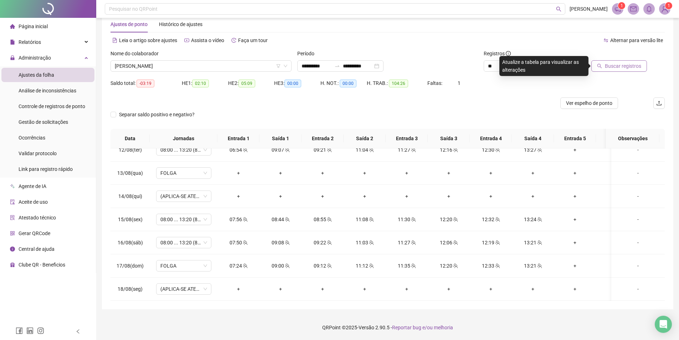
click at [624, 66] on span "Buscar registros" at bounding box center [623, 66] width 36 height 8
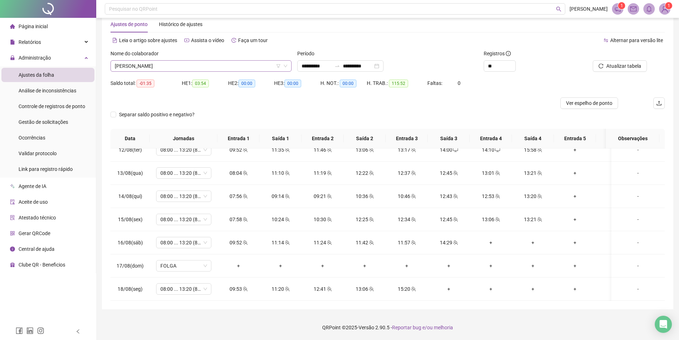
click at [179, 71] on div "MAISA TEIXEIRA DE CARVALHO" at bounding box center [201, 65] width 181 height 11
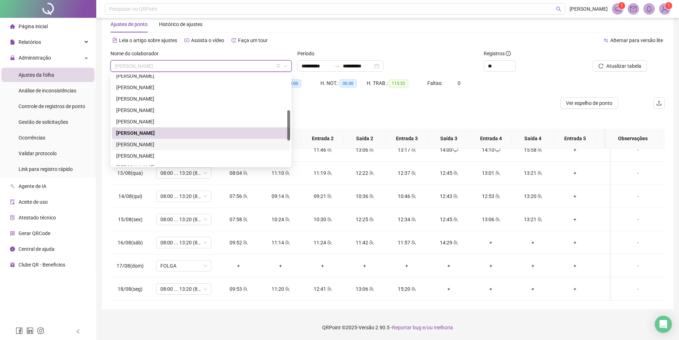
click at [165, 144] on div "MARTINA FERREIRA DIAS" at bounding box center [201, 144] width 170 height 8
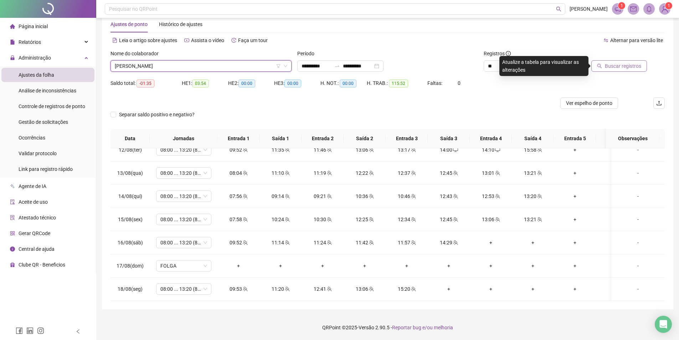
click at [616, 70] on span "Buscar registros" at bounding box center [623, 66] width 36 height 8
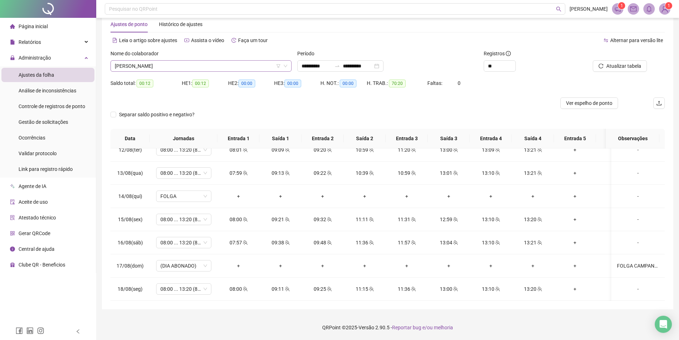
click at [216, 68] on span "MARTINA FERREIRA DIAS" at bounding box center [201, 66] width 173 height 11
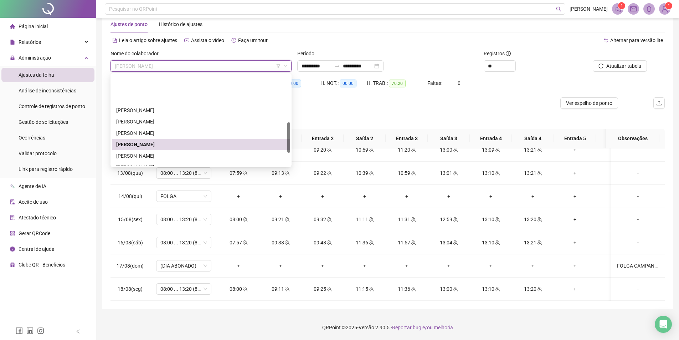
scroll to position [143, 0]
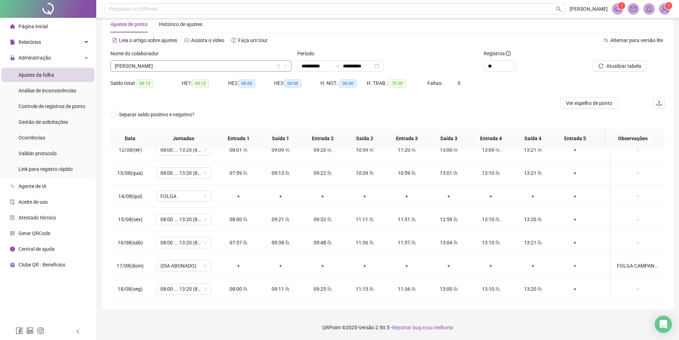
click at [210, 67] on span "MARTINA FERREIRA DIAS" at bounding box center [201, 66] width 173 height 11
click at [200, 99] on div at bounding box center [319, 102] width 416 height 11
click at [221, 62] on span "MARTINA FERREIRA DIAS" at bounding box center [201, 66] width 173 height 11
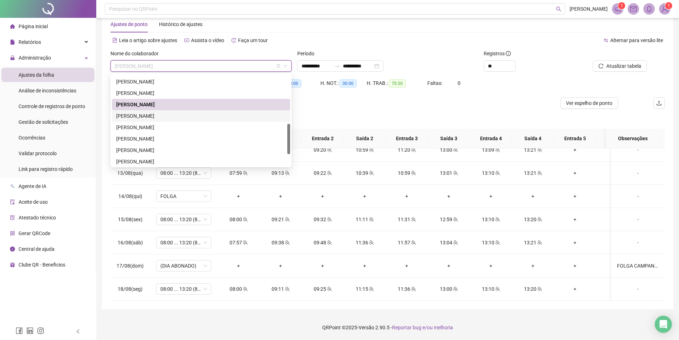
scroll to position [76, 0]
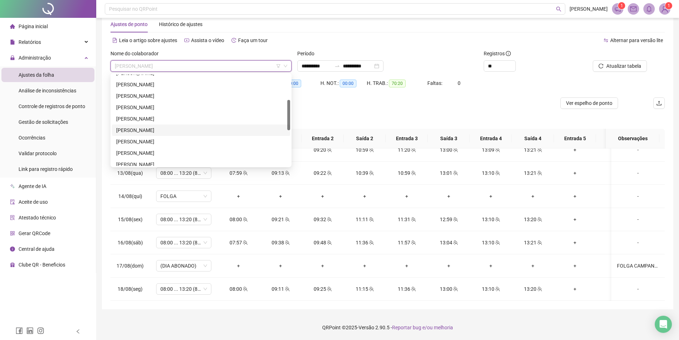
click at [143, 129] on div "JULIANA APARECIDA RODRIGUES BARBOSA" at bounding box center [201, 130] width 170 height 8
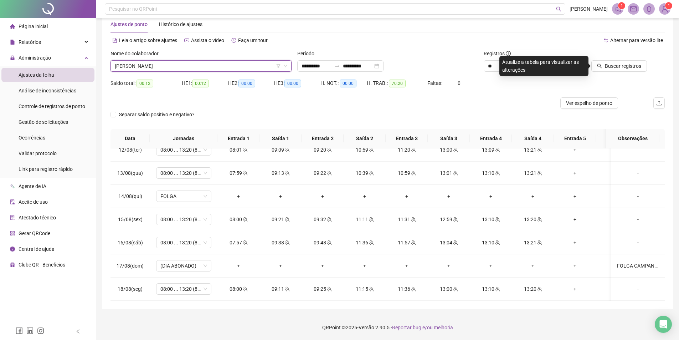
click at [247, 109] on div "Separar saldo positivo e negativo?" at bounding box center [388, 119] width 554 height 20
click at [614, 60] on button "Buscar registros" at bounding box center [619, 65] width 56 height 11
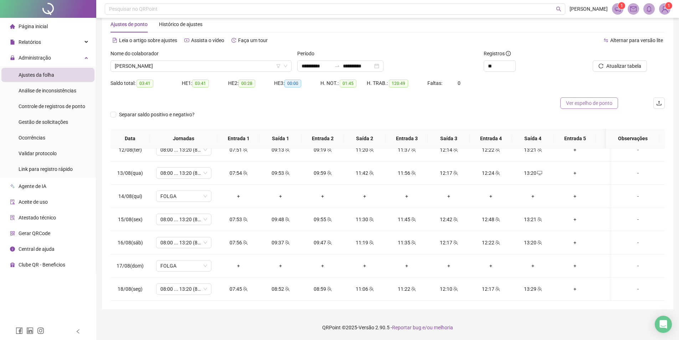
click at [605, 102] on span "Ver espelho de ponto" at bounding box center [589, 103] width 46 height 8
